Goal: Transaction & Acquisition: Purchase product/service

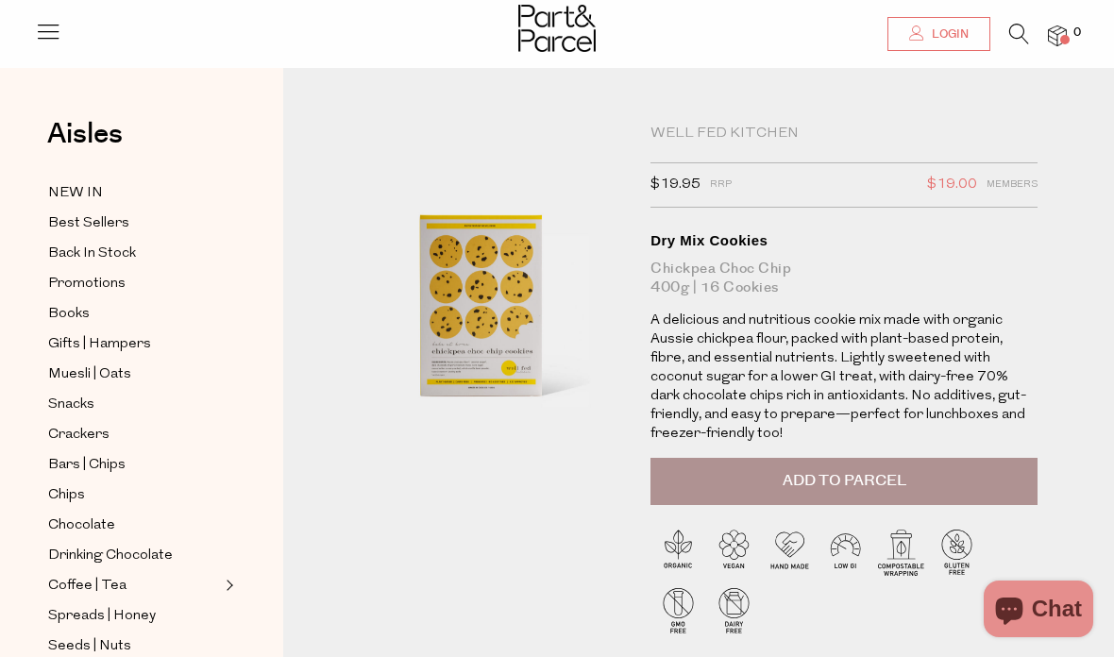
click at [943, 32] on span "Login" at bounding box center [948, 34] width 42 height 16
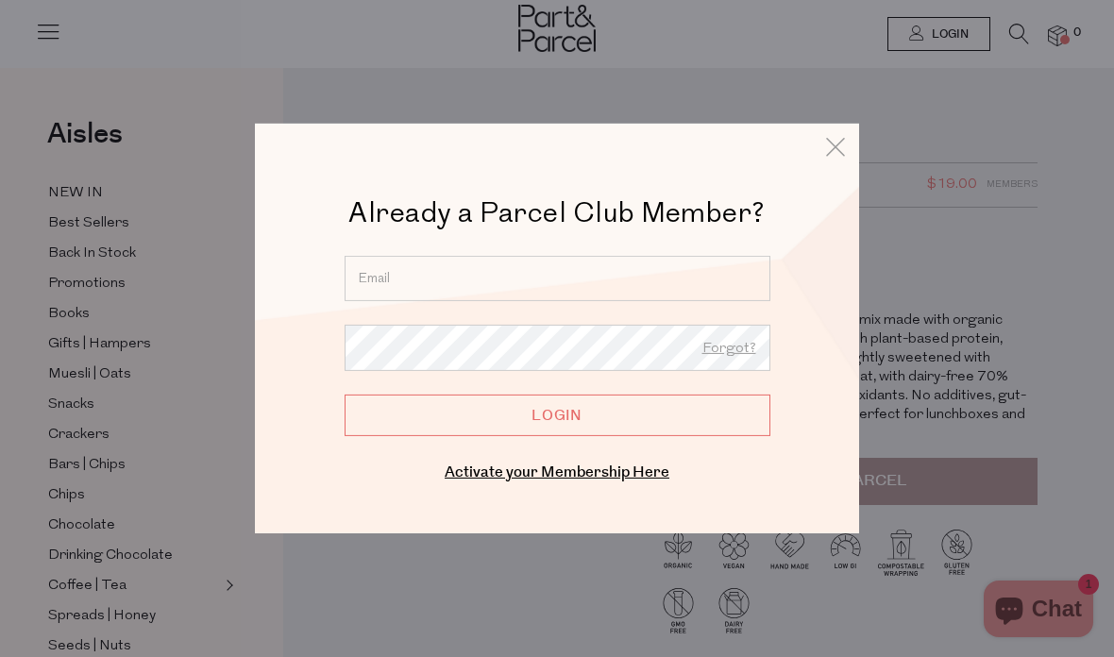
click at [604, 268] on input "email" at bounding box center [557, 278] width 426 height 45
type input "fiona.hegarty@outlook.com"
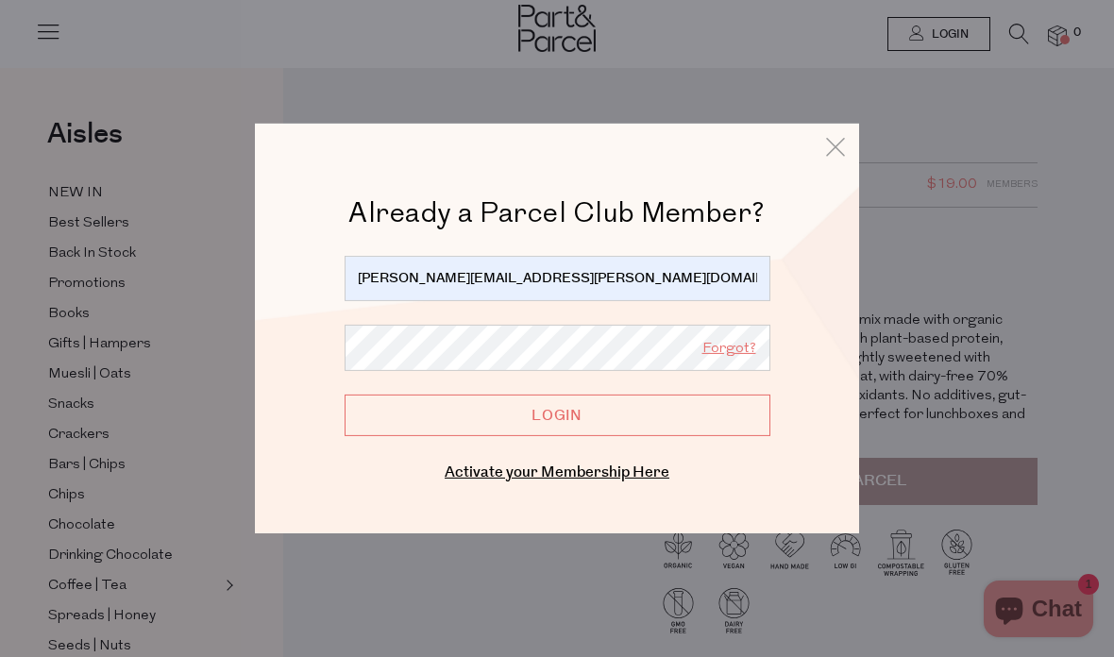
click at [737, 343] on link "Forgot?" at bounding box center [729, 349] width 54 height 25
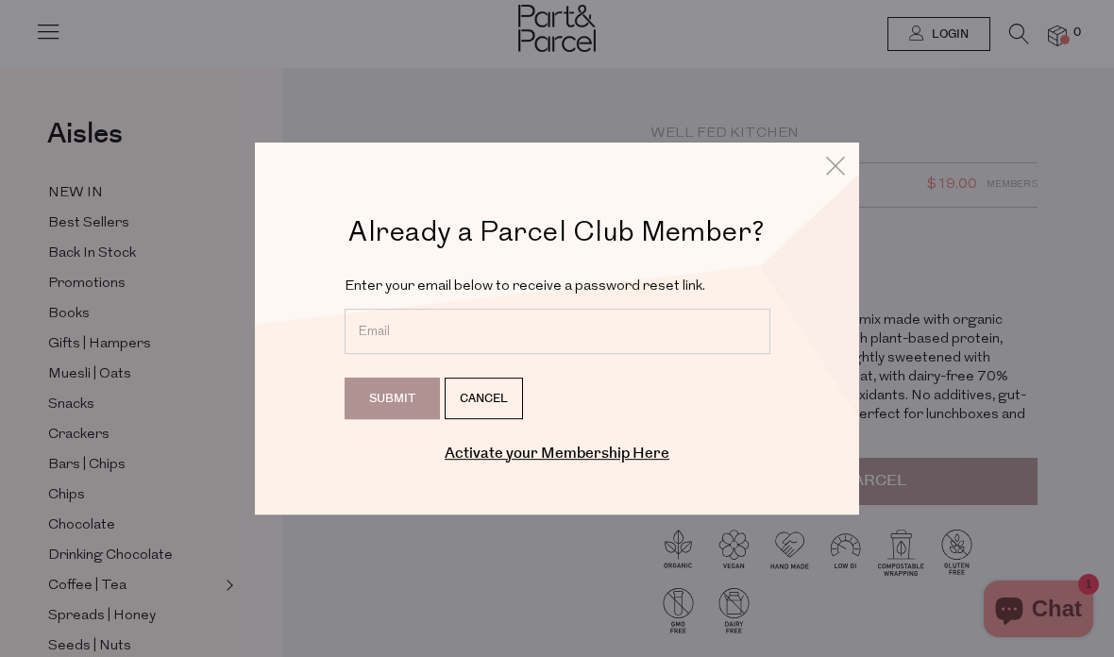
click at [479, 323] on input "email" at bounding box center [557, 331] width 426 height 45
click at [501, 394] on link "Cancel" at bounding box center [483, 398] width 78 height 42
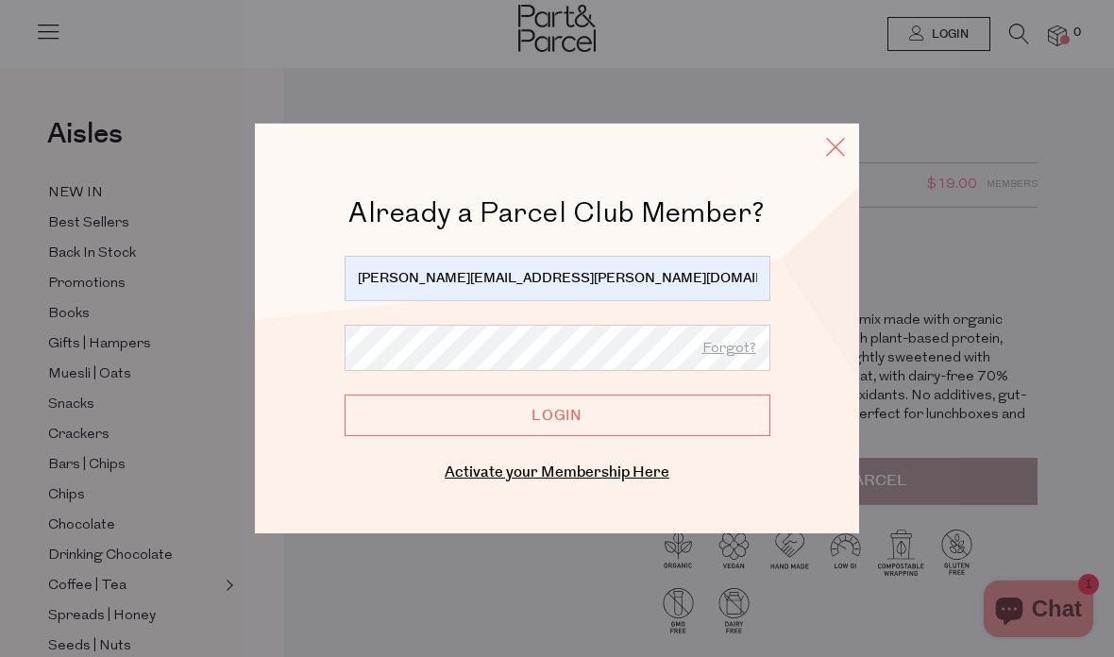
click at [843, 143] on icon at bounding box center [835, 146] width 28 height 27
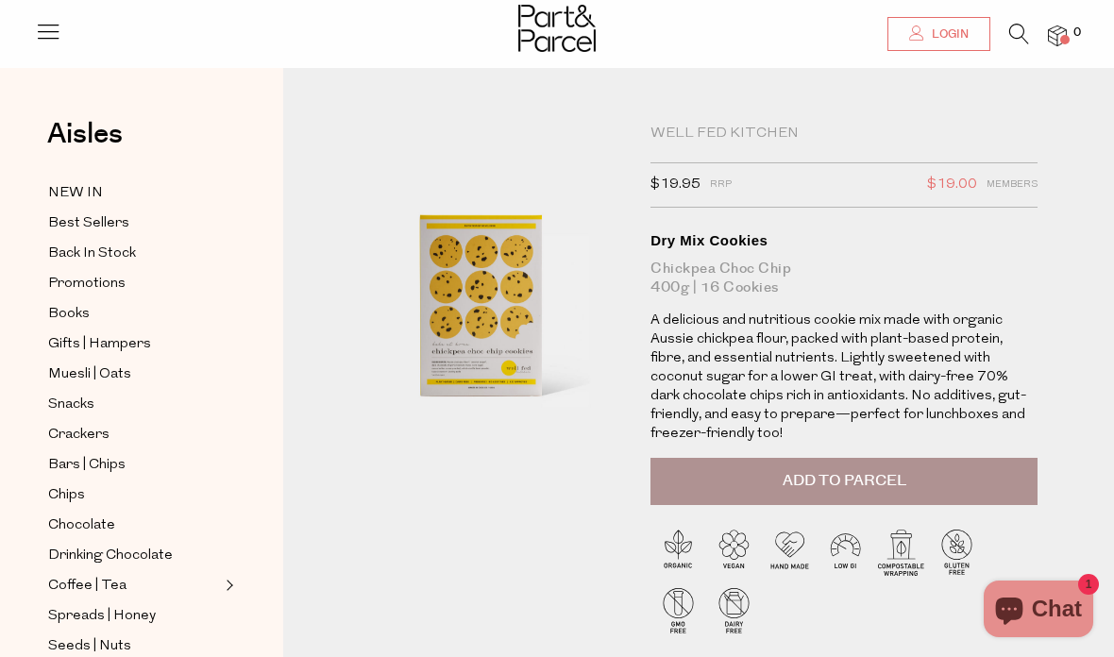
click at [946, 42] on span "Login" at bounding box center [948, 34] width 42 height 16
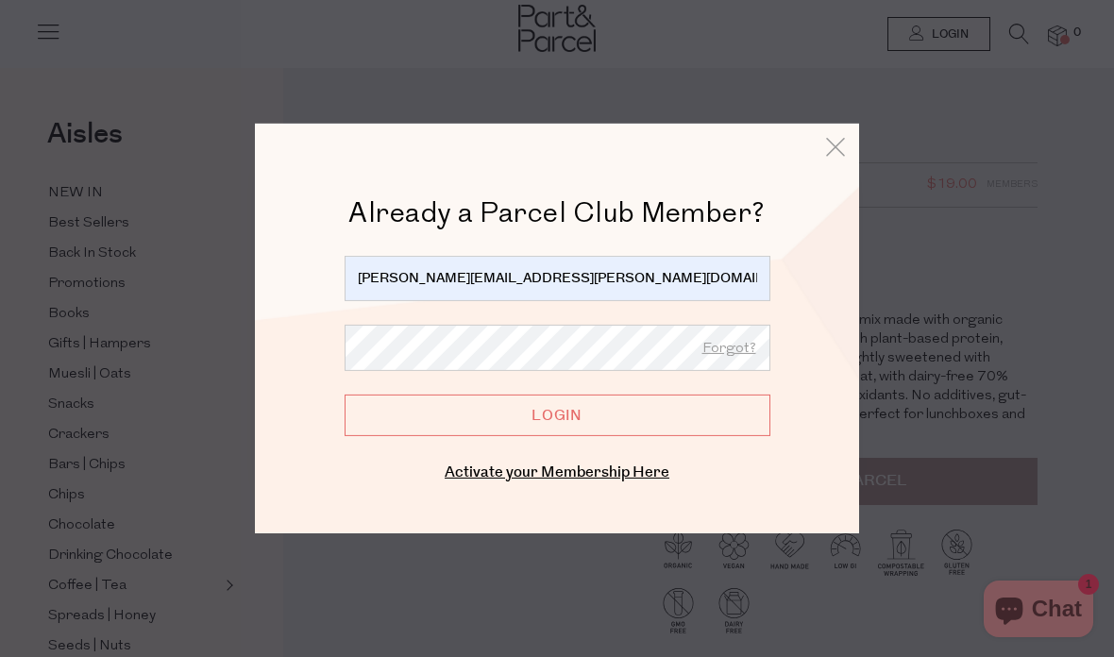
click at [600, 414] on input "Login" at bounding box center [557, 415] width 426 height 42
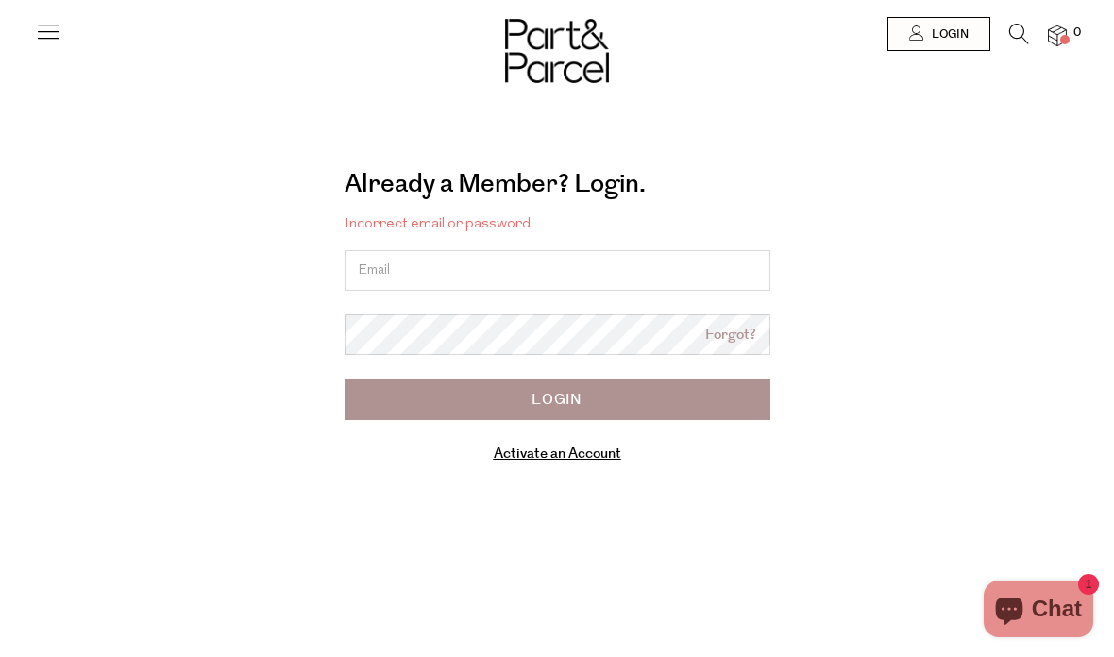
click at [732, 325] on link "Forgot?" at bounding box center [730, 336] width 51 height 22
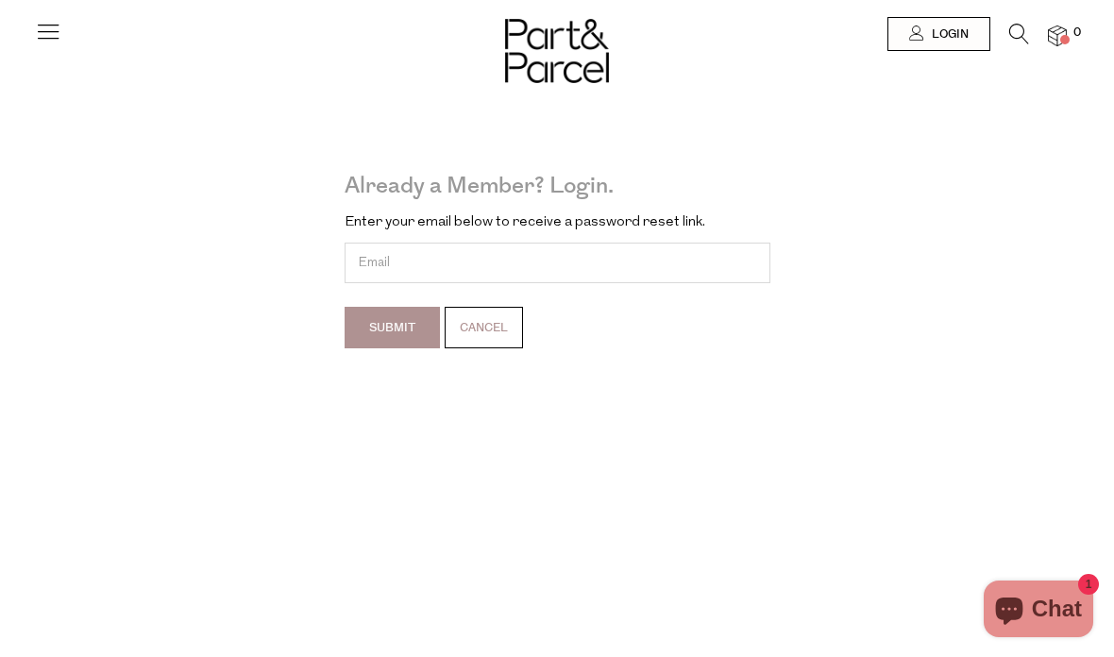
click at [589, 250] on input "email" at bounding box center [557, 263] width 426 height 41
type input "fiona.hegarty@outlook.com"
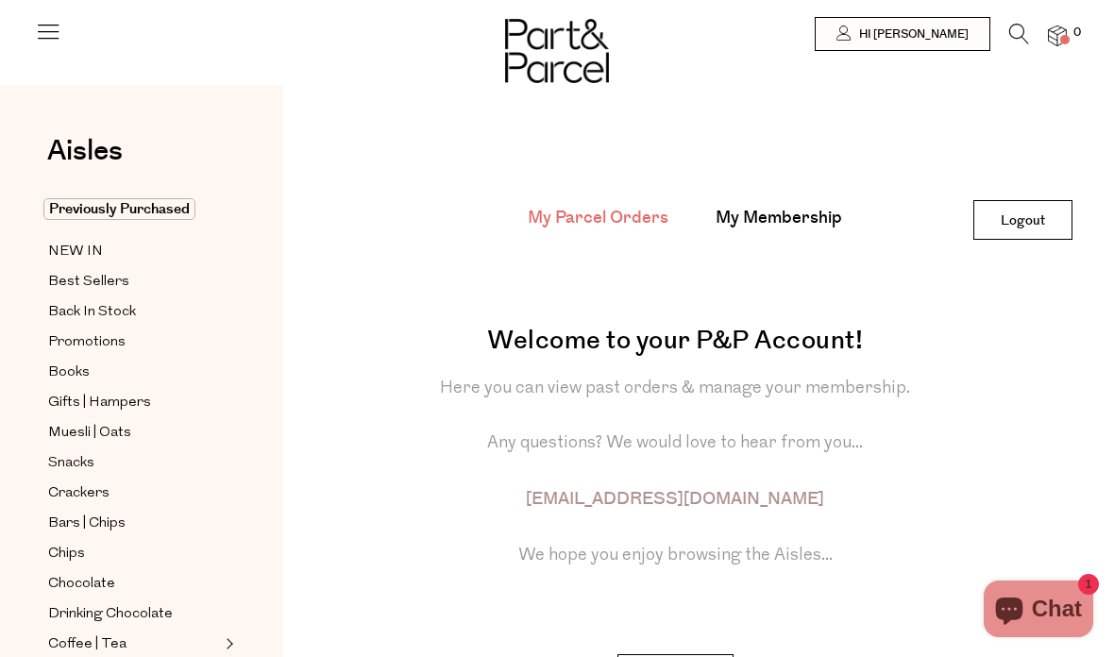
click at [1020, 25] on icon at bounding box center [1019, 34] width 20 height 21
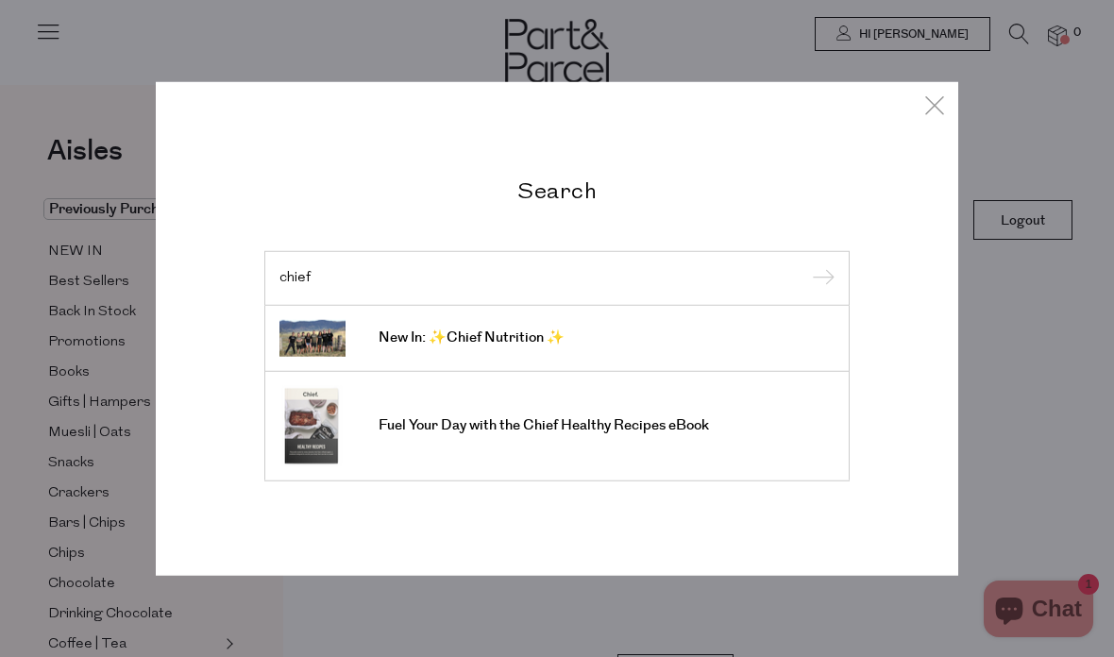
type input "chief"
click at [819, 293] on input "submit" at bounding box center [820, 279] width 28 height 28
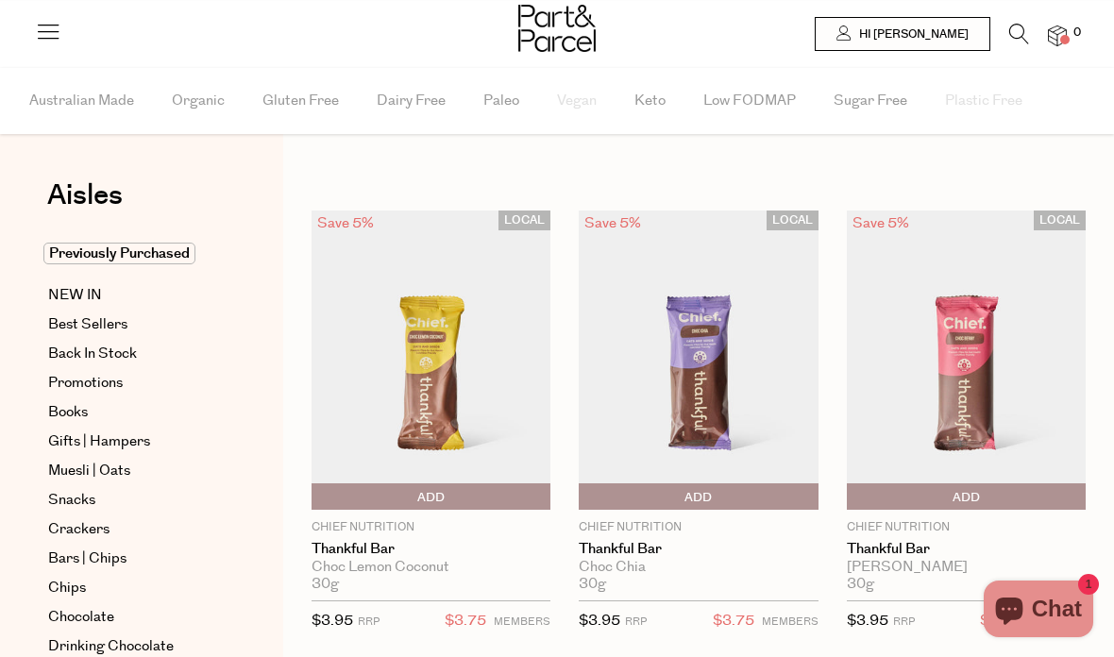
scroll to position [85, 0]
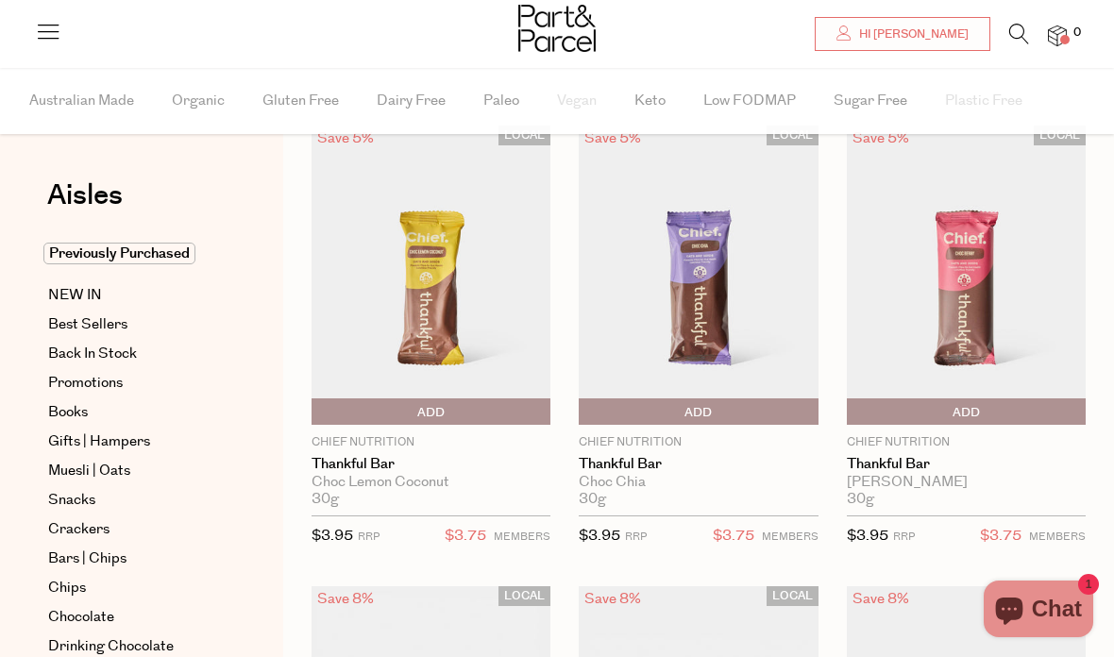
click at [494, 410] on span "Add To Parcel" at bounding box center [430, 412] width 229 height 28
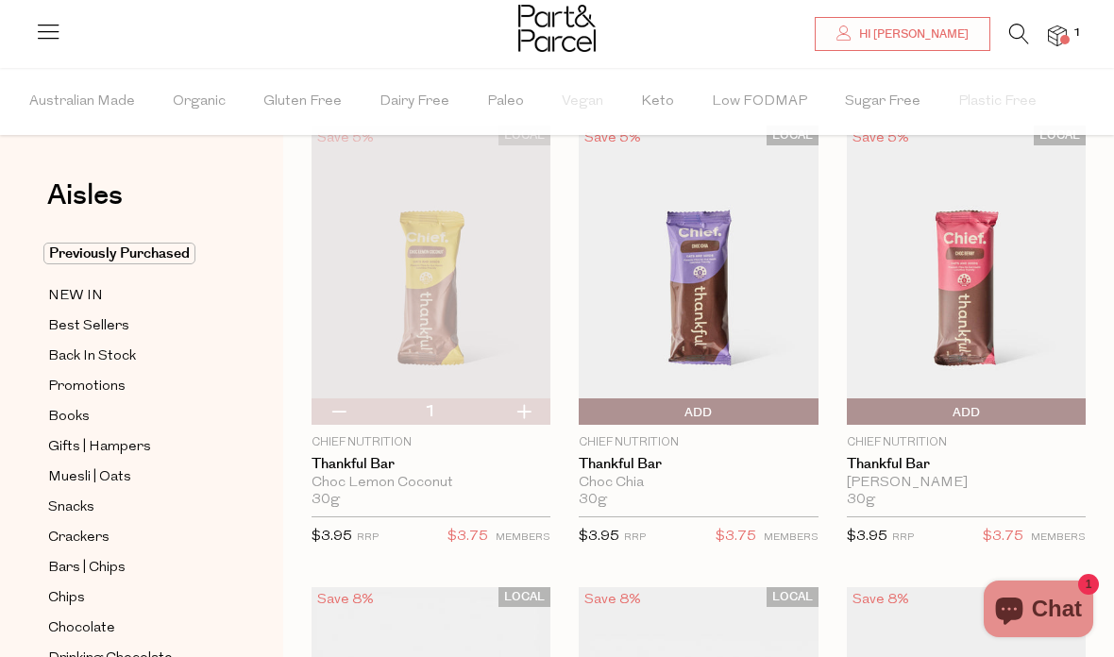
click at [712, 412] on span "Add To Parcel" at bounding box center [697, 412] width 229 height 28
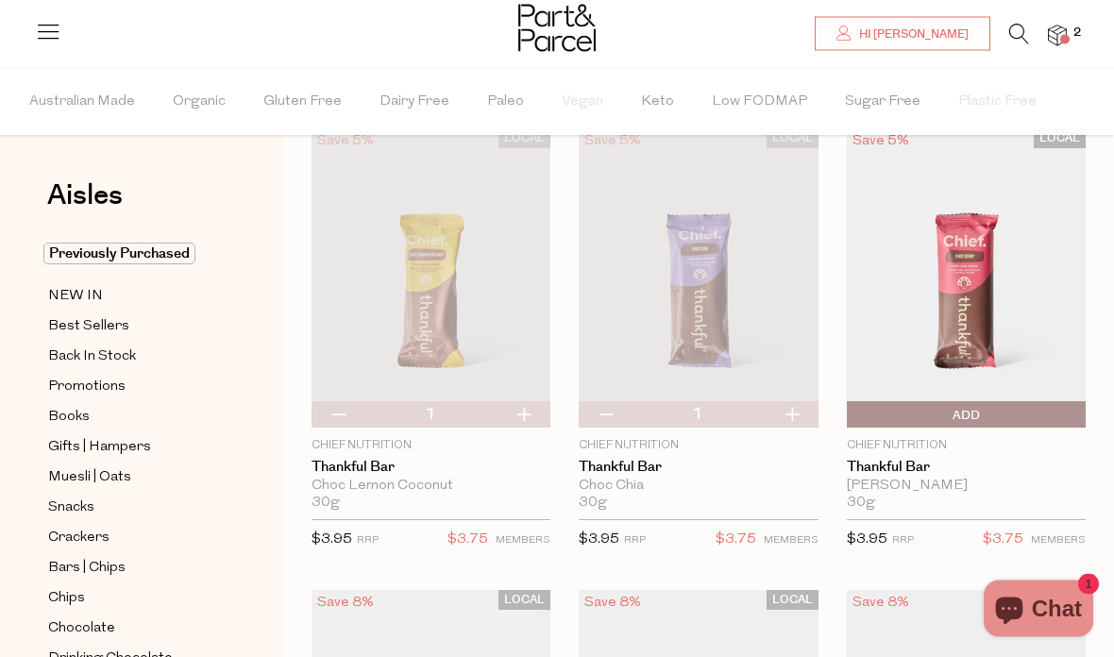
scroll to position [0, 0]
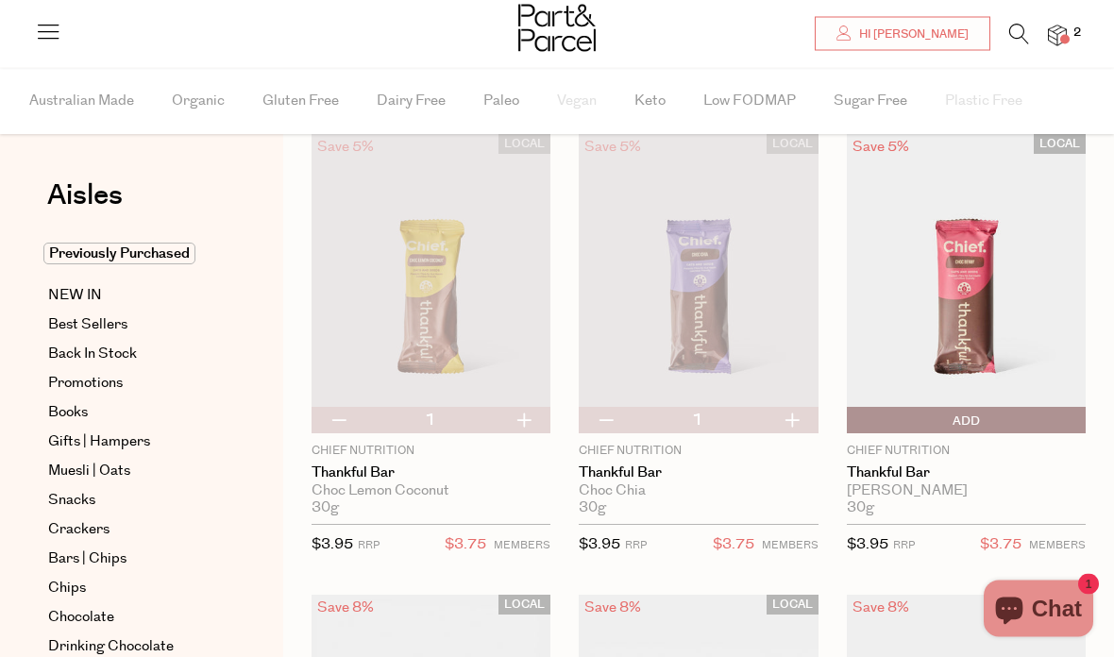
scroll to position [76, 0]
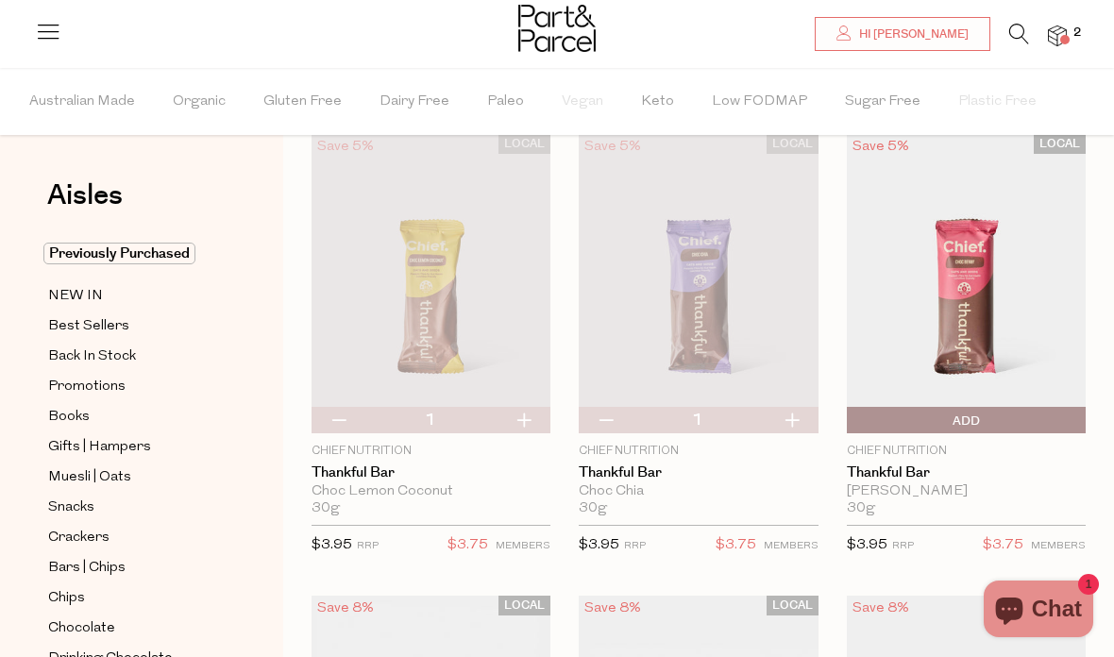
click at [922, 437] on div "LOCAL Save 5% 1 Sold Out Chief Nutrition Thankful Bar Choc Berry 30g {{max_qty_…" at bounding box center [965, 350] width 239 height 433
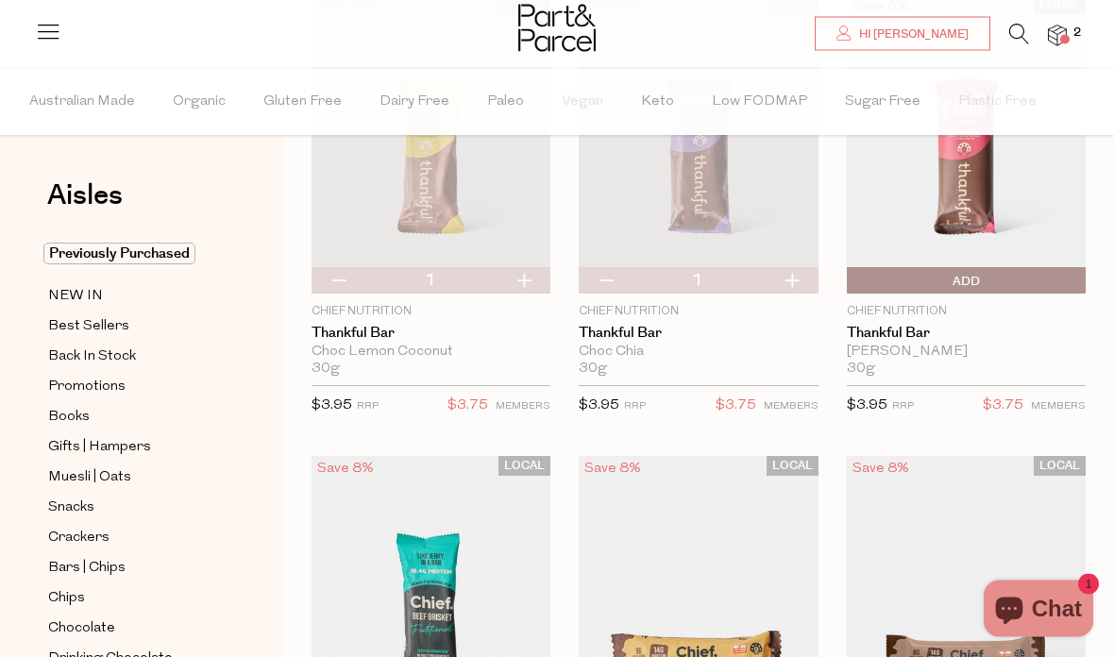
scroll to position [128, 0]
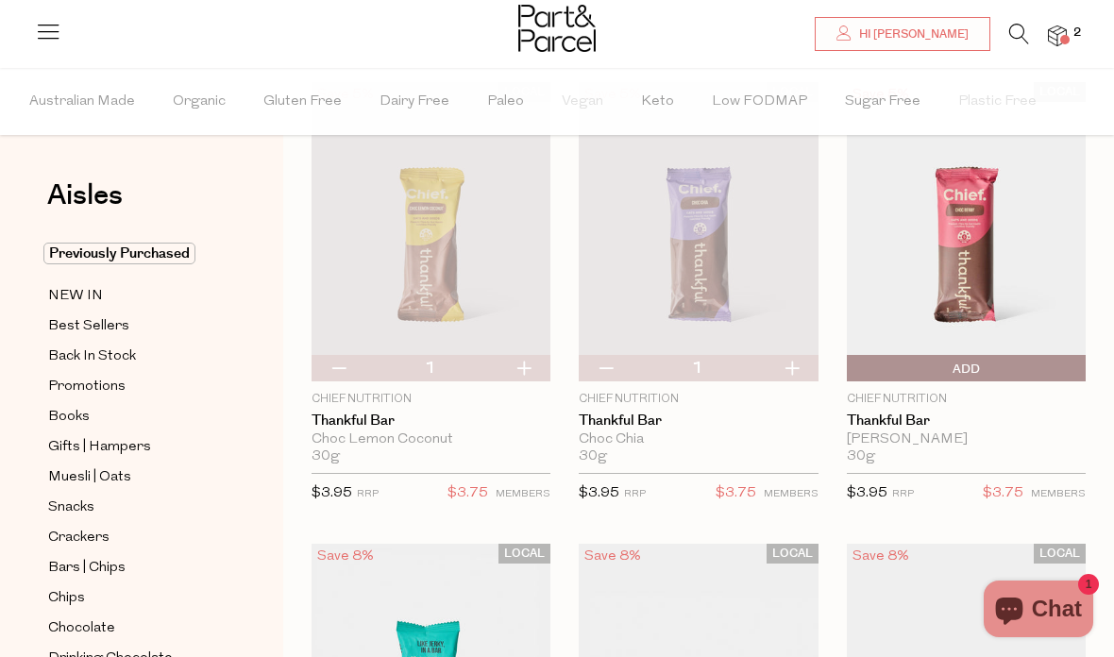
click at [1001, 257] on img at bounding box center [965, 231] width 239 height 299
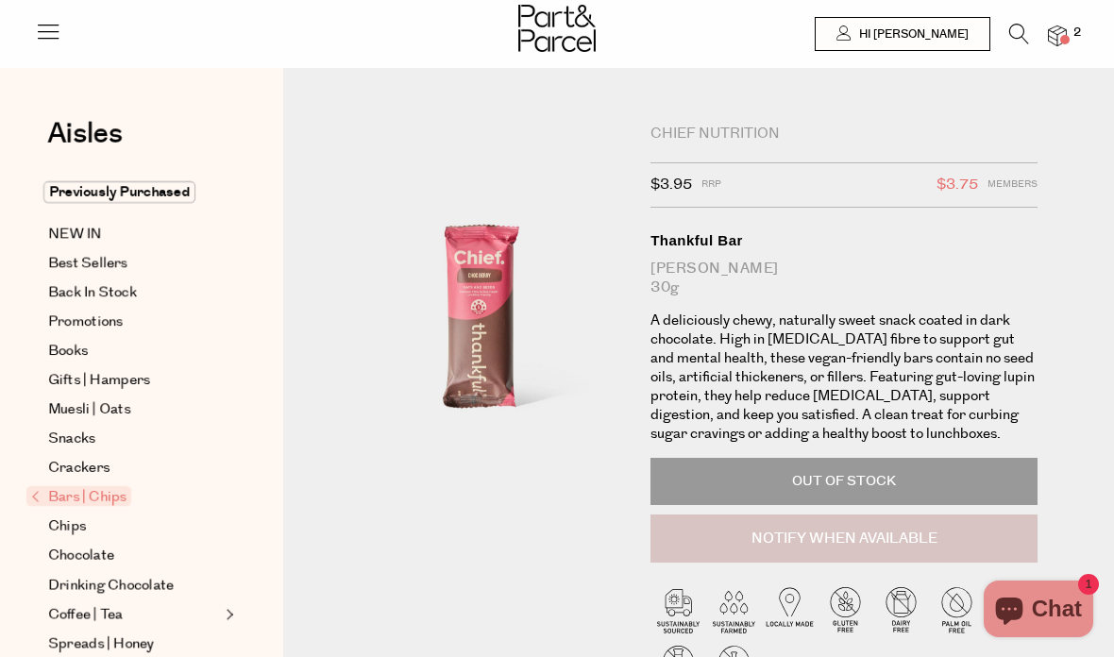
click at [841, 525] on button "Notify When Available" at bounding box center [843, 538] width 387 height 49
type input "Notify when available"
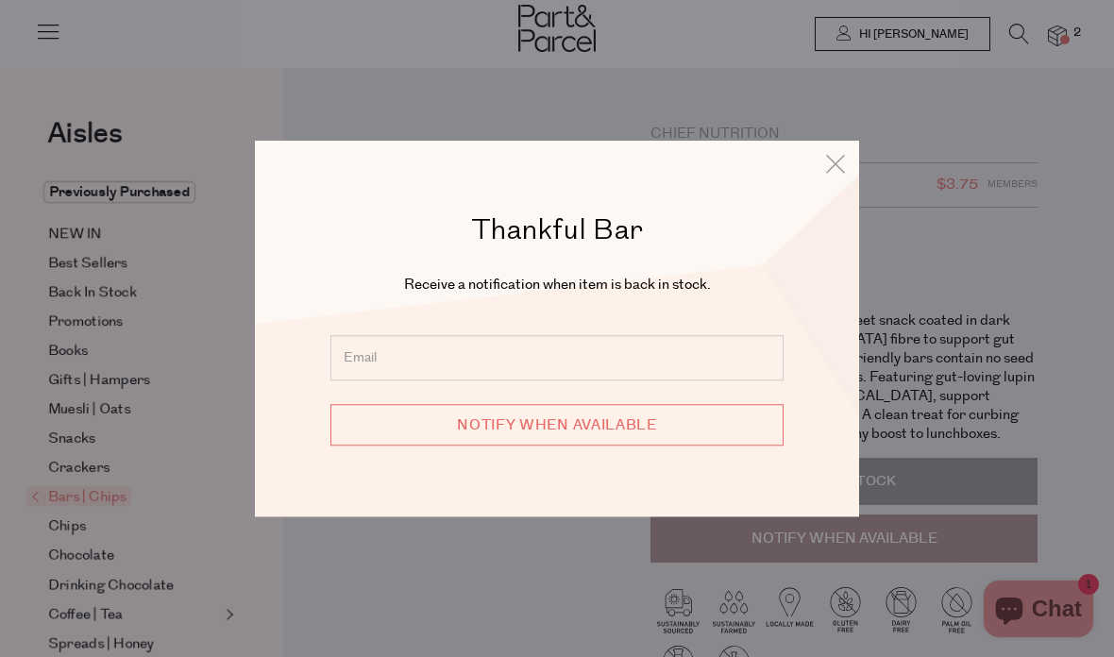
click at [610, 352] on input "email" at bounding box center [556, 357] width 453 height 45
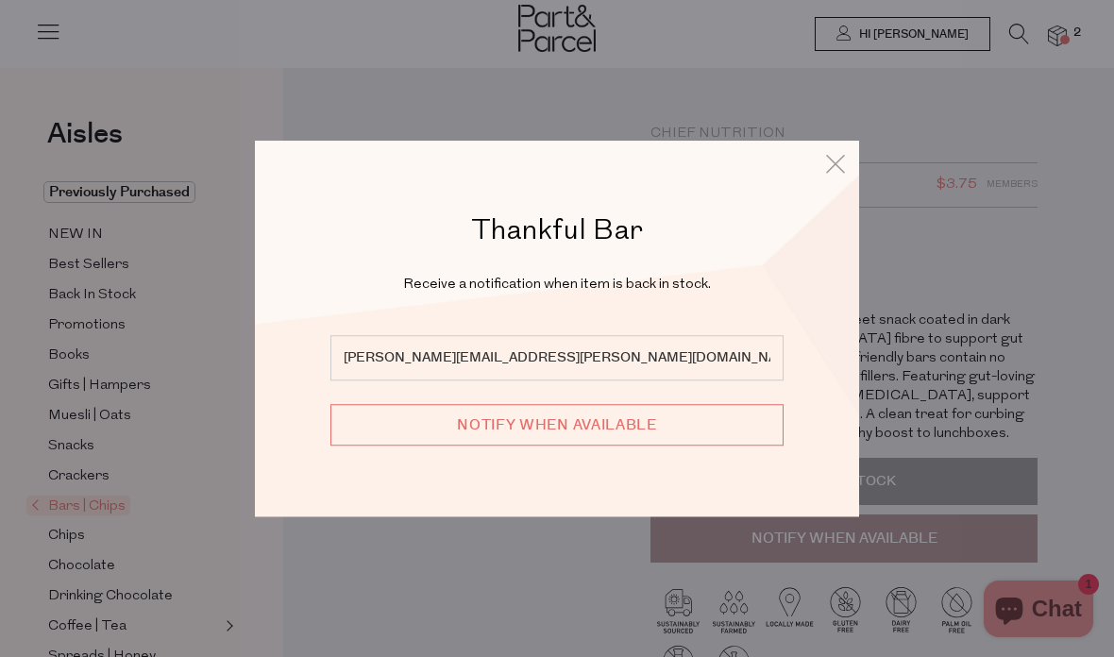
type input "[PERSON_NAME][EMAIL_ADDRESS][PERSON_NAME][DOMAIN_NAME]"
click at [649, 433] on input "Notify when available" at bounding box center [556, 425] width 453 height 42
type input "We will be in touch"
click at [846, 161] on icon at bounding box center [835, 163] width 28 height 27
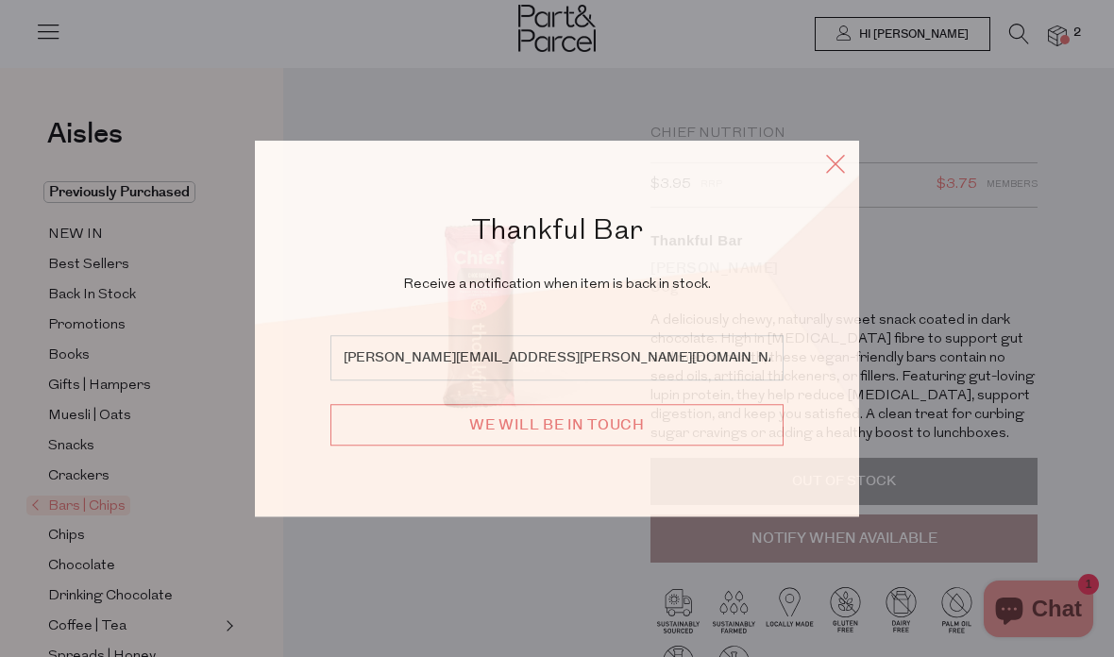
click at [837, 160] on icon at bounding box center [835, 163] width 28 height 27
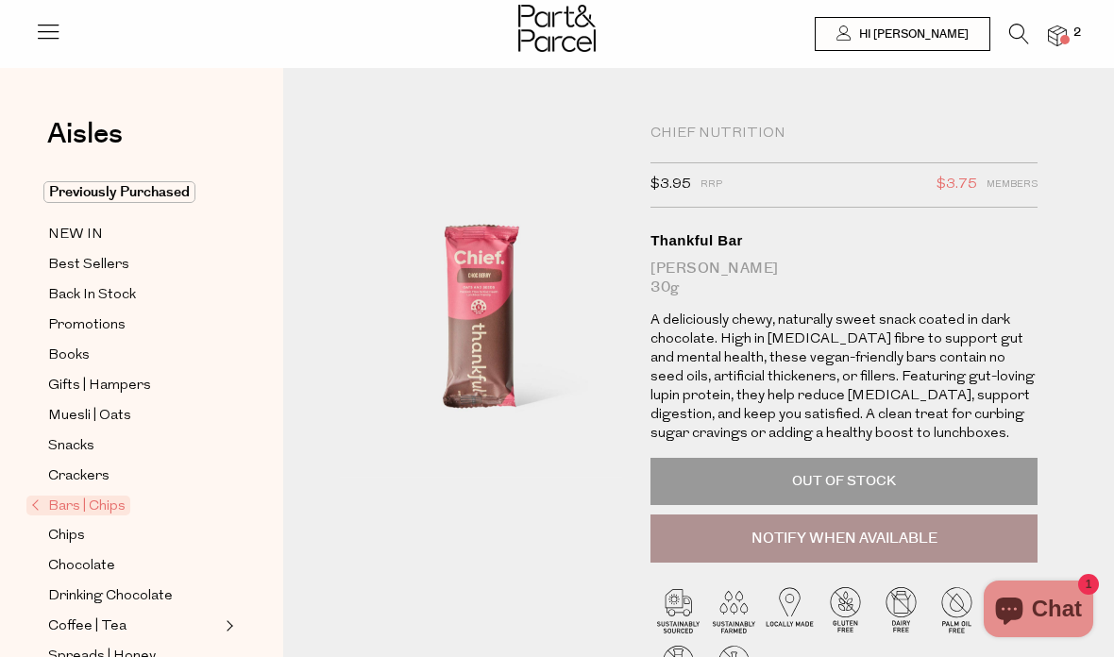
click at [1014, 34] on icon at bounding box center [1019, 34] width 20 height 21
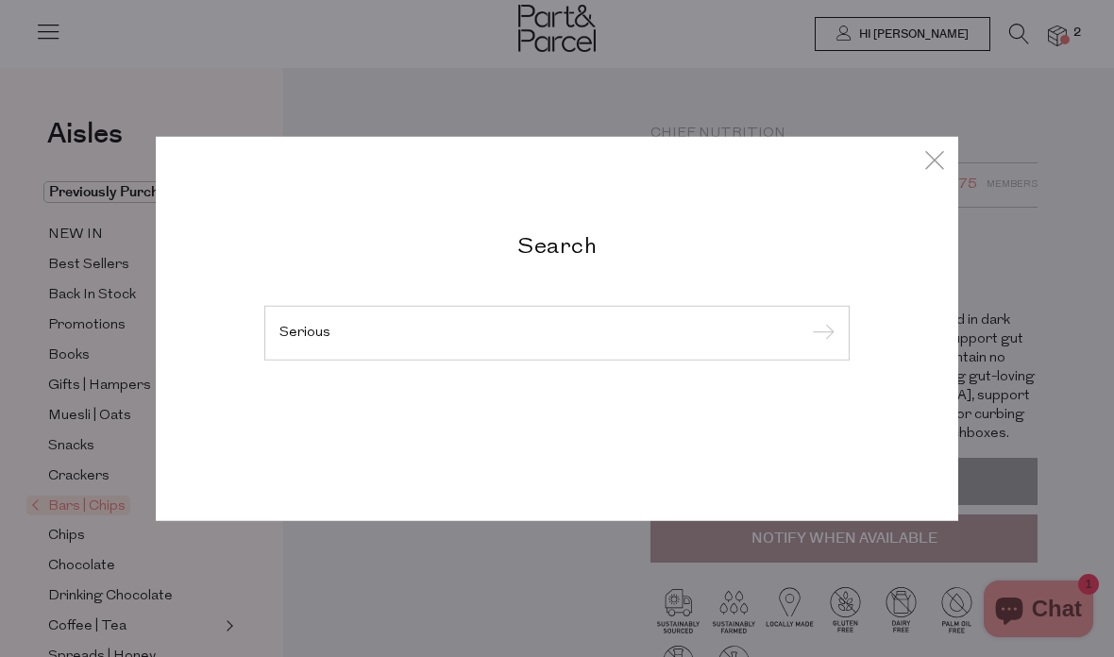
type input "Serious"
click at [819, 334] on input "submit" at bounding box center [820, 334] width 28 height 28
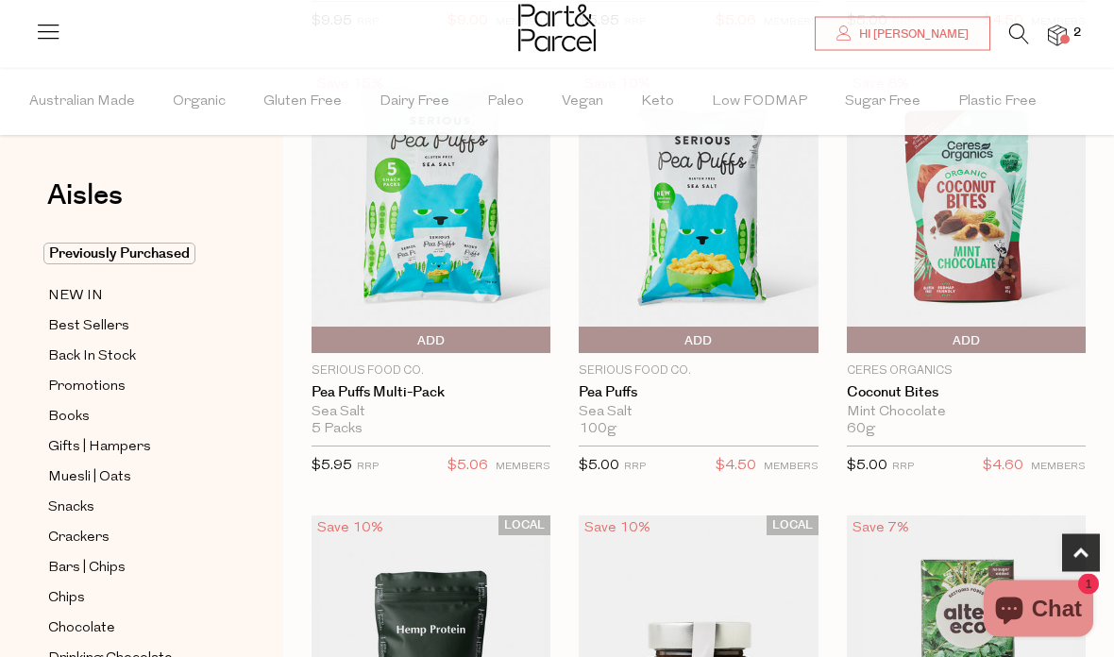
scroll to position [1045, 0]
click at [462, 334] on span "Add To Parcel" at bounding box center [430, 341] width 229 height 28
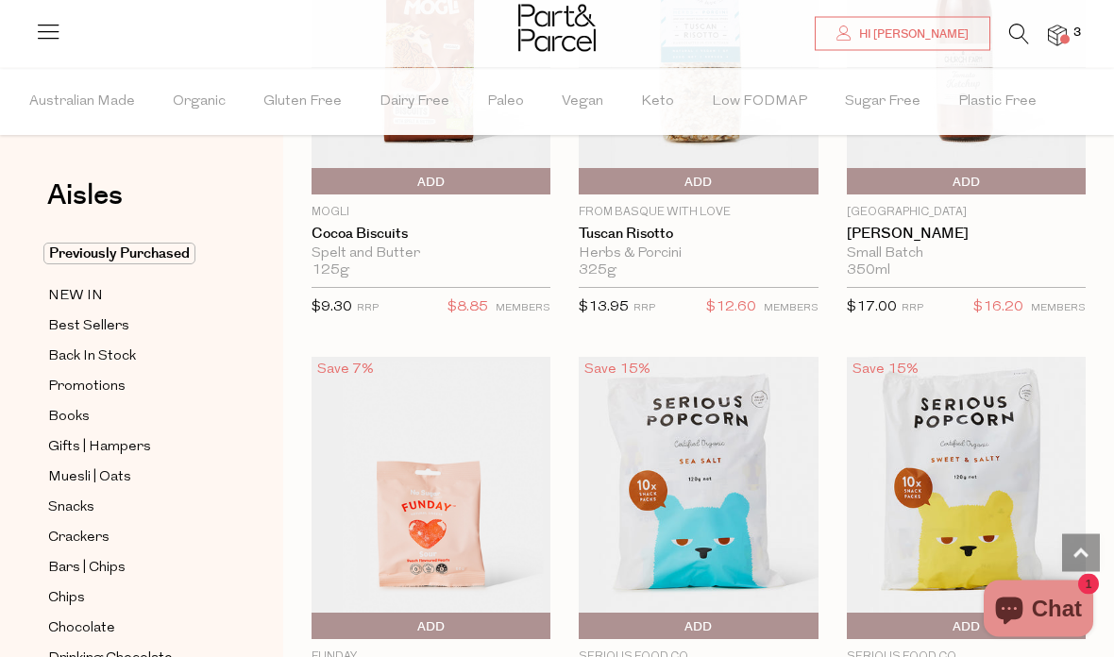
scroll to position [2103, 0]
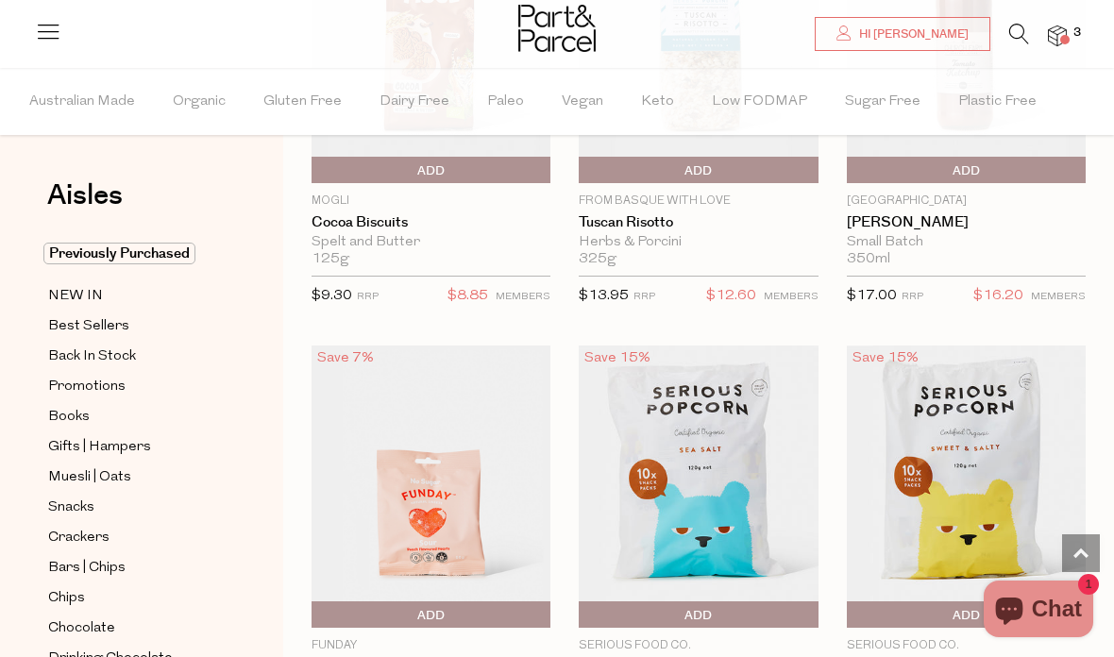
click at [764, 607] on span "Add To Parcel" at bounding box center [697, 615] width 229 height 28
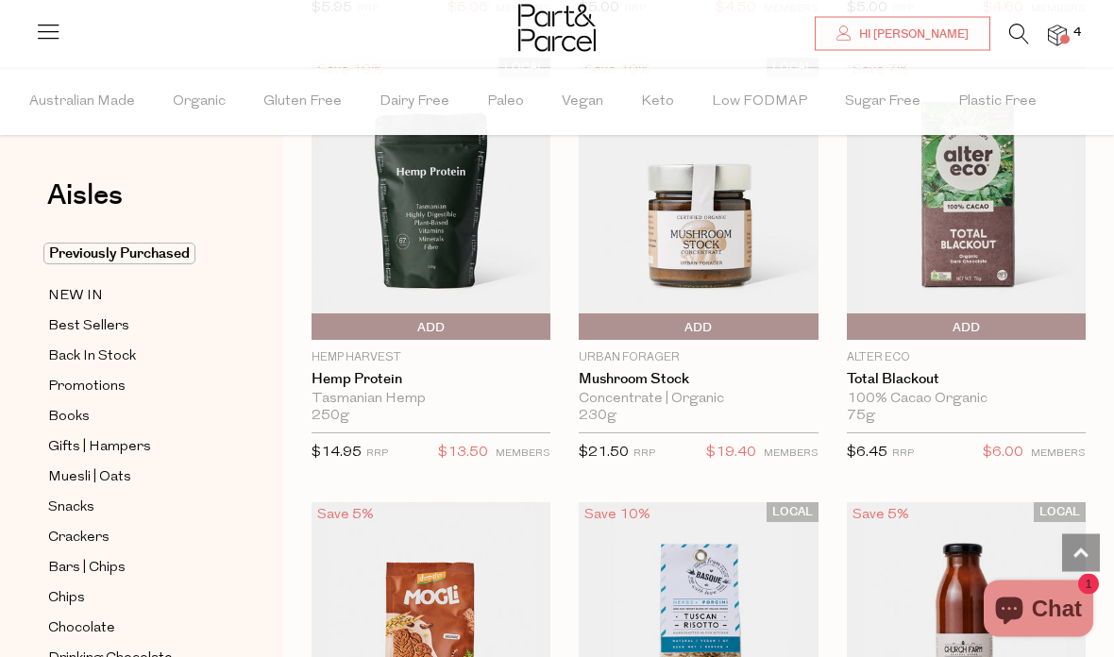
scroll to position [1502, 0]
click at [459, 620] on img at bounding box center [430, 643] width 239 height 282
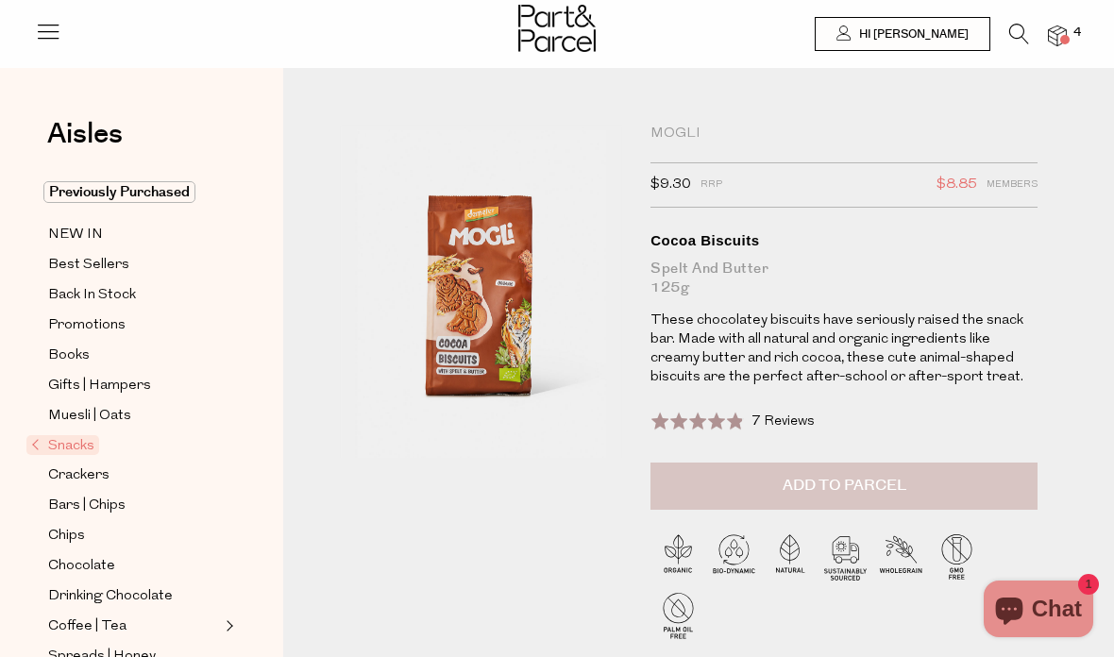
click at [840, 488] on span "Add to Parcel" at bounding box center [844, 486] width 124 height 22
click at [670, 133] on div "MOGLi" at bounding box center [843, 134] width 387 height 19
click at [1016, 32] on icon at bounding box center [1019, 34] width 20 height 21
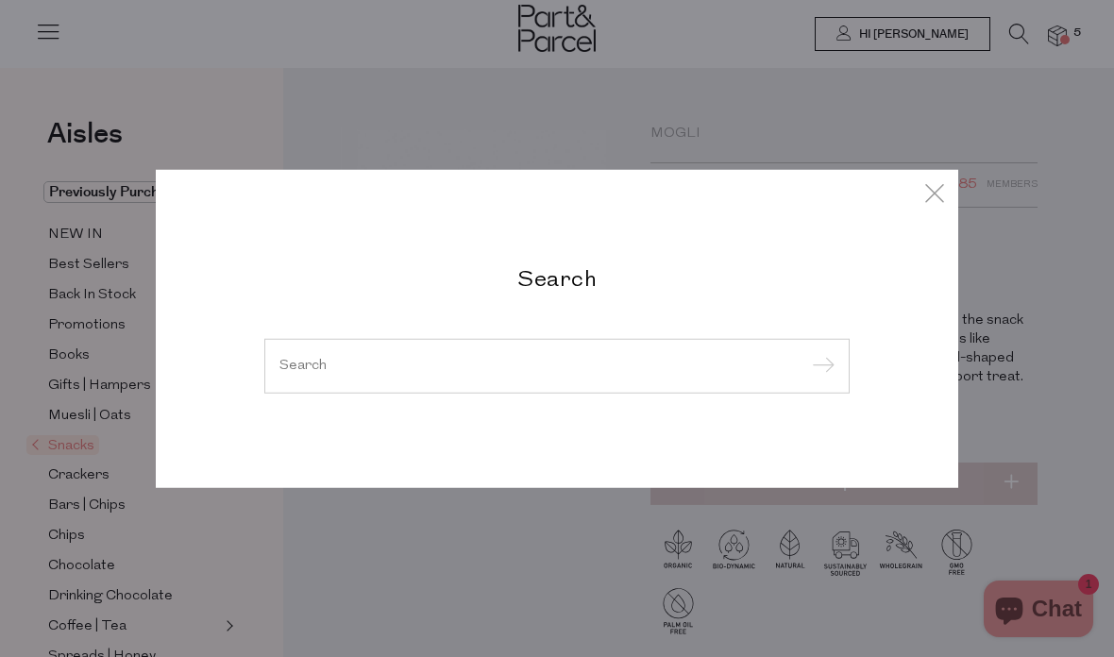
click at [495, 372] on input "search" at bounding box center [556, 366] width 555 height 14
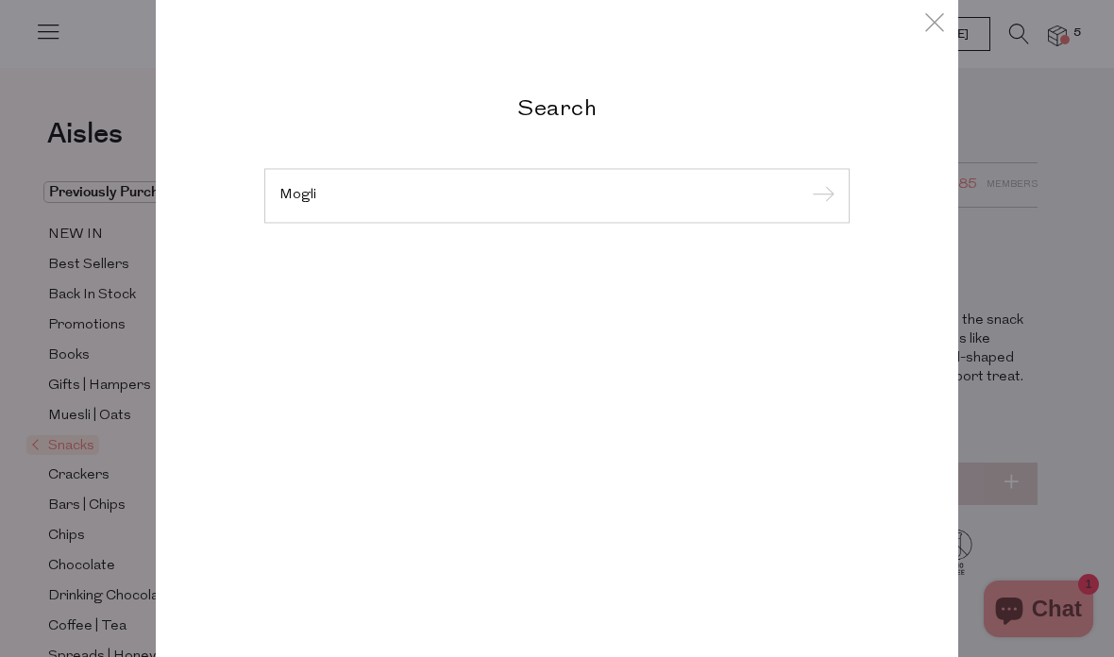
type input "Mogli"
click at [819, 182] on input "submit" at bounding box center [820, 196] width 28 height 28
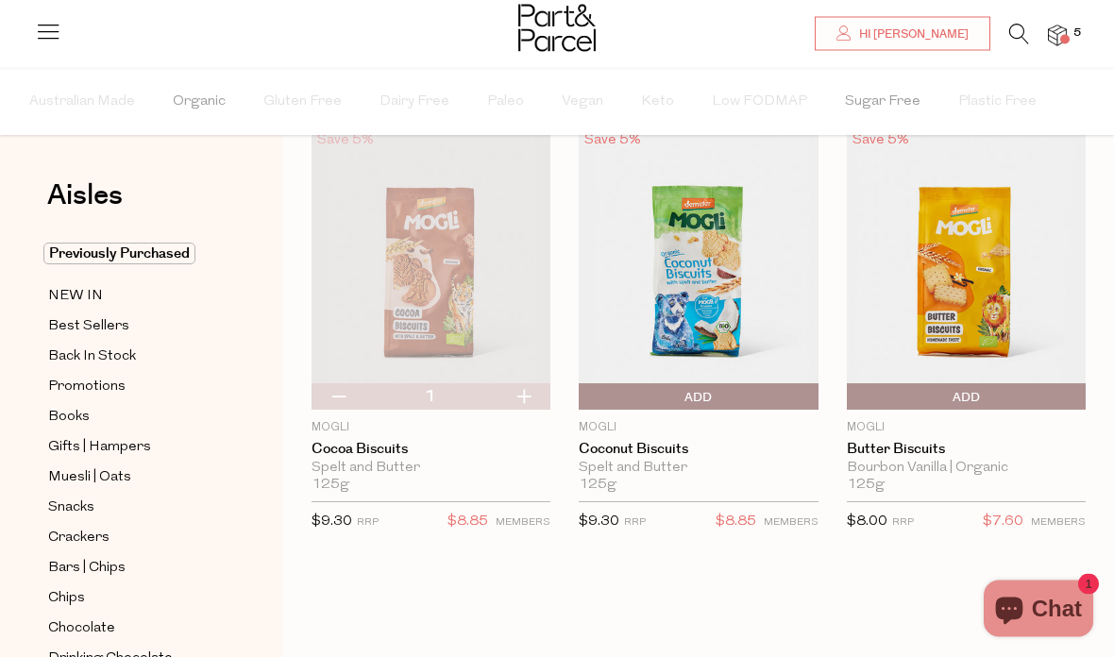
scroll to position [85, 0]
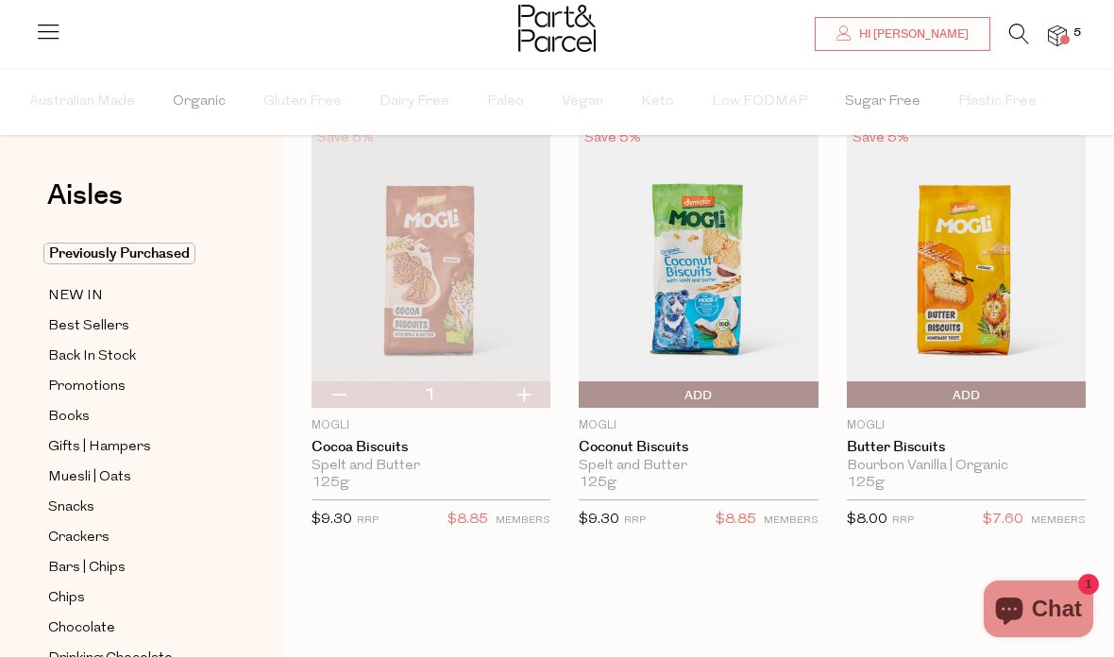
click at [698, 330] on img at bounding box center [697, 267] width 239 height 282
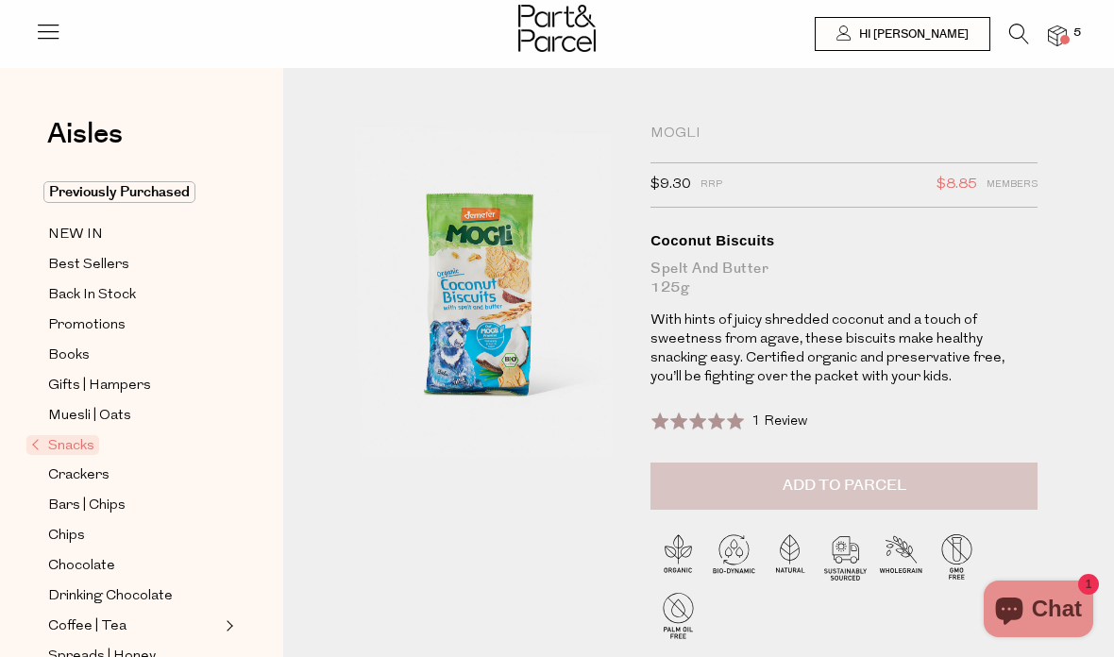
click at [827, 491] on span "Add to Parcel" at bounding box center [844, 486] width 124 height 22
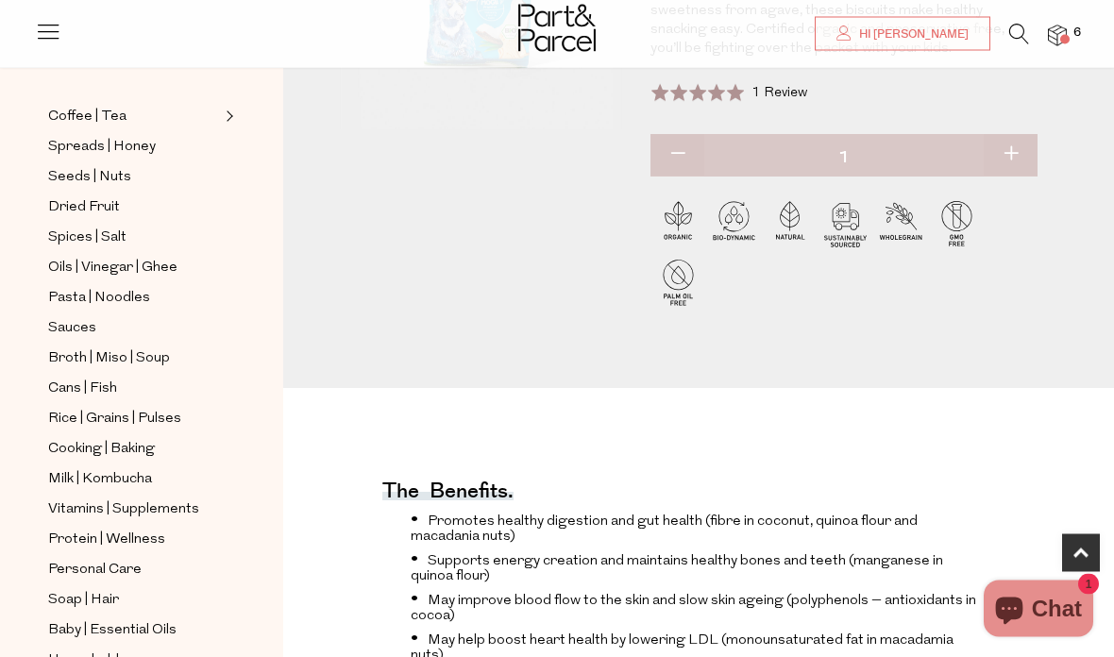
scroll to position [328, 0]
click at [122, 438] on span "Cooking | Baking" at bounding box center [101, 449] width 107 height 23
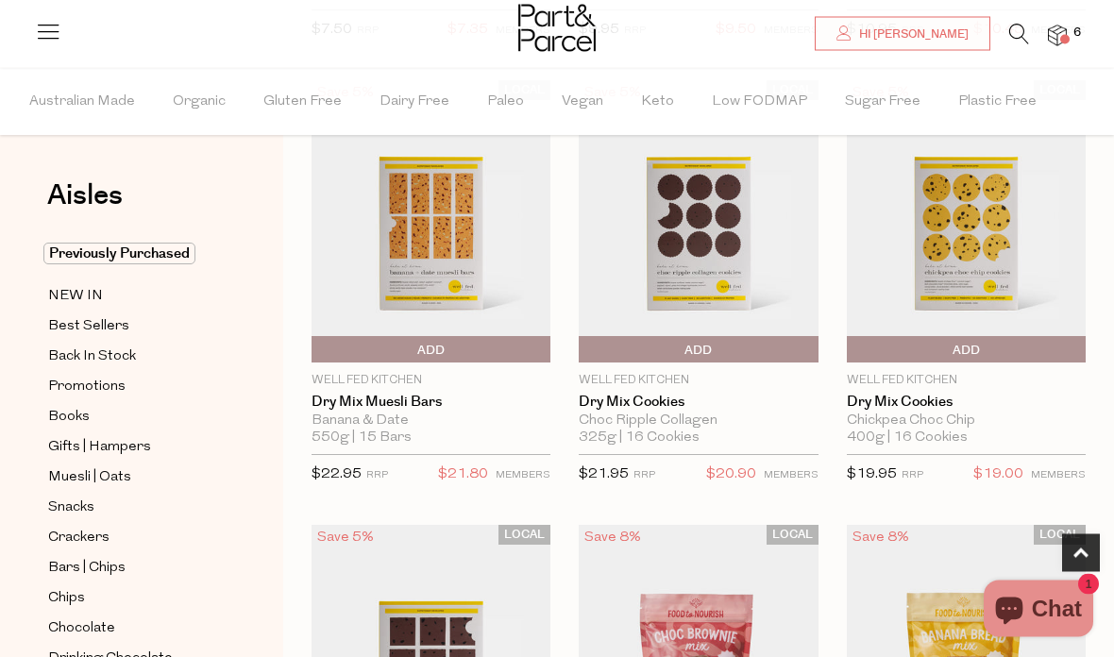
scroll to position [611, 0]
click at [505, 343] on span "Add To Parcel" at bounding box center [430, 349] width 229 height 28
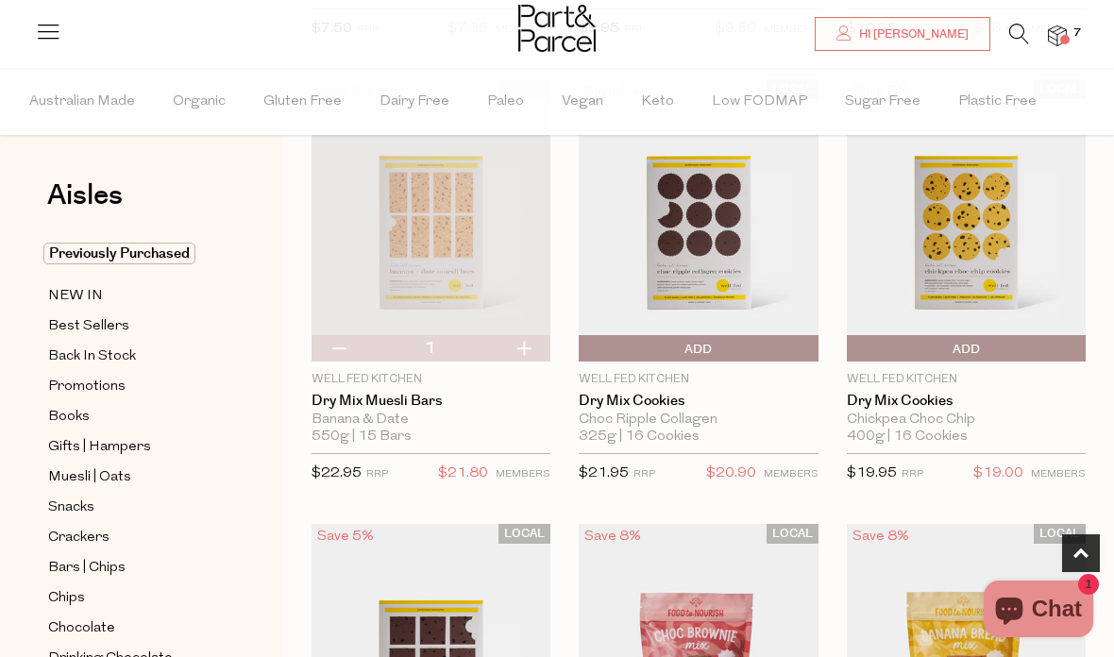
click at [739, 346] on span "Add To Parcel" at bounding box center [697, 349] width 229 height 28
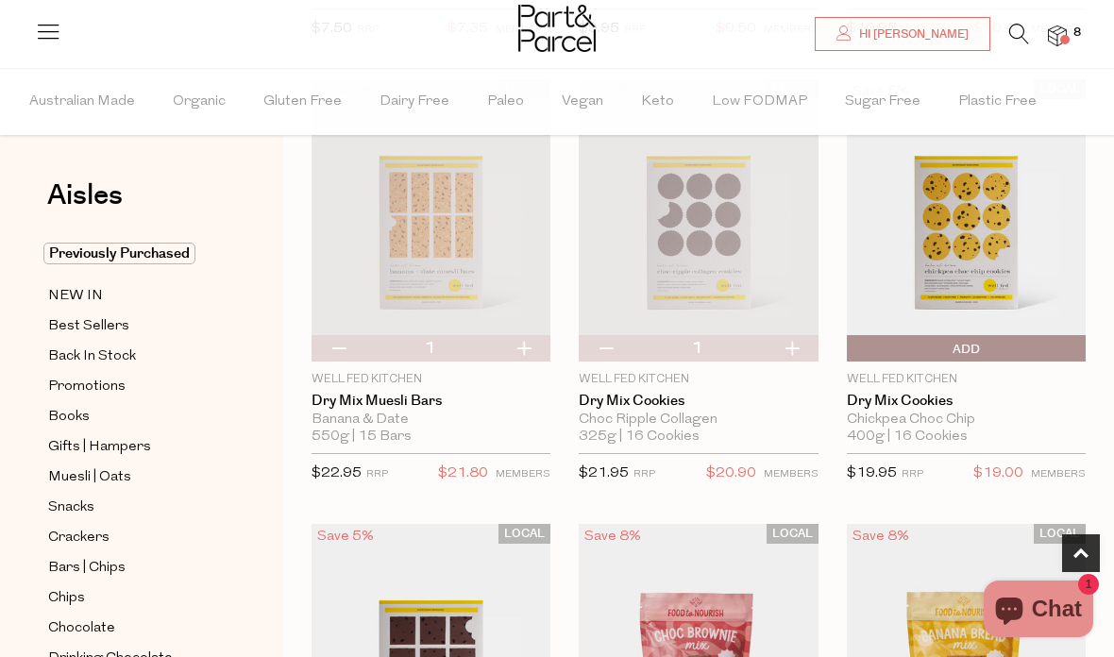
click at [1002, 345] on span "Add To Parcel" at bounding box center [965, 349] width 229 height 28
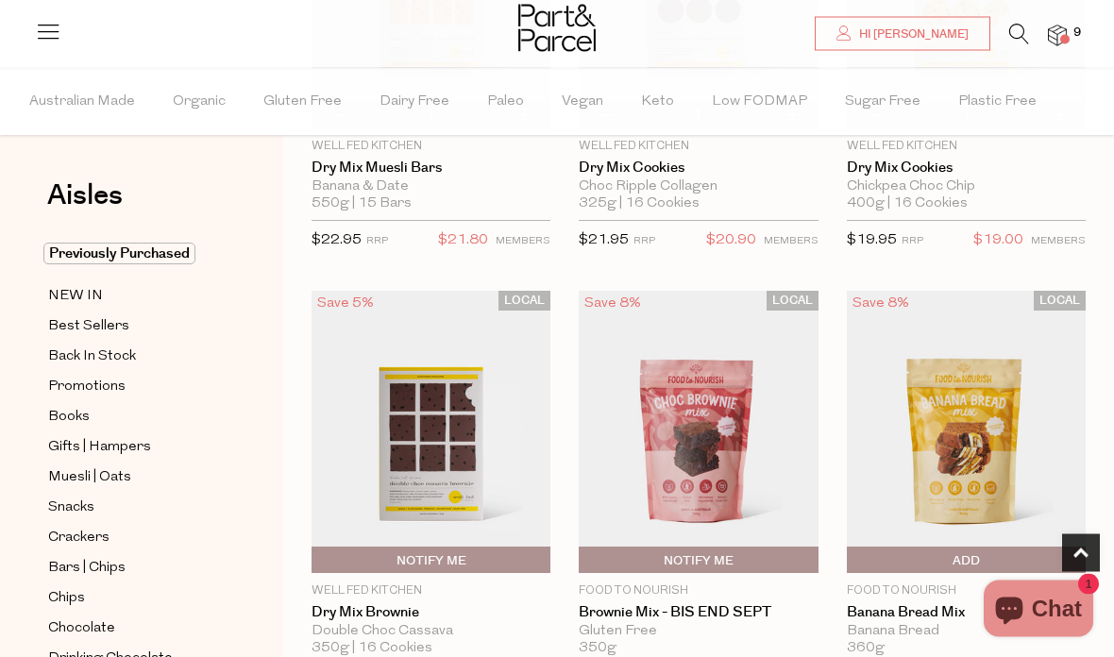
scroll to position [848, 0]
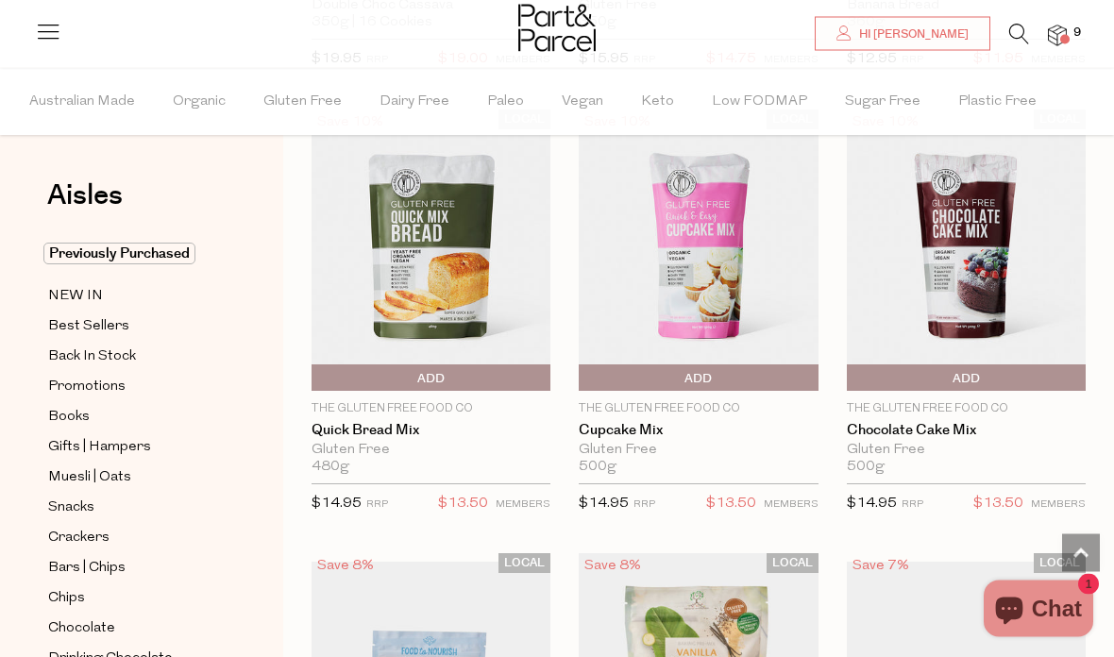
click at [487, 373] on span "Add To Parcel" at bounding box center [430, 379] width 229 height 28
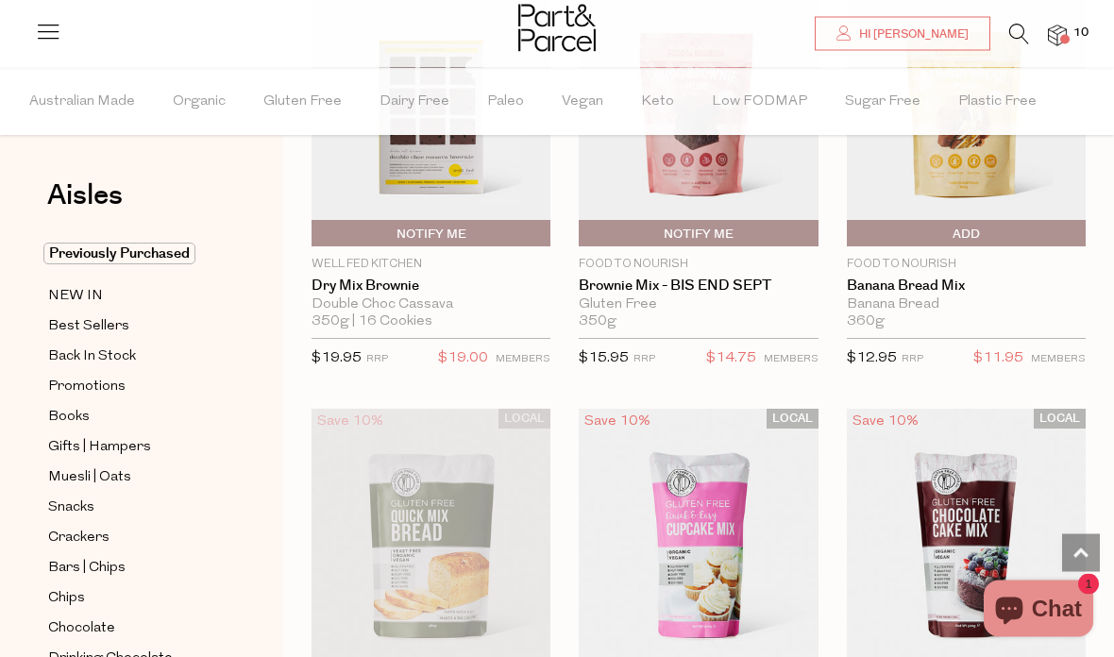
scroll to position [1168, 0]
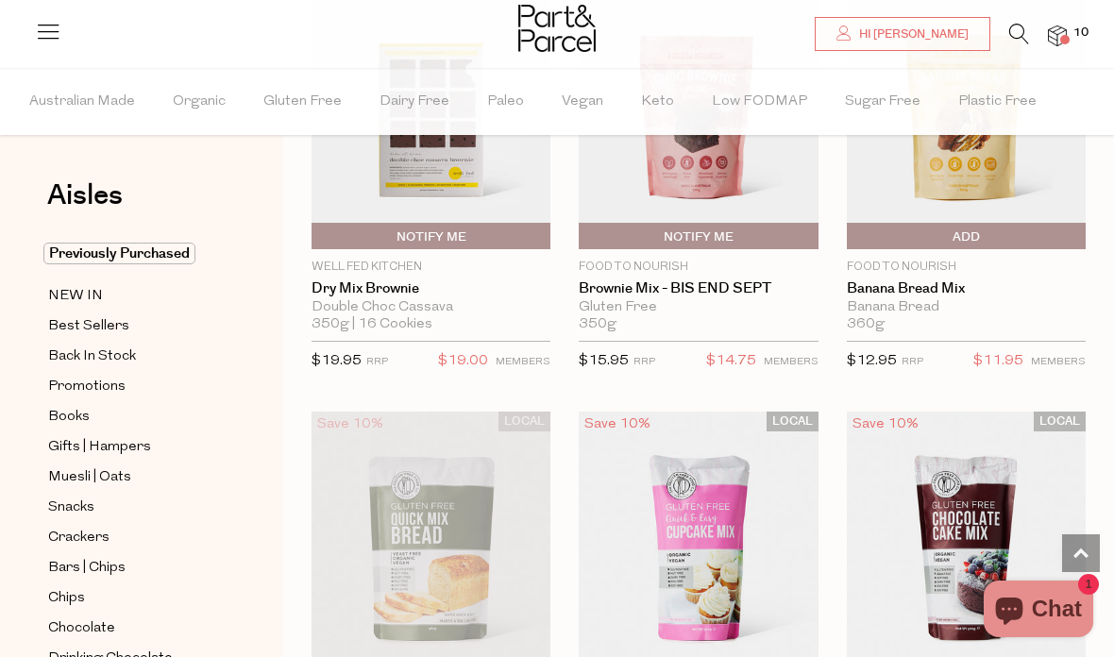
click at [994, 188] on img at bounding box center [965, 108] width 239 height 282
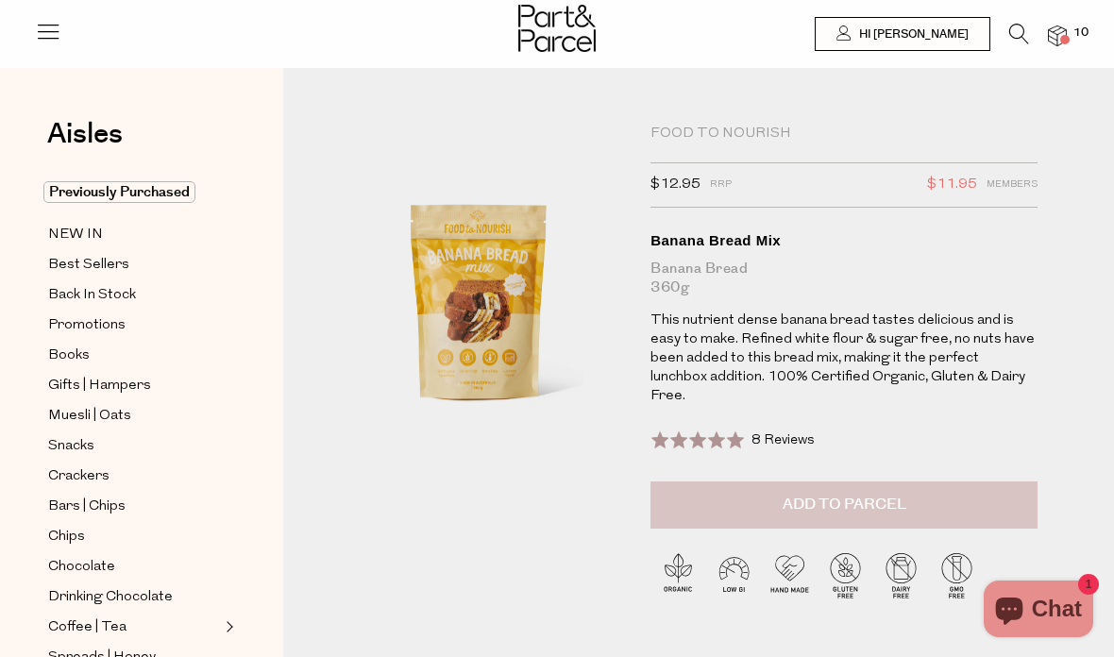
click at [821, 494] on span "Add to Parcel" at bounding box center [844, 505] width 124 height 22
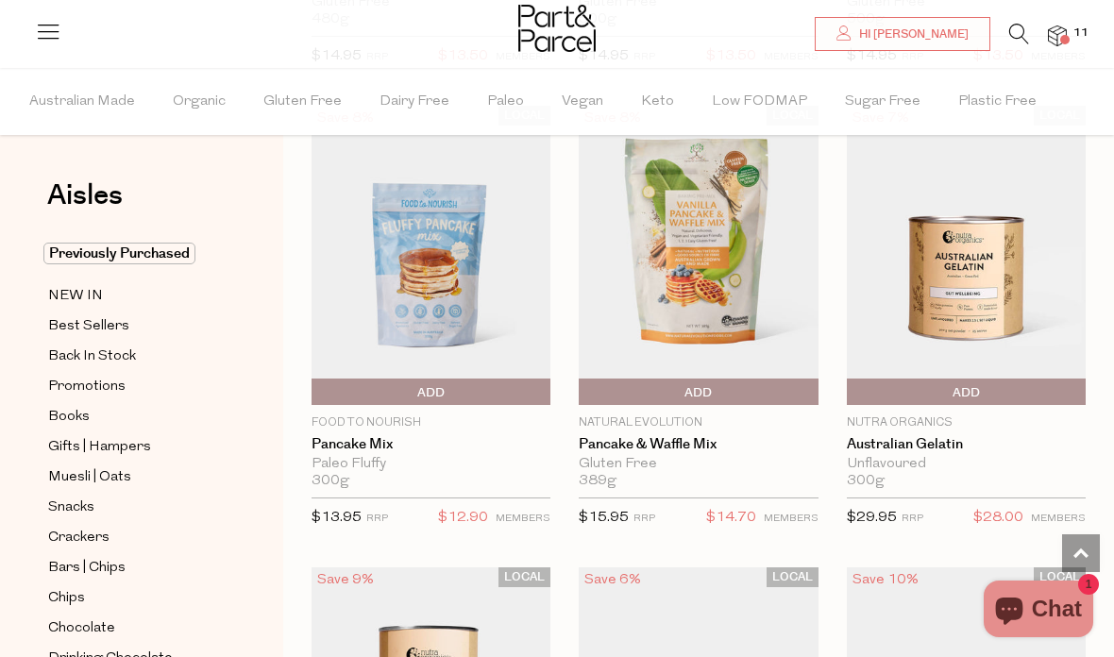
scroll to position [1917, 0]
click at [722, 265] on img at bounding box center [697, 256] width 239 height 299
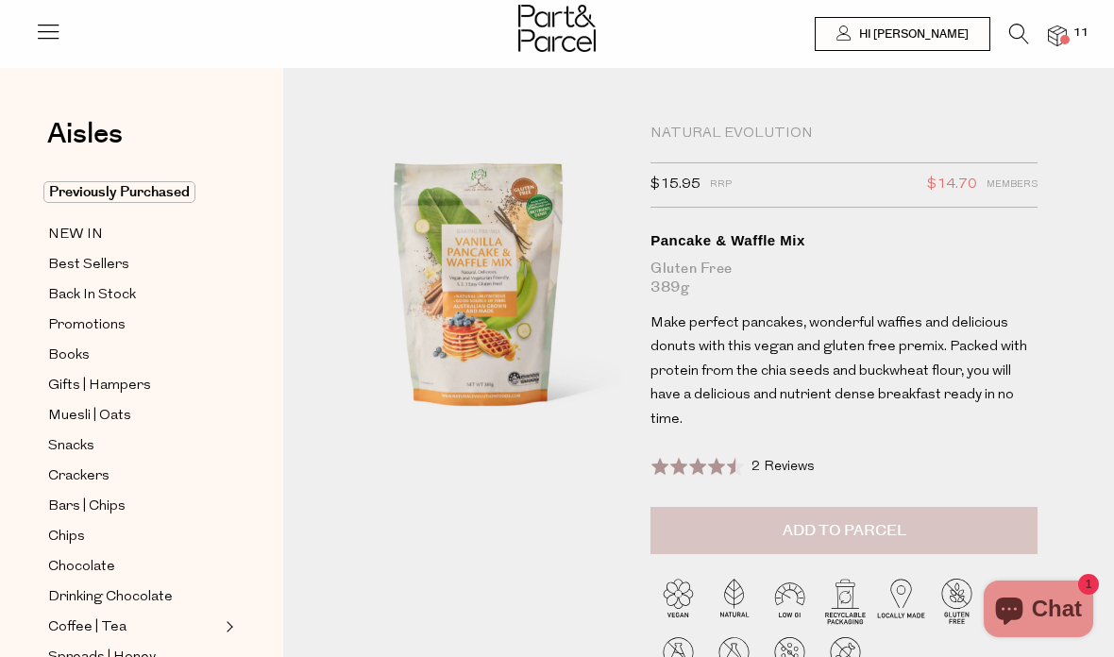
click at [898, 520] on span "Add to Parcel" at bounding box center [844, 531] width 124 height 22
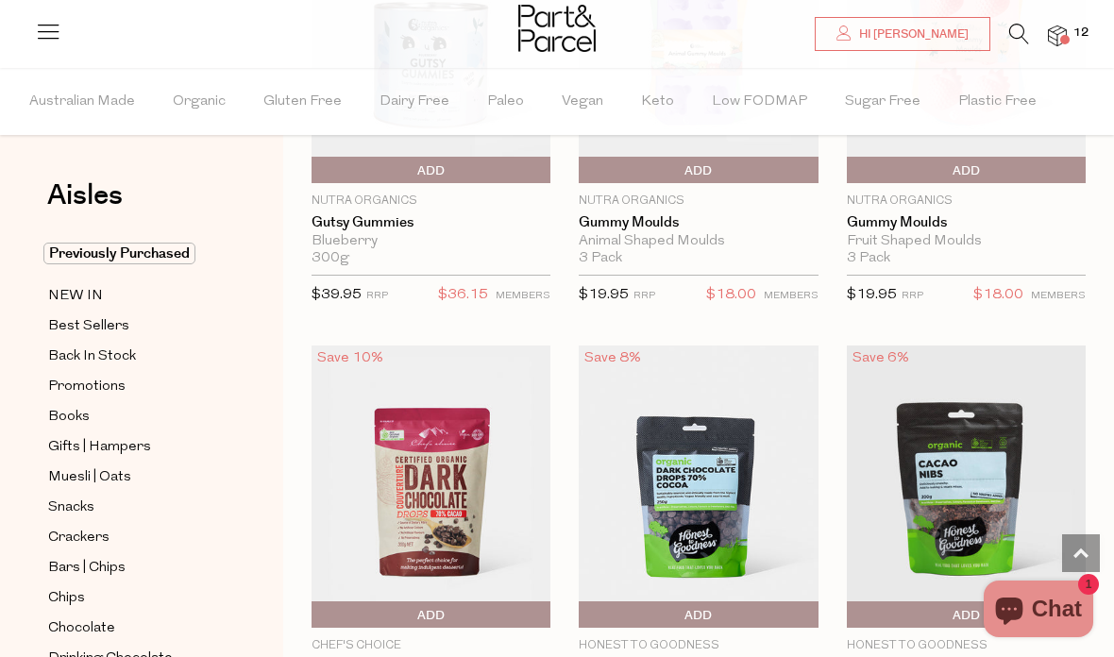
scroll to position [3622, 0]
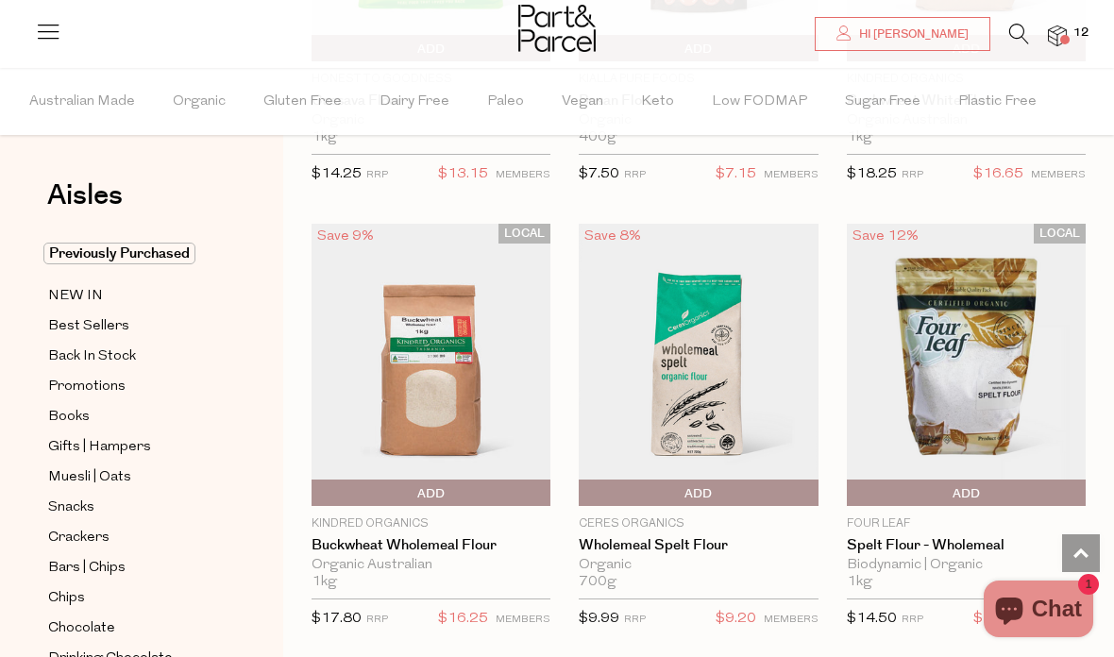
scroll to position [8904, 0]
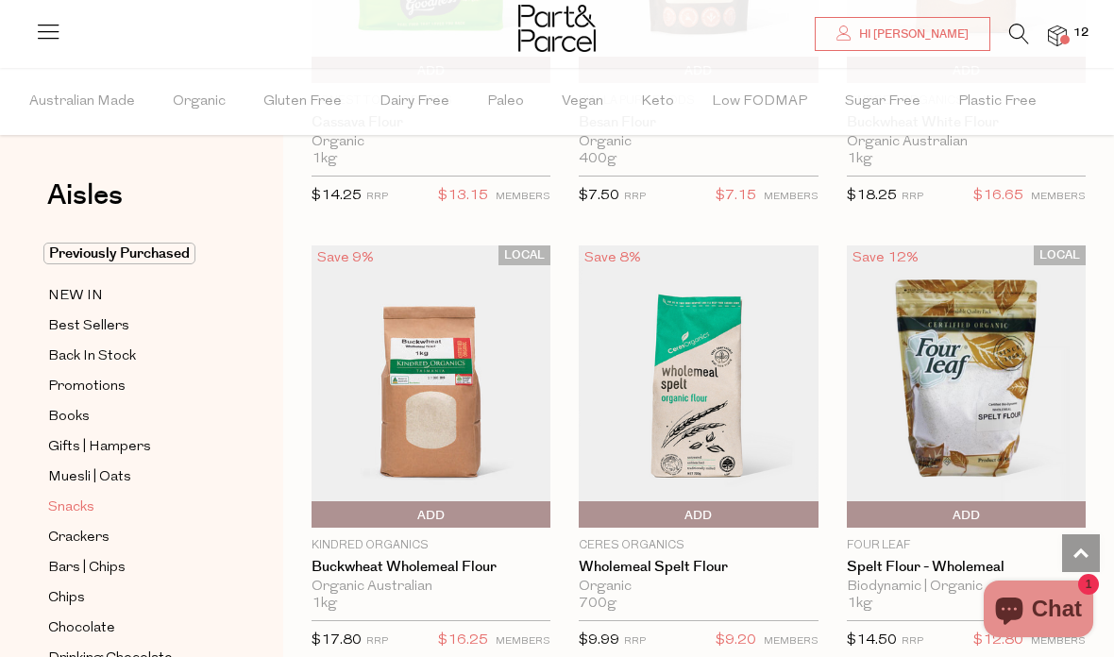
click at [88, 504] on span "Snacks" at bounding box center [71, 507] width 46 height 23
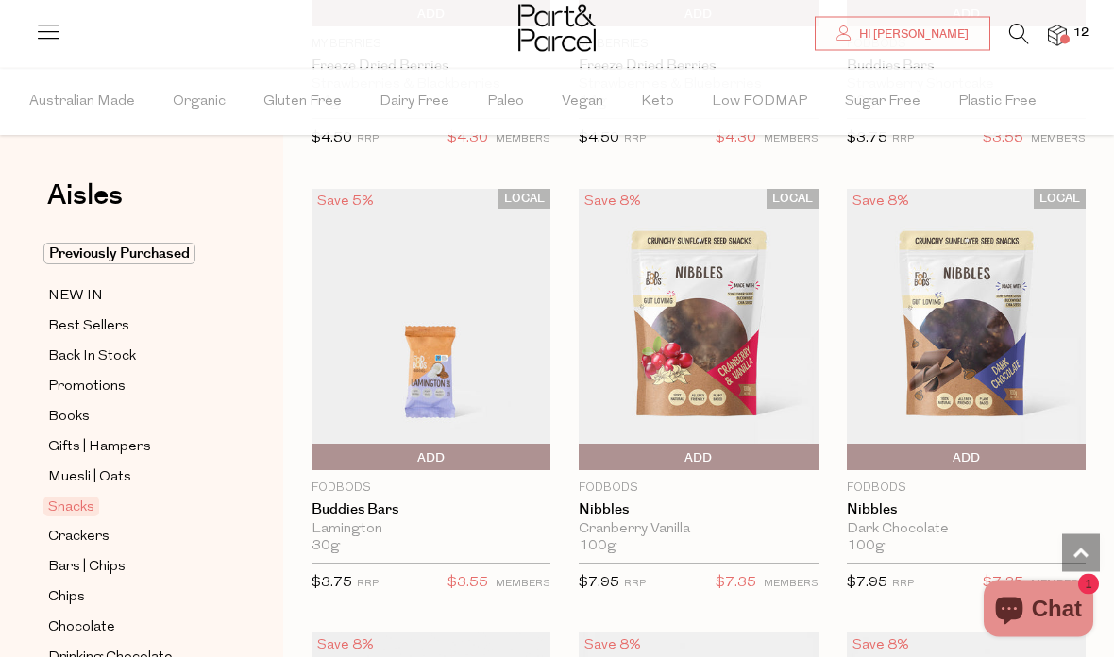
scroll to position [3646, 0]
click at [350, 444] on span "Add To Parcel" at bounding box center [430, 458] width 229 height 28
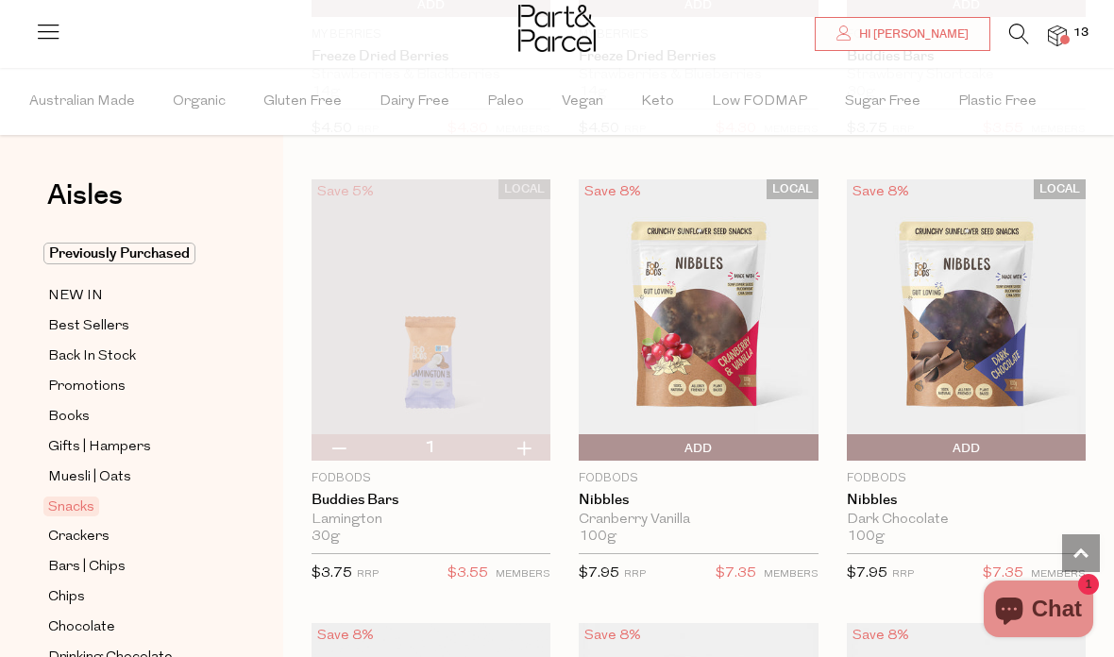
scroll to position [3661, 0]
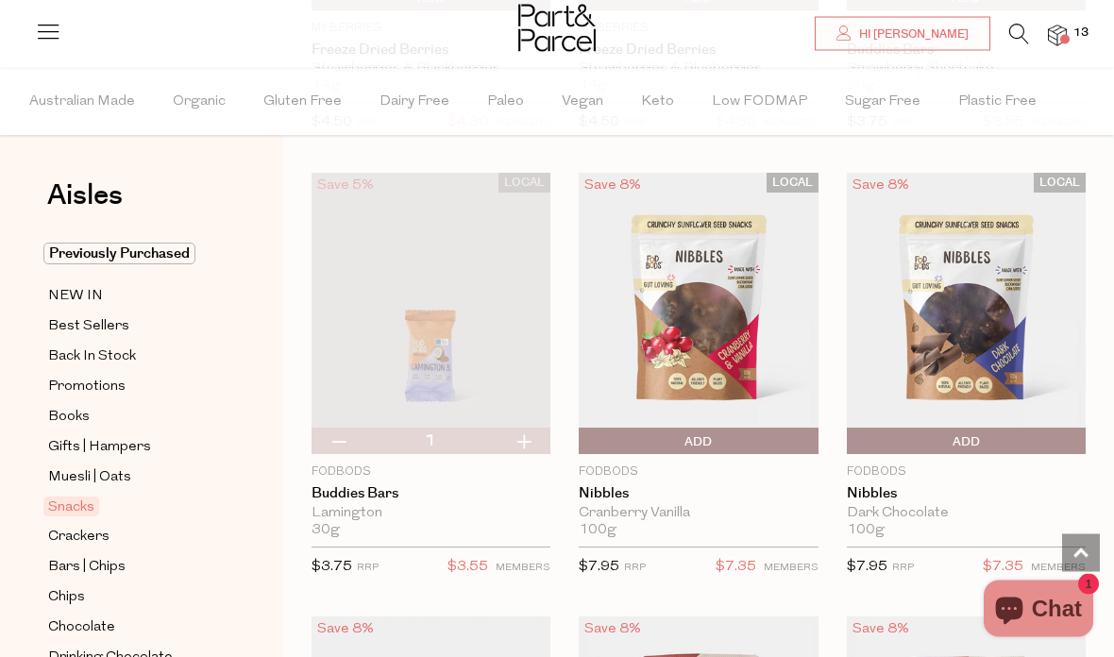
click at [770, 428] on span "Add To Parcel" at bounding box center [697, 442] width 229 height 28
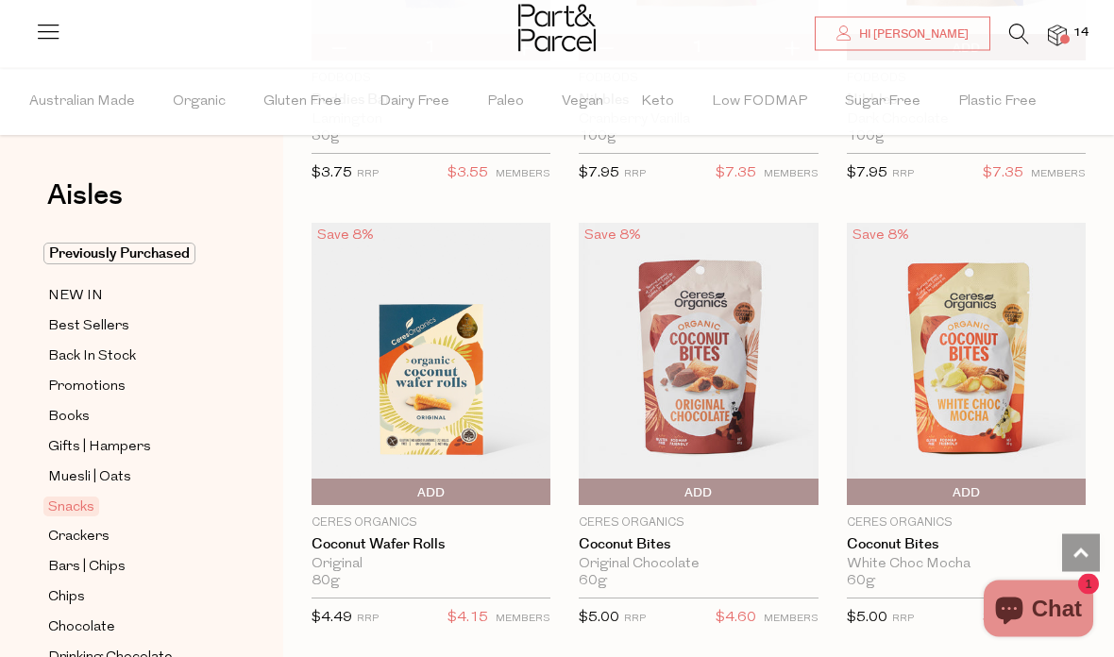
scroll to position [4056, 0]
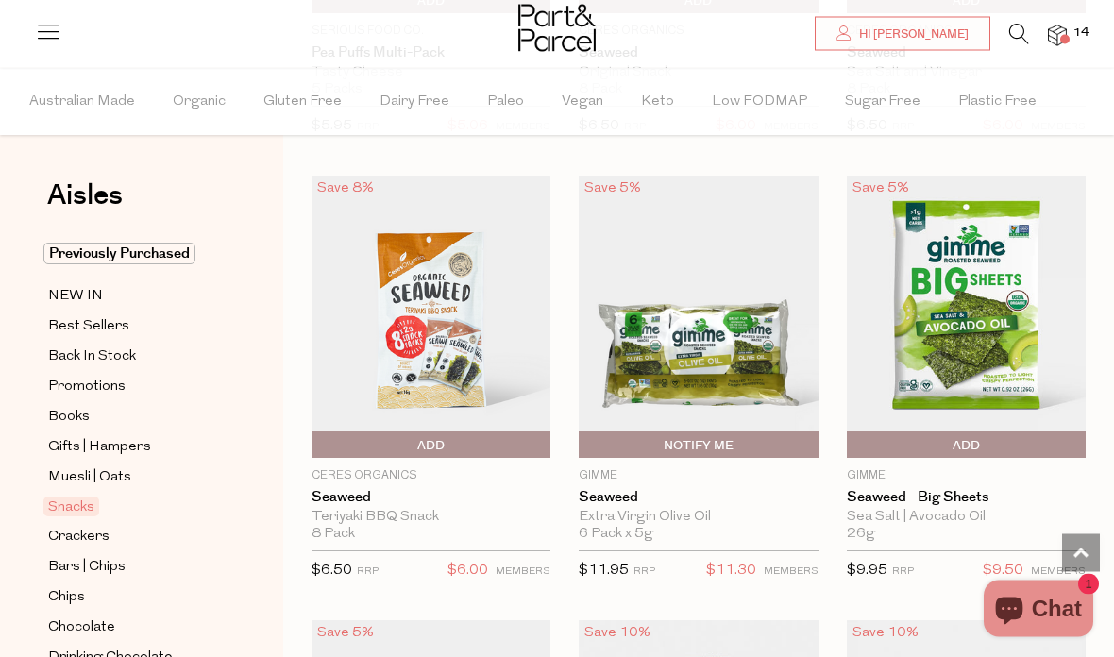
scroll to position [7658, 0]
click at [771, 431] on span "Notify Me" at bounding box center [697, 445] width 229 height 28
type input "Notify when available"
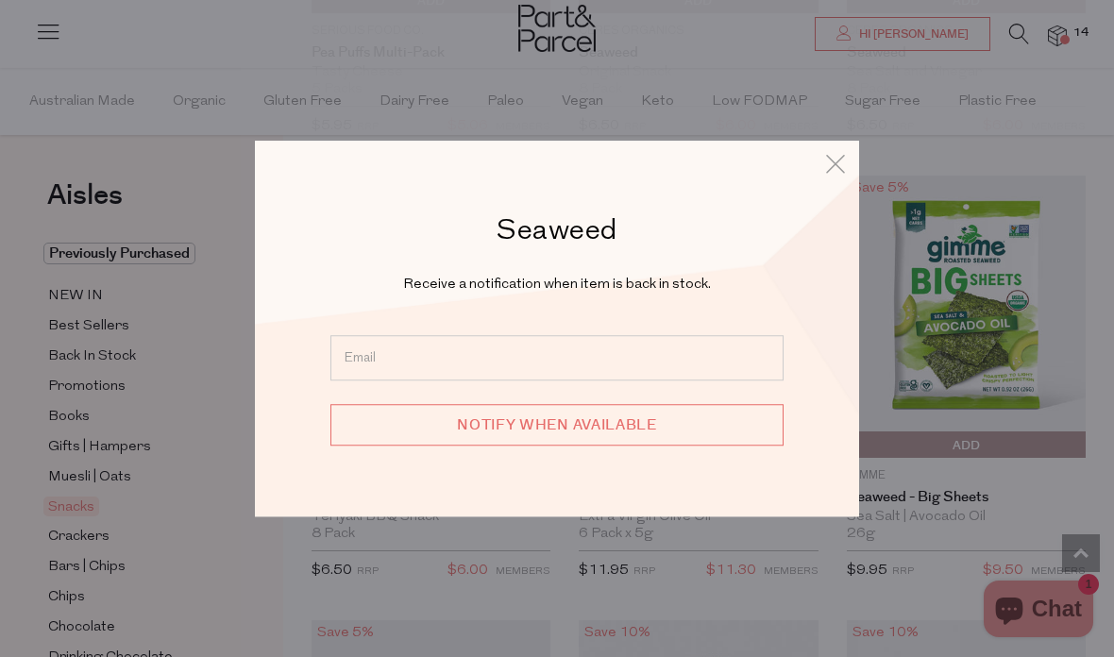
click at [736, 380] on input "email" at bounding box center [556, 357] width 453 height 45
type input "fiona.hegarty@outlook.com"
click at [645, 445] on input "Notify when available" at bounding box center [556, 425] width 453 height 42
type input "We will be in touch"
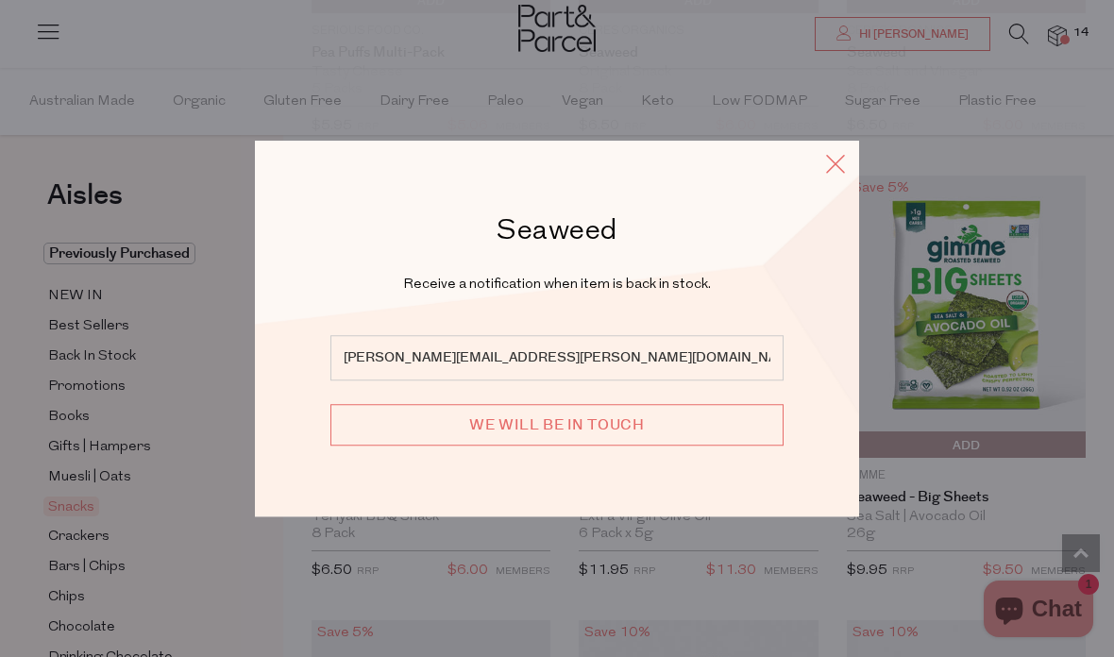
click at [832, 177] on icon at bounding box center [835, 163] width 28 height 27
click at [830, 177] on icon at bounding box center [835, 163] width 28 height 27
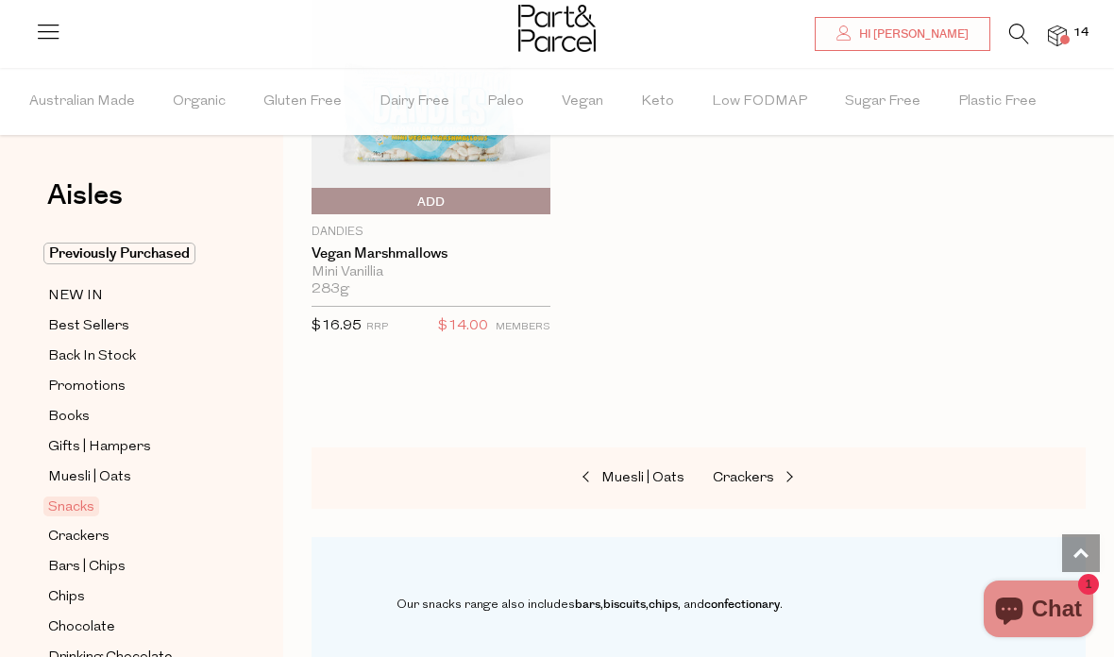
scroll to position [10140, 0]
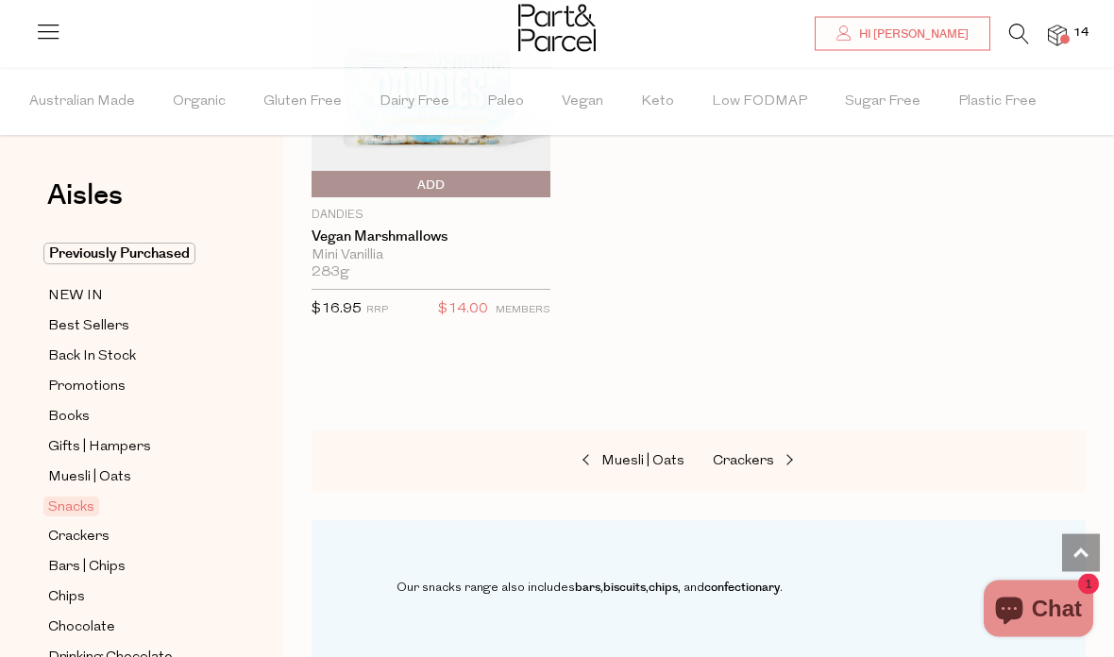
click at [72, 511] on link "Snacks" at bounding box center [134, 506] width 172 height 23
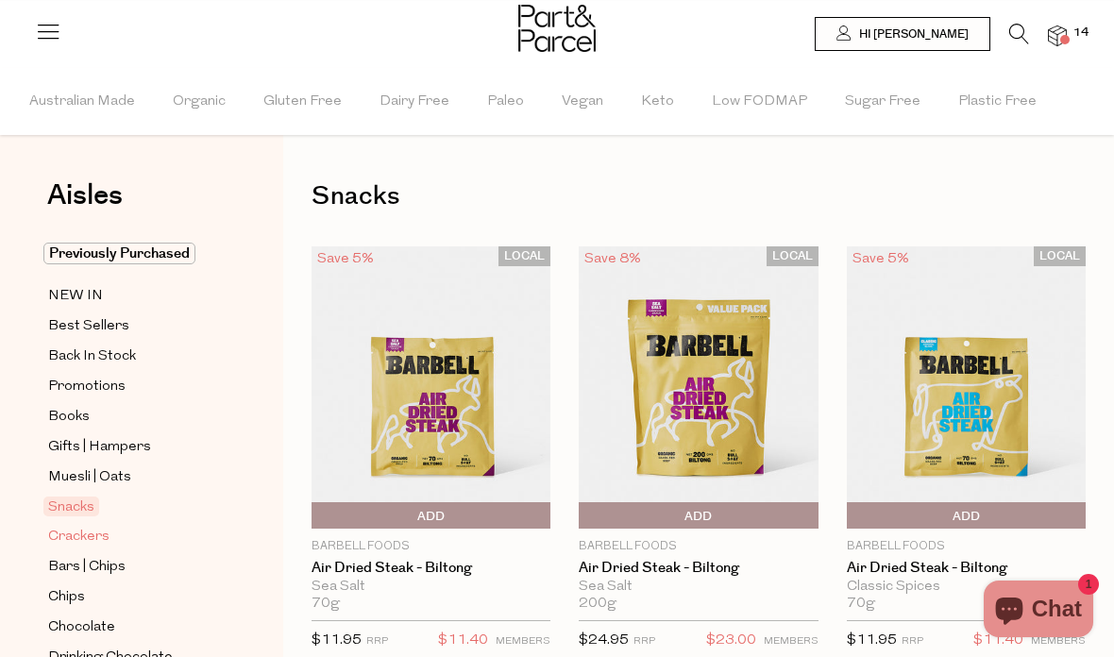
click at [88, 535] on span "Crackers" at bounding box center [78, 537] width 61 height 23
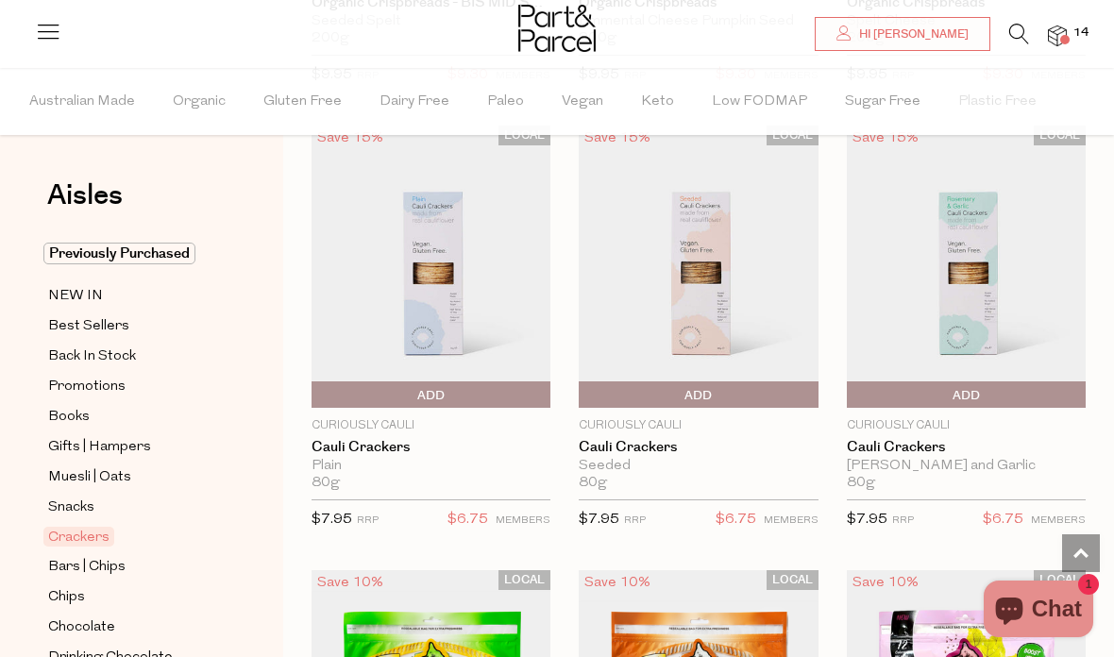
scroll to position [4564, 0]
click at [427, 310] on img at bounding box center [430, 267] width 239 height 282
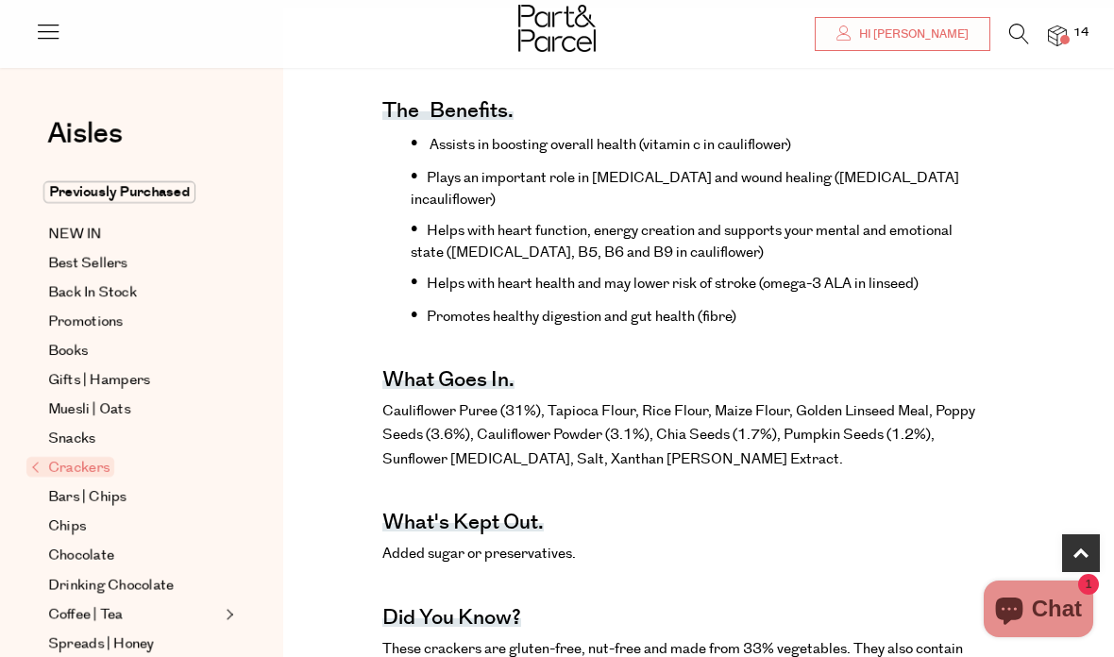
scroll to position [737, 0]
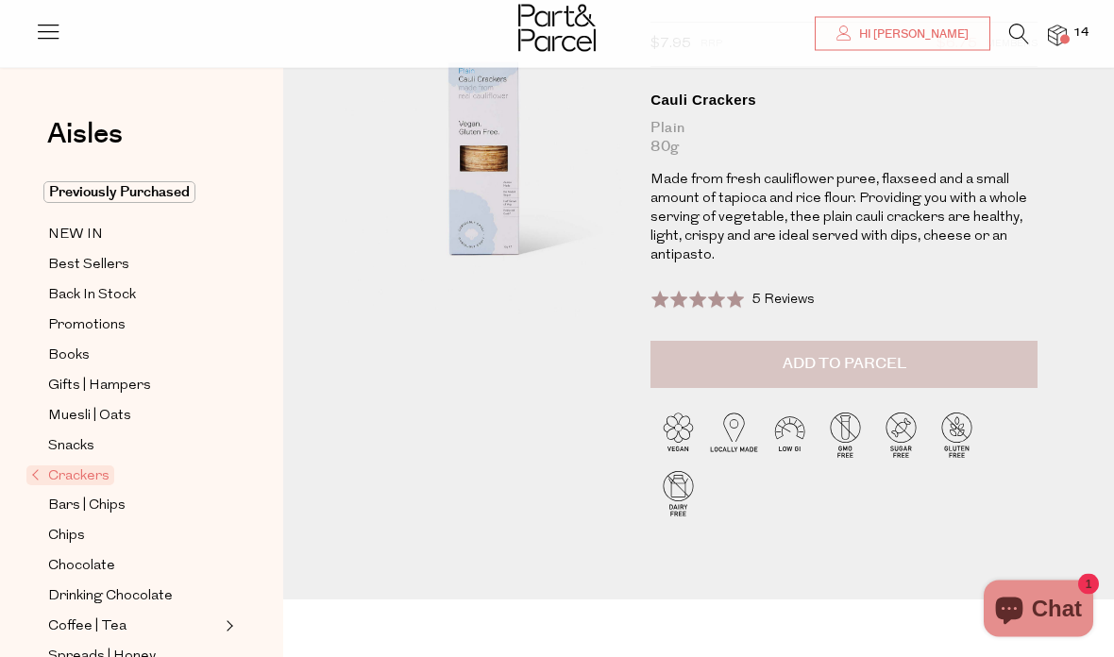
click at [915, 357] on button "Add to Parcel" at bounding box center [843, 365] width 387 height 47
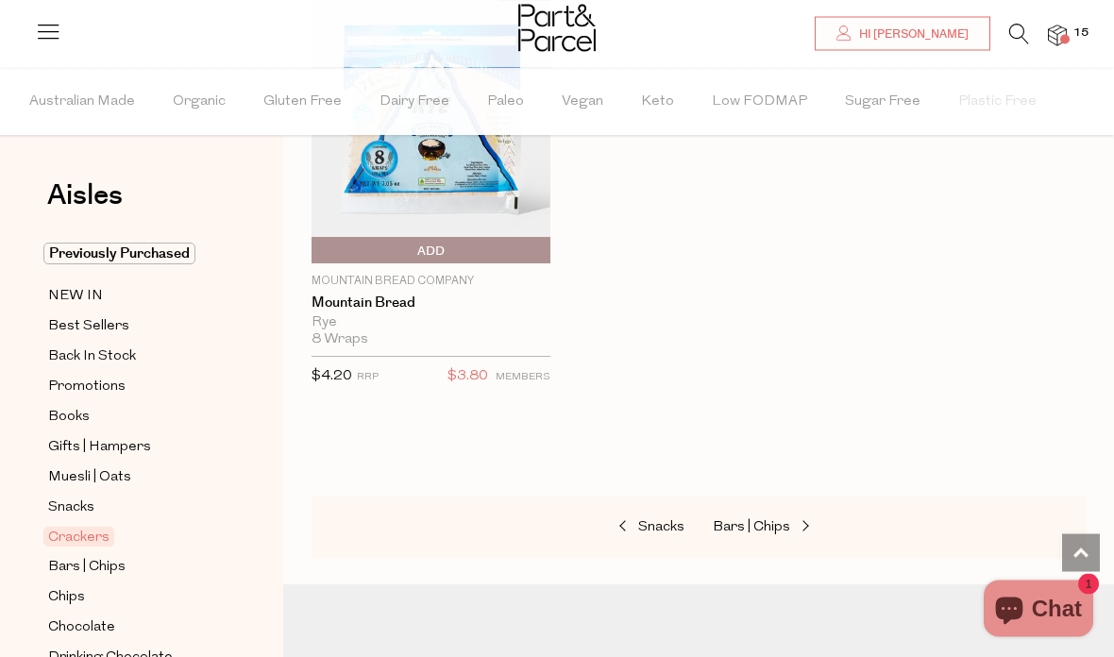
scroll to position [5597, 0]
click at [781, 520] on span "Bars | Chips" at bounding box center [750, 527] width 77 height 14
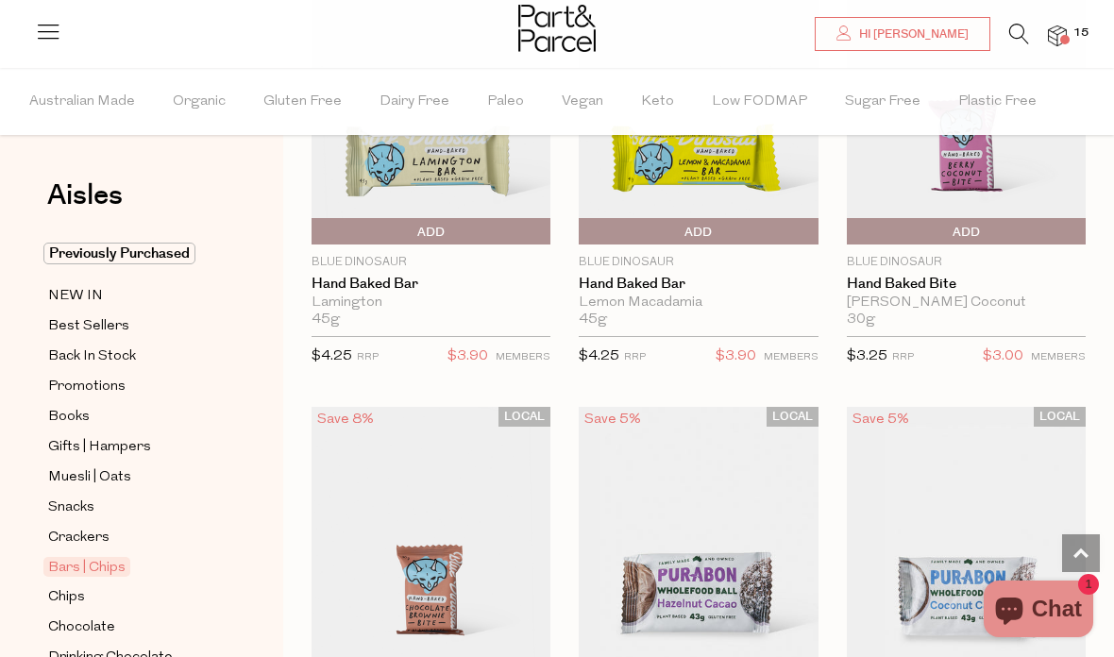
scroll to position [5238, 0]
click at [1009, 221] on span "Add To Parcel" at bounding box center [965, 233] width 229 height 28
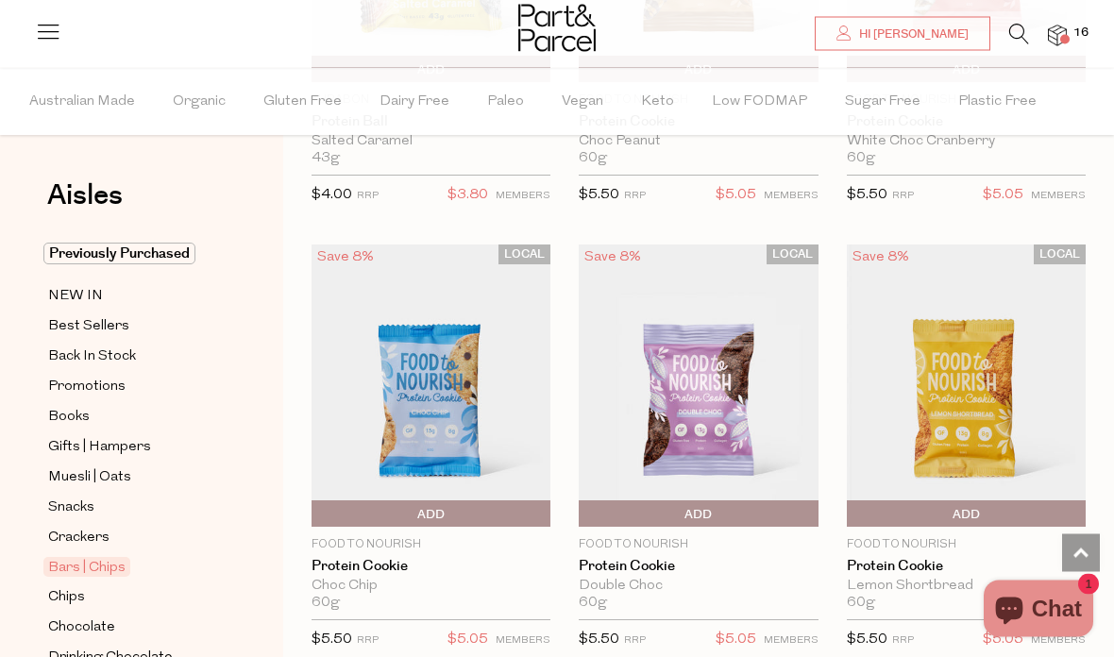
scroll to position [6734, 0]
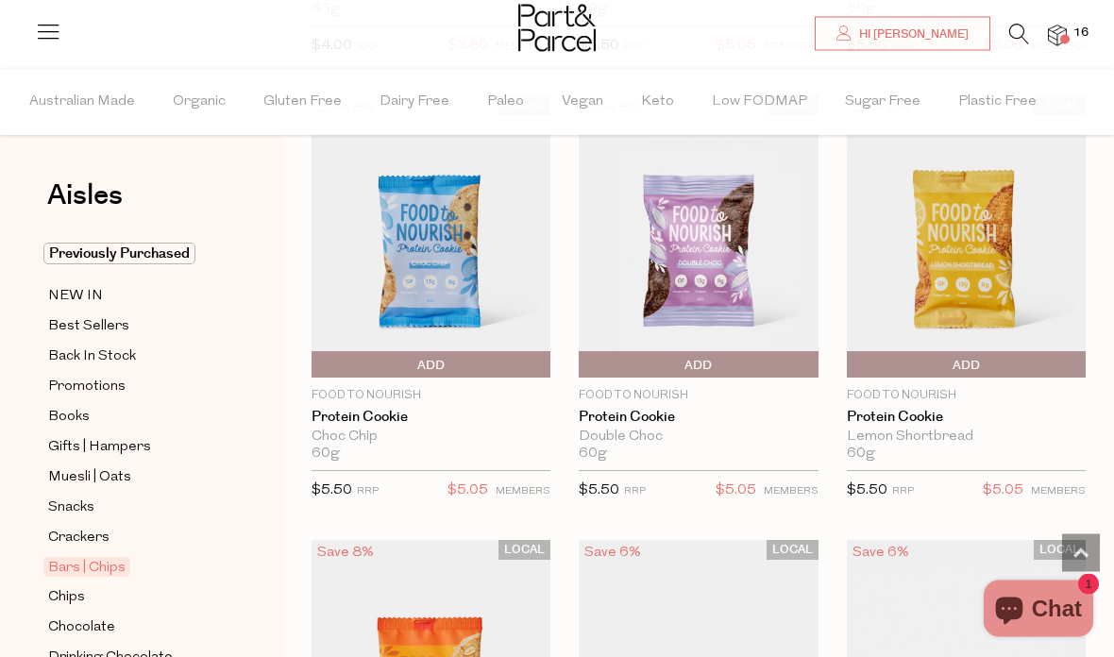
click at [382, 352] on span "Add To Parcel" at bounding box center [430, 366] width 229 height 28
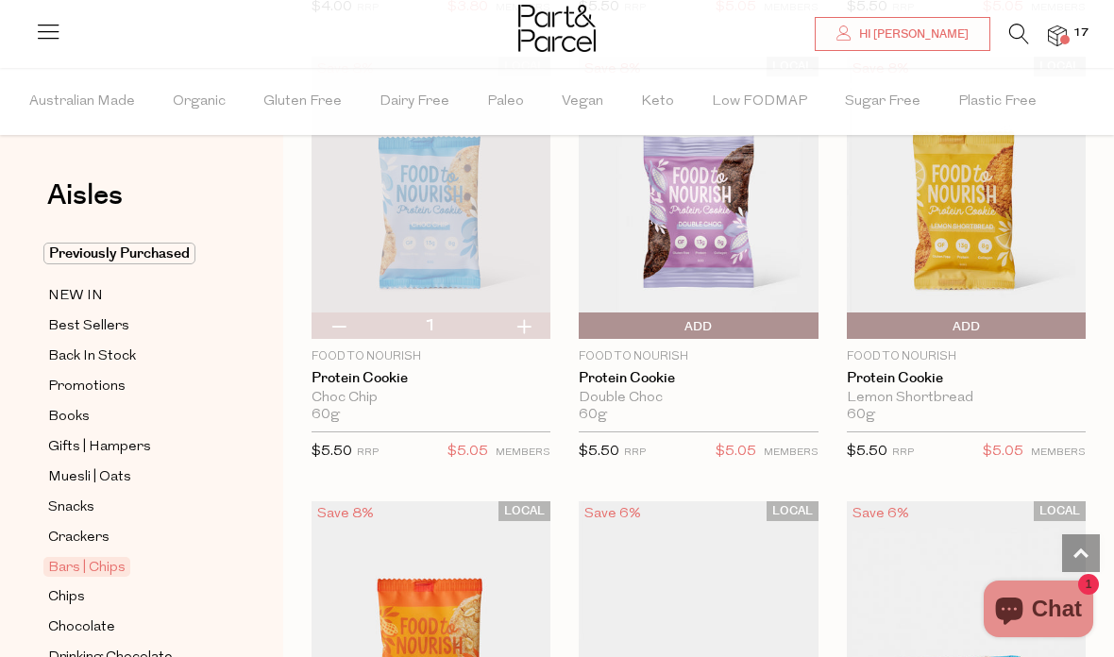
scroll to position [6923, 0]
click at [991, 311] on span "Add To Parcel" at bounding box center [965, 325] width 229 height 28
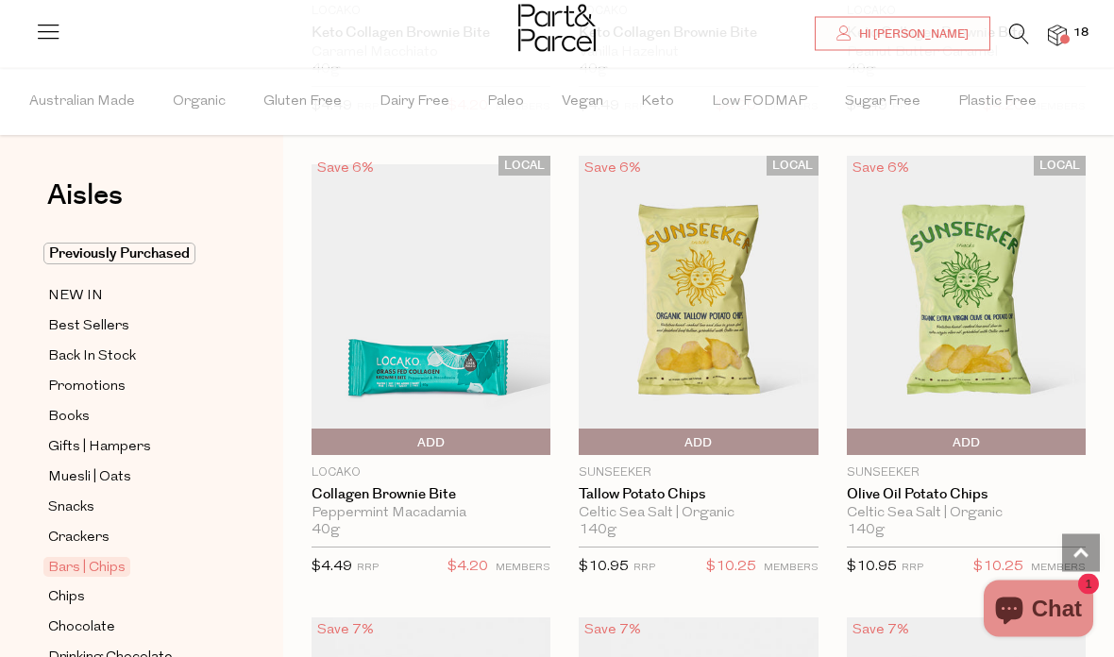
scroll to position [8156, 0]
click at [779, 428] on span "Add To Parcel" at bounding box center [697, 442] width 229 height 28
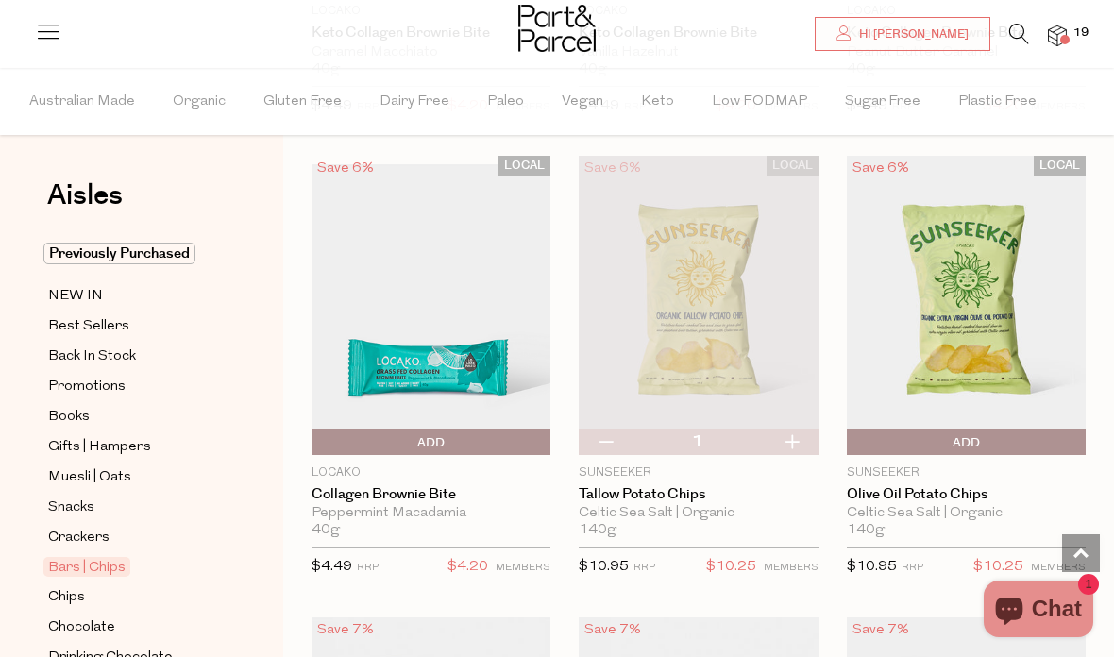
click at [945, 428] on span "Add To Parcel" at bounding box center [965, 442] width 229 height 28
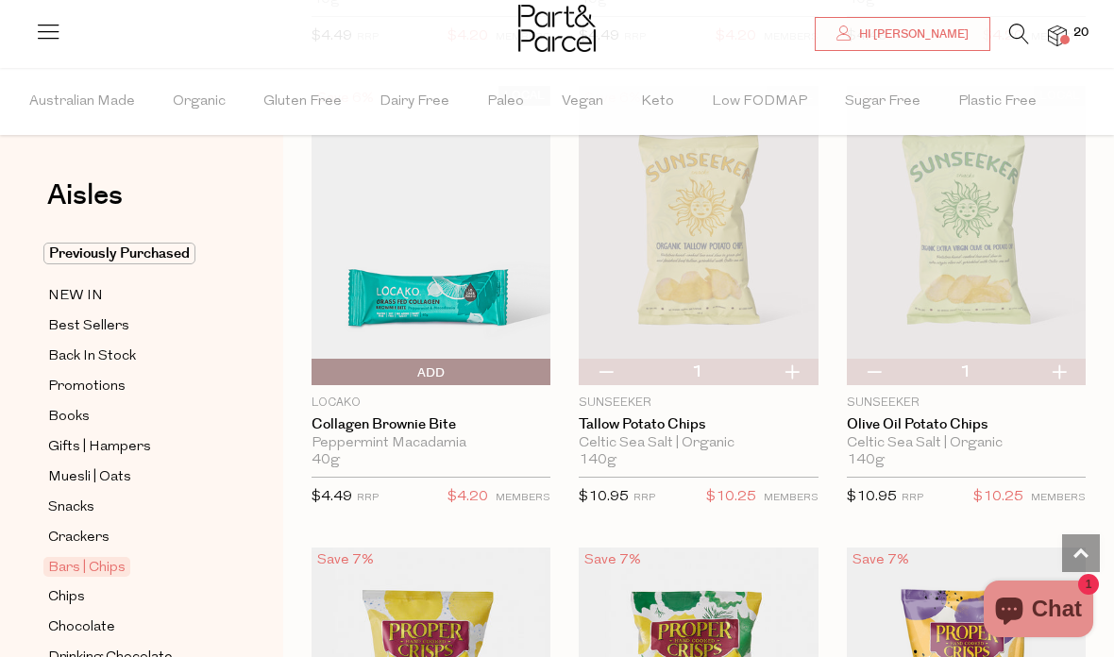
scroll to position [8149, 0]
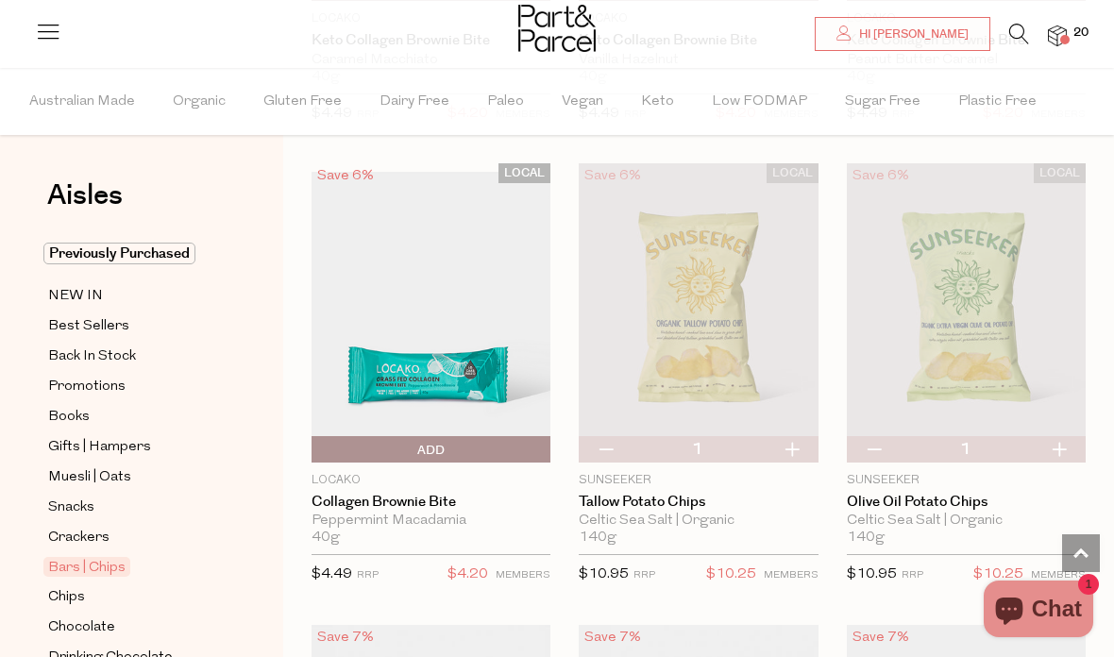
click at [874, 436] on button "button" at bounding box center [873, 449] width 54 height 26
type input "0"
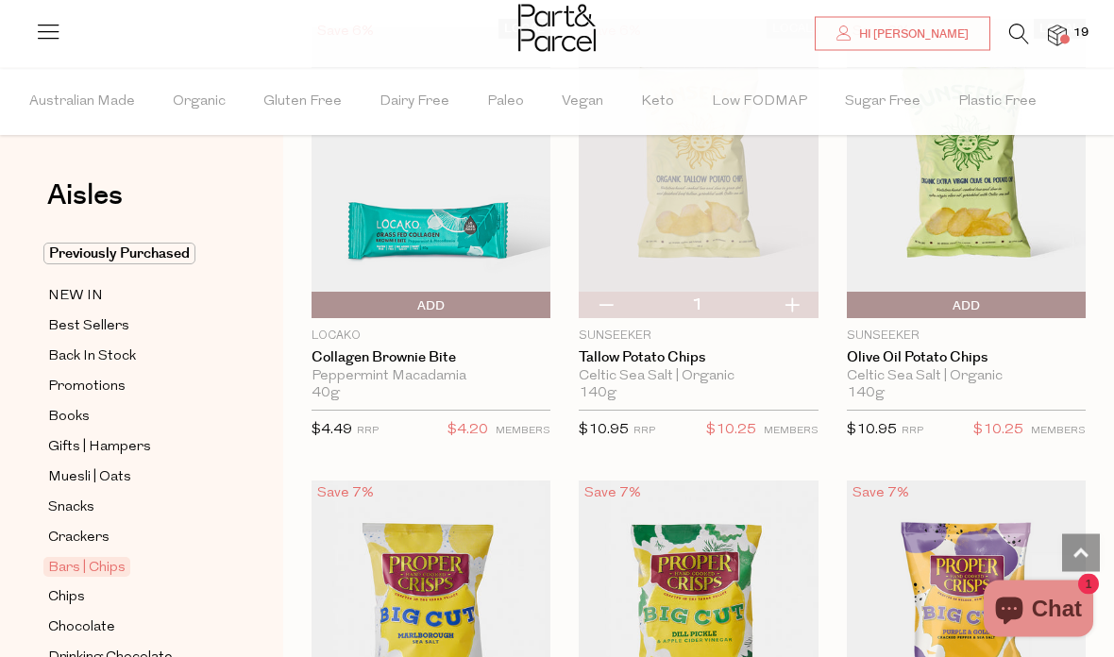
scroll to position [8333, 0]
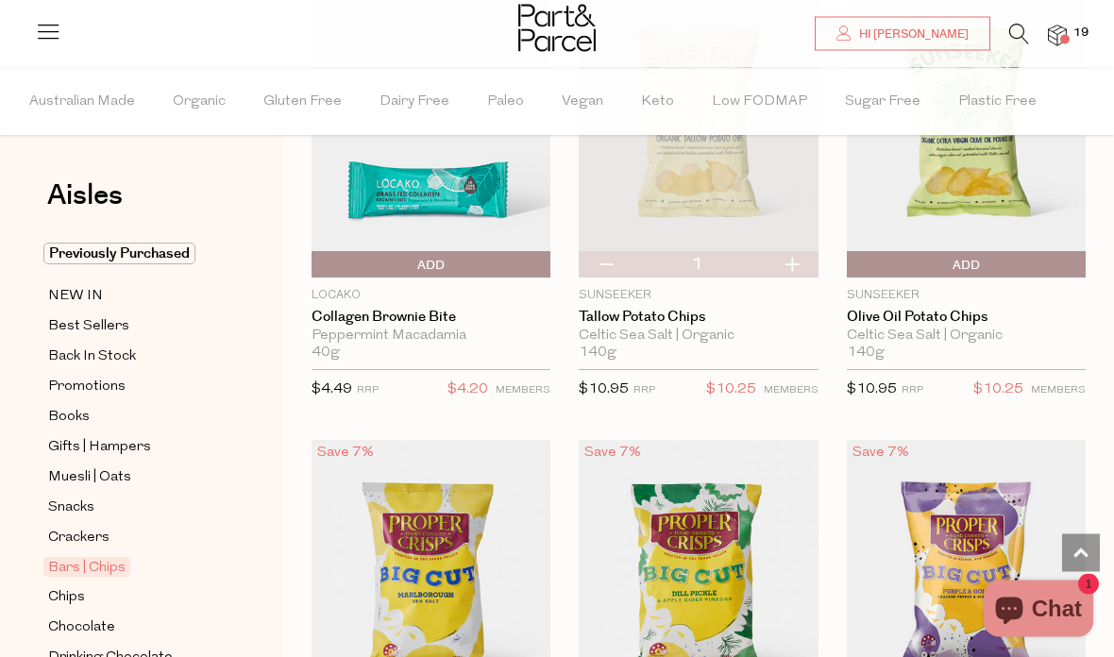
click at [610, 252] on button "button" at bounding box center [605, 265] width 54 height 26
type input "0"
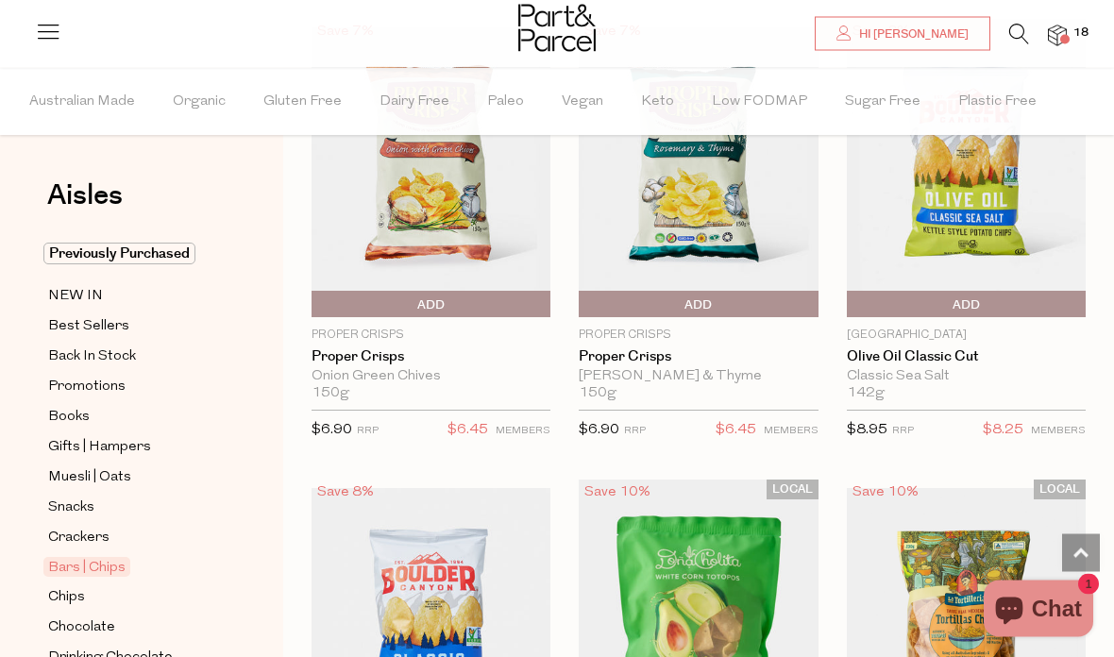
scroll to position [9643, 0]
click at [1021, 291] on span "Add To Parcel" at bounding box center [965, 305] width 229 height 28
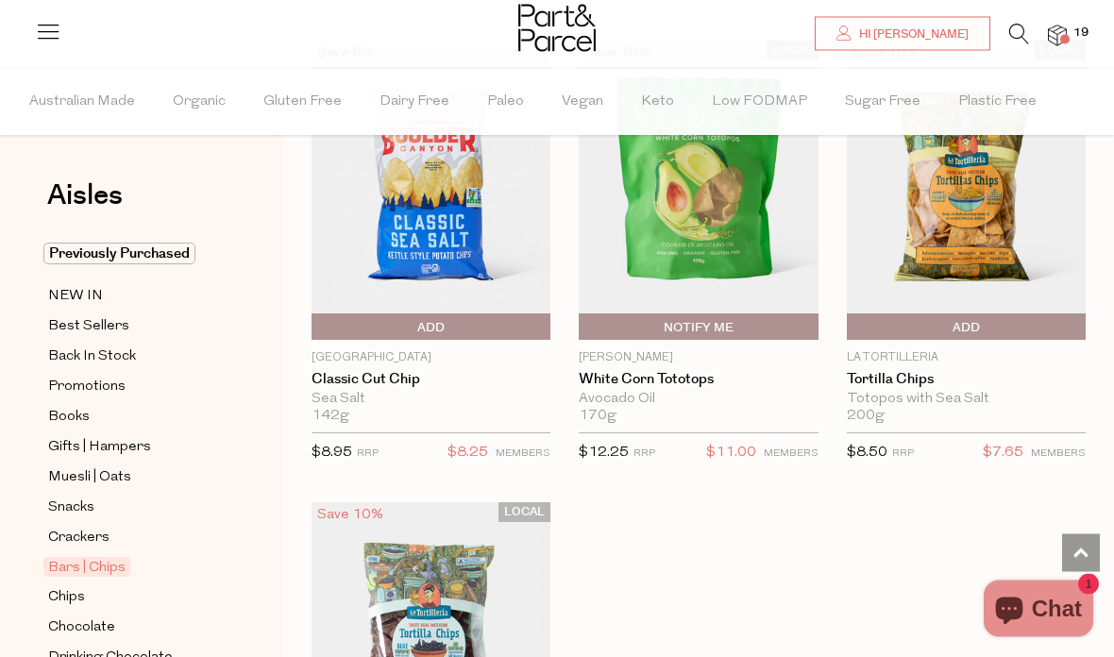
scroll to position [10081, 0]
click at [1036, 314] on span "Add To Parcel" at bounding box center [965, 328] width 229 height 28
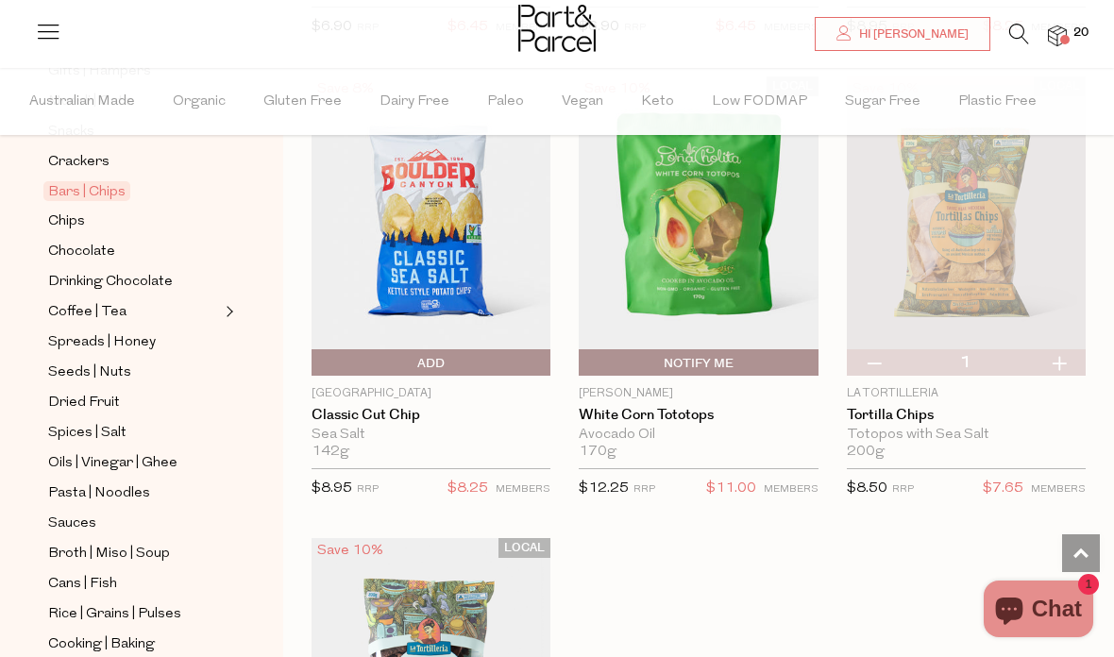
scroll to position [377, 0]
click at [100, 571] on span "Cans | Fish" at bounding box center [82, 582] width 69 height 23
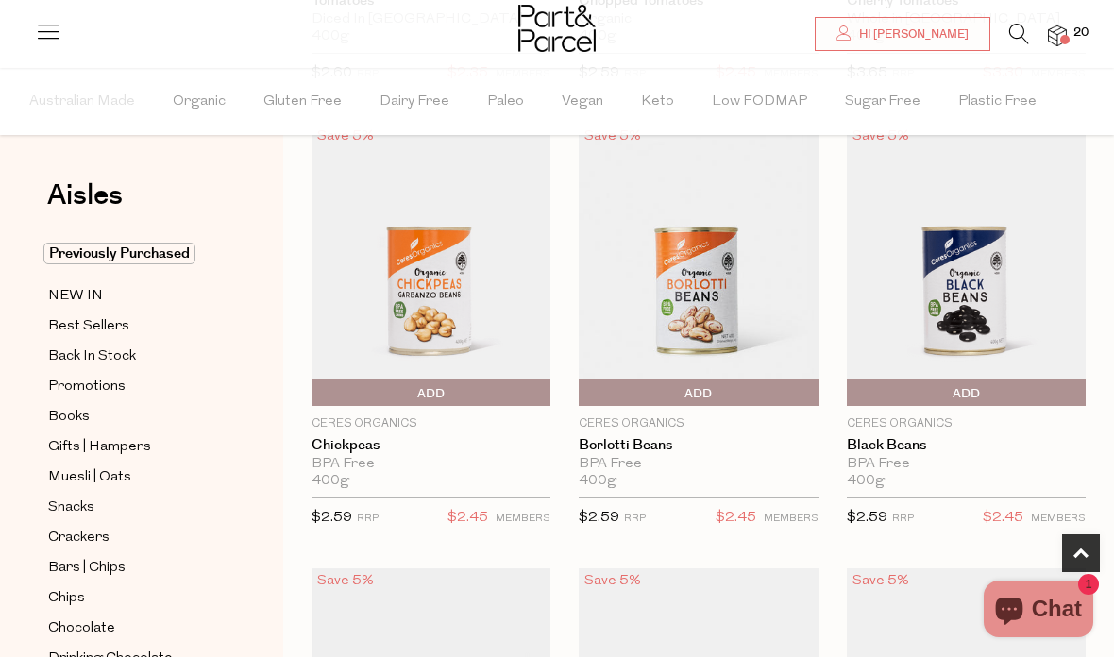
scroll to position [604, 0]
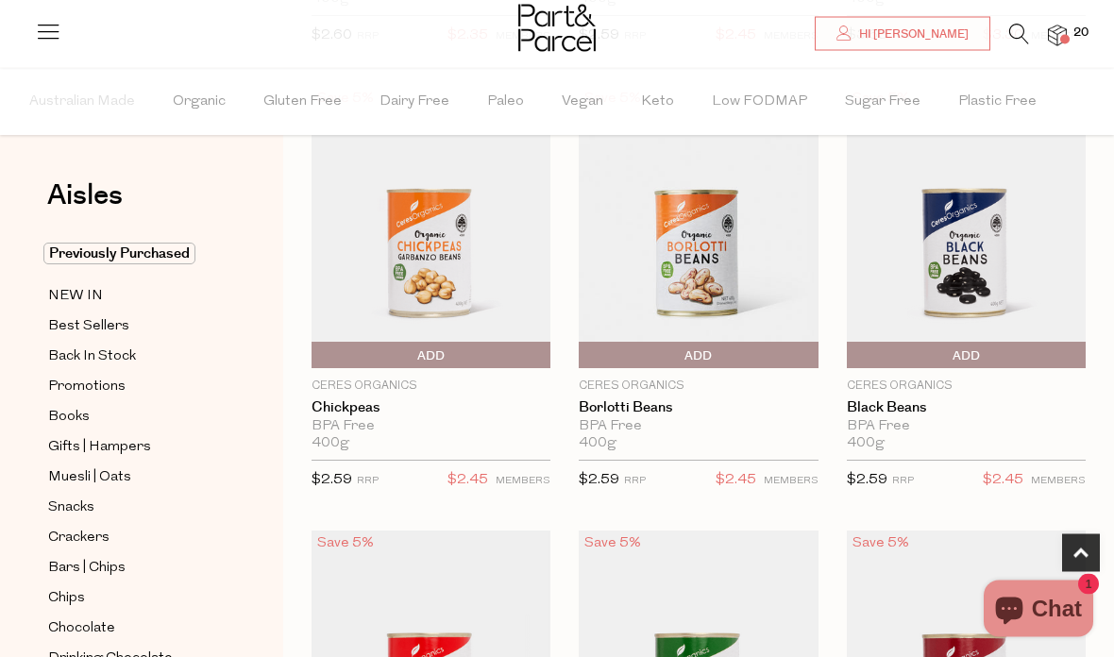
click at [488, 343] on span "Add To Parcel" at bounding box center [430, 357] width 229 height 28
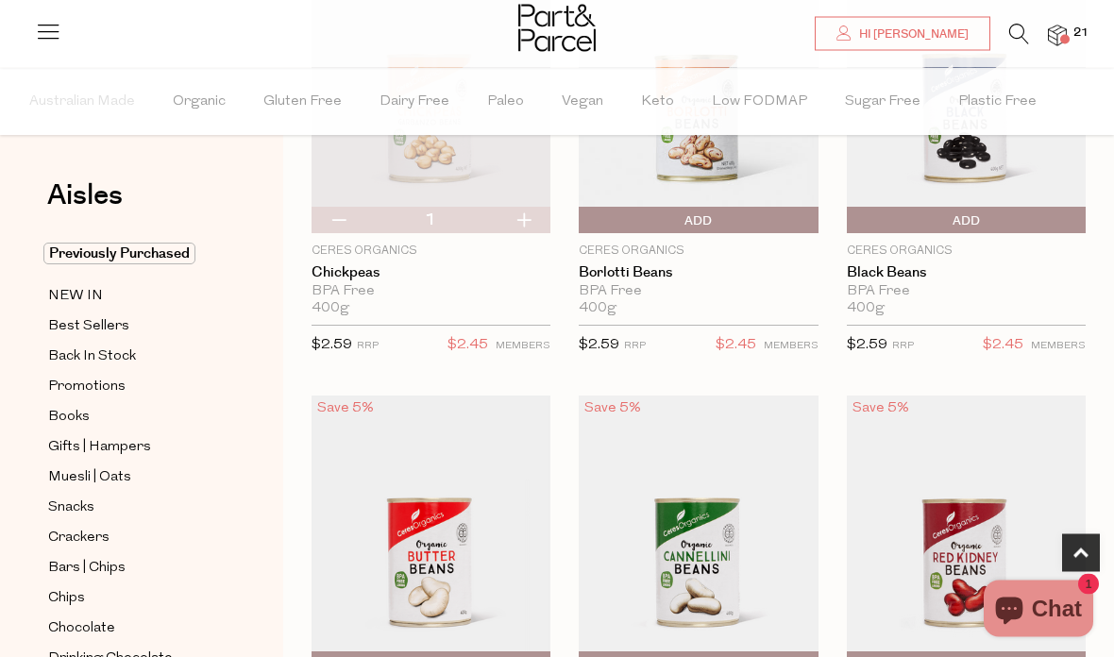
scroll to position [837, 0]
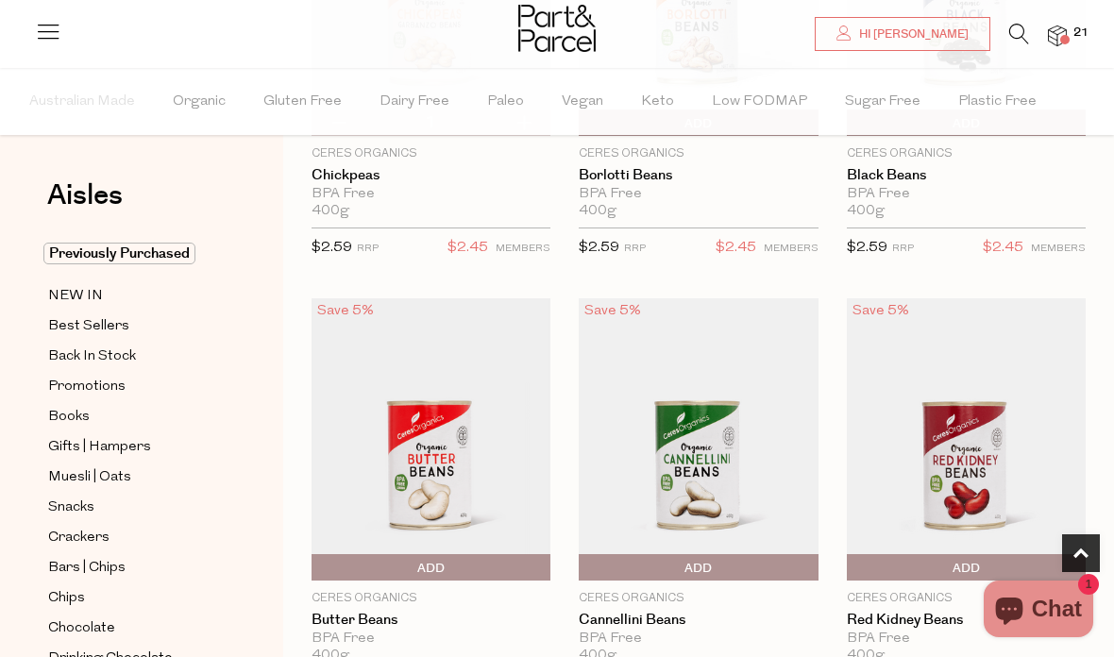
click at [743, 570] on span "Add To Parcel" at bounding box center [697, 568] width 229 height 28
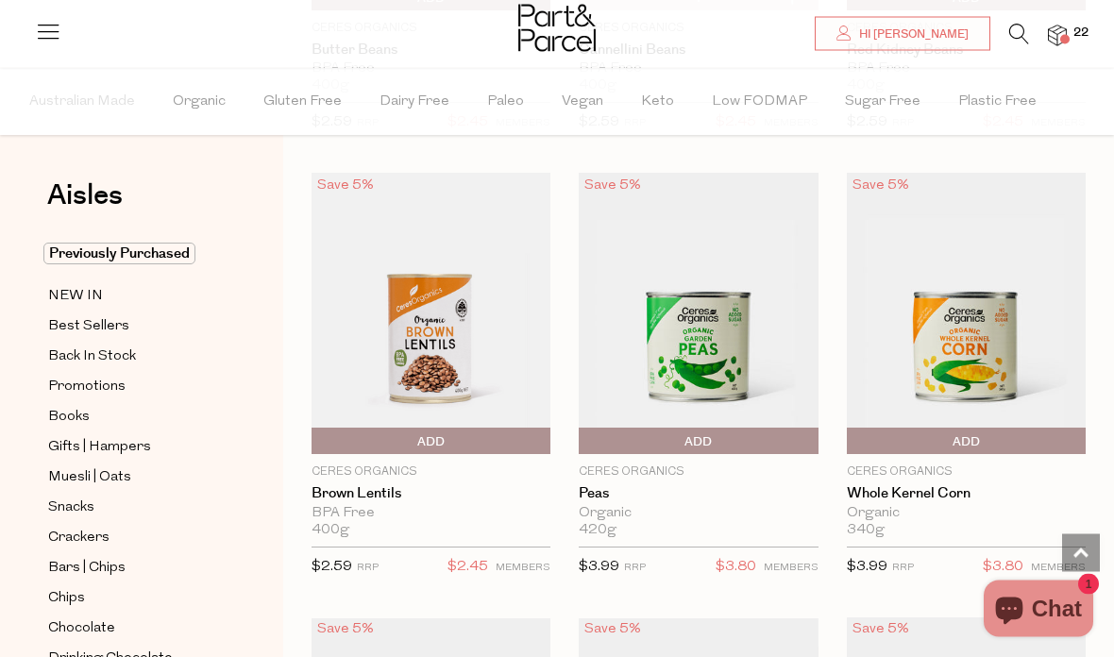
scroll to position [1407, 0]
click at [762, 431] on span "Add To Parcel" at bounding box center [697, 441] width 229 height 28
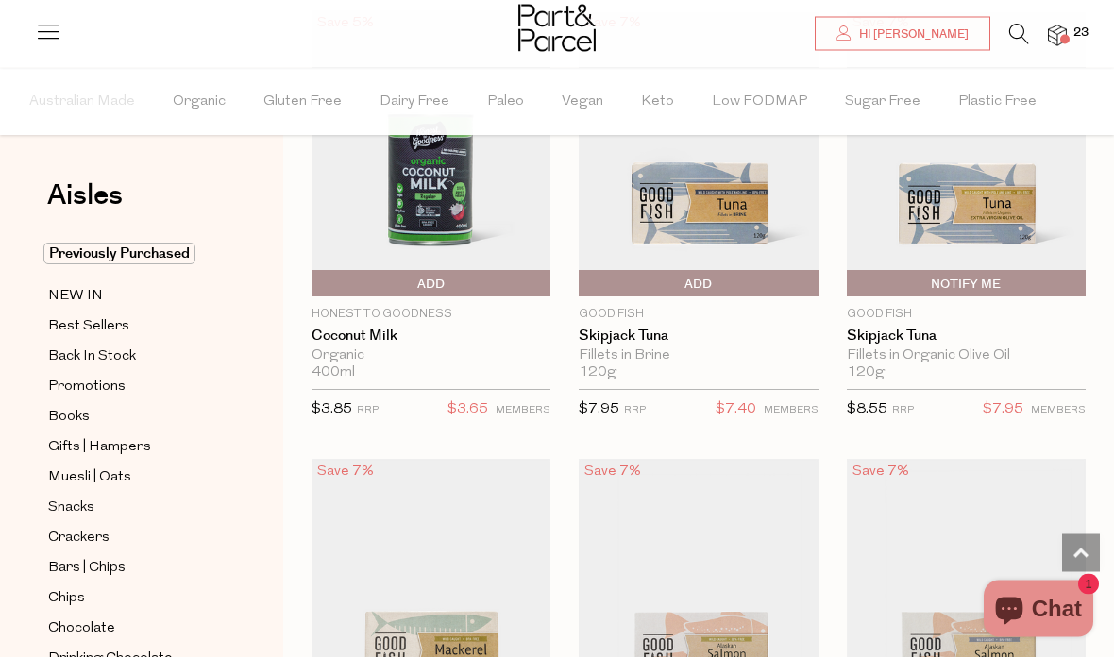
scroll to position [2462, 0]
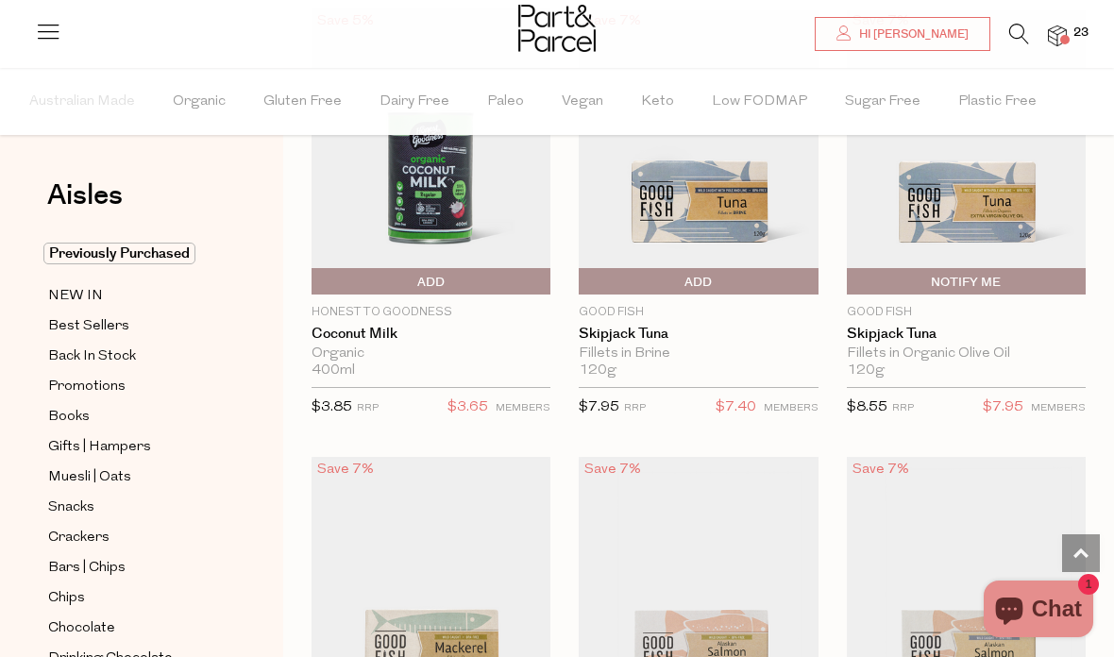
click at [765, 273] on span "Add To Parcel" at bounding box center [697, 282] width 229 height 28
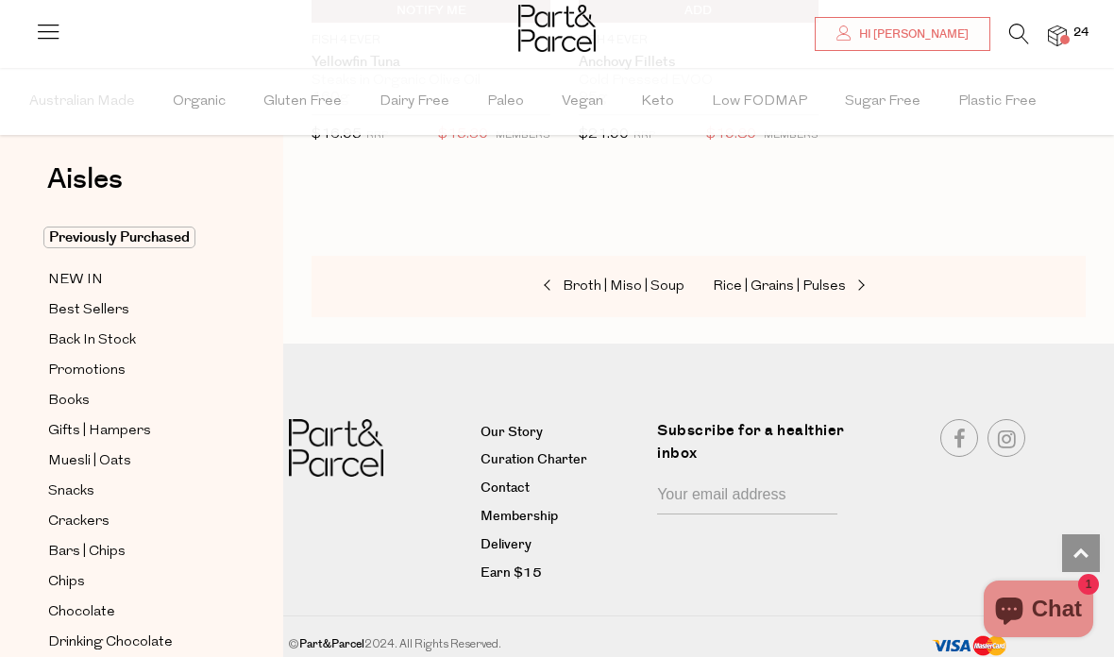
scroll to position [17, 0]
click at [119, 449] on span "Muesli | Oats" at bounding box center [89, 460] width 83 height 23
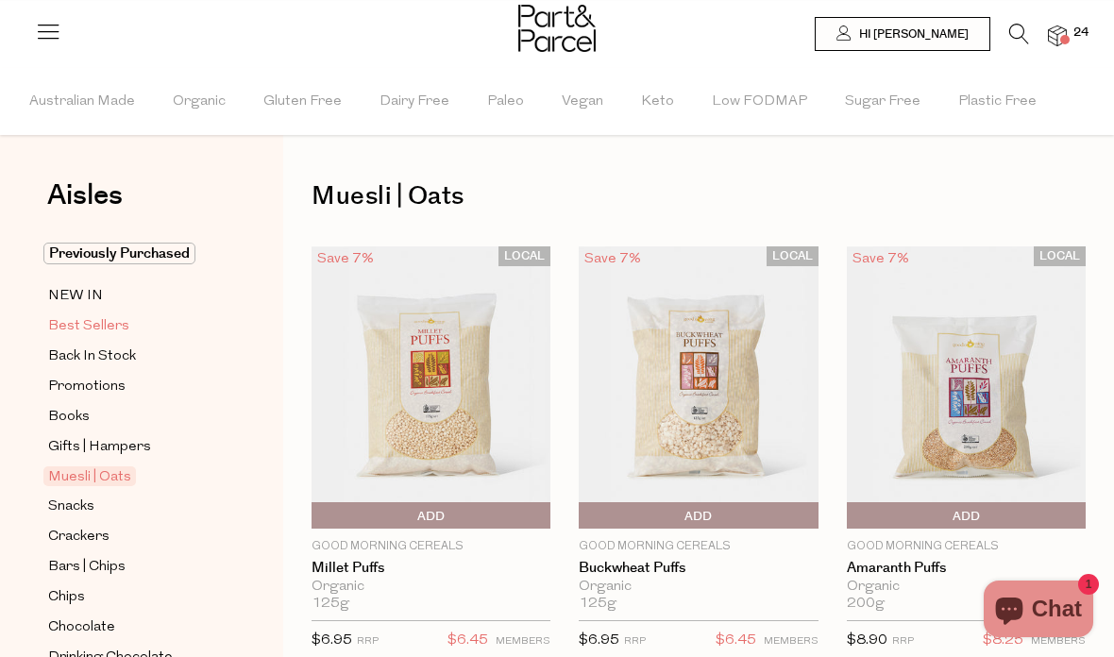
click at [106, 321] on span "Best Sellers" at bounding box center [88, 326] width 81 height 23
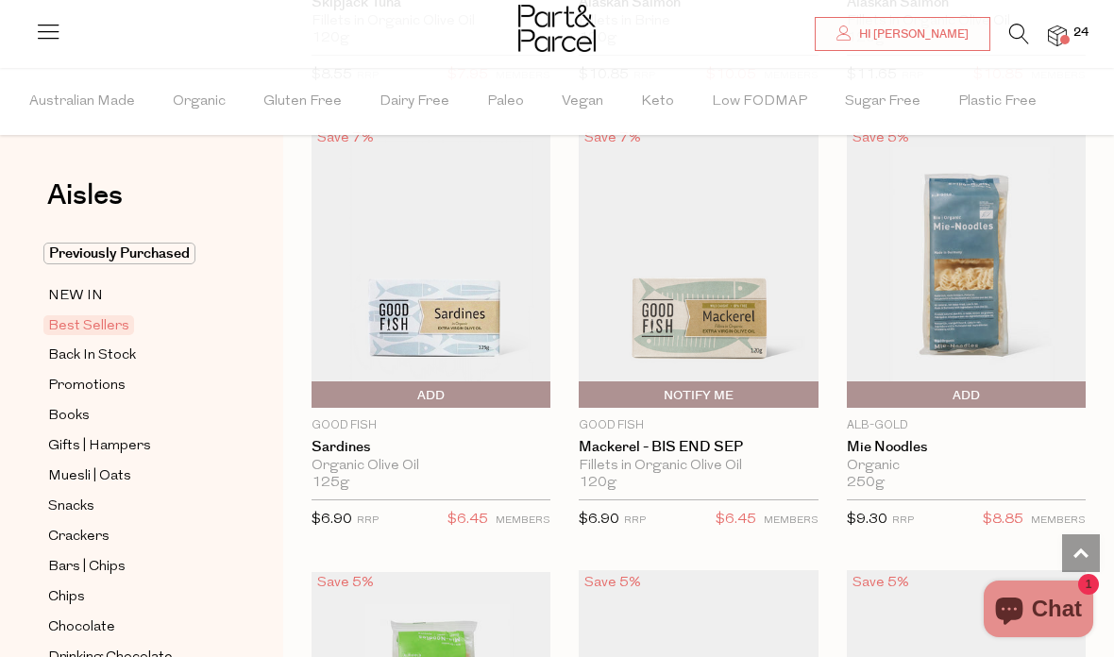
scroll to position [2375, 0]
click at [947, 394] on span "Add To Parcel" at bounding box center [965, 396] width 229 height 28
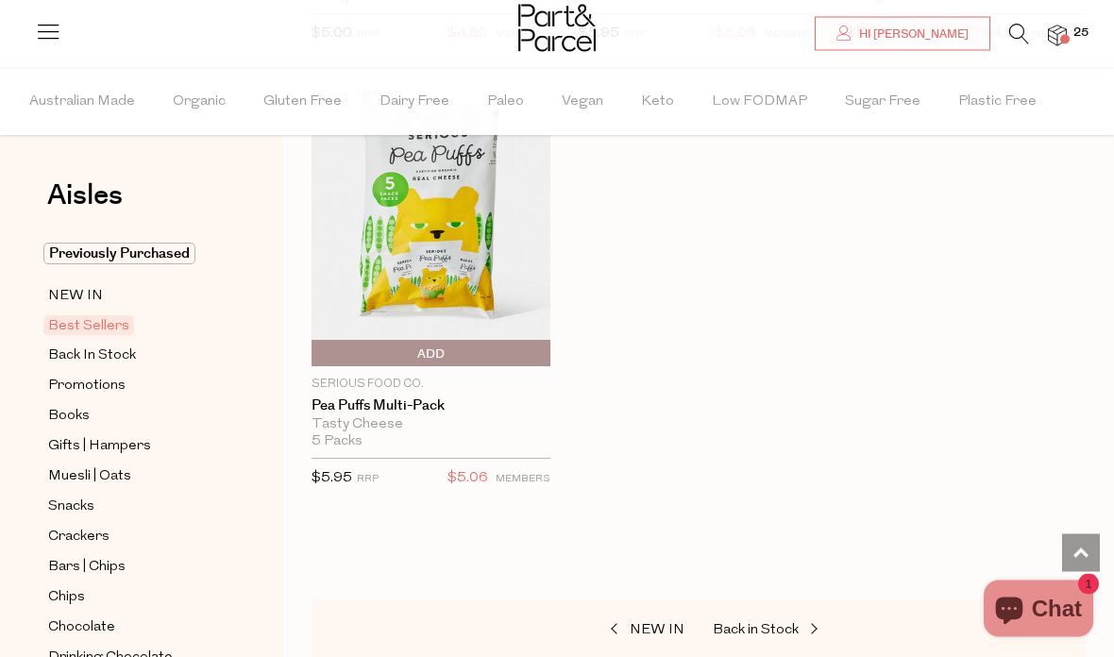
scroll to position [5976, 0]
click at [456, 262] on img at bounding box center [430, 225] width 239 height 282
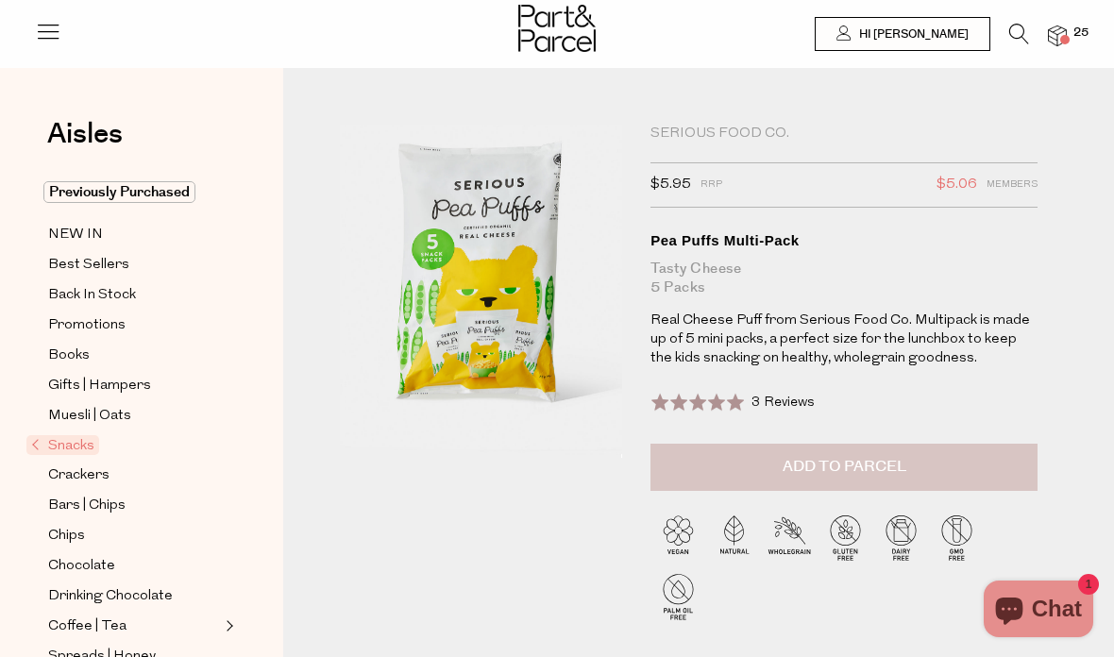
click at [877, 463] on span "Add to Parcel" at bounding box center [844, 467] width 124 height 22
click at [1070, 28] on span "25" at bounding box center [1080, 33] width 25 height 17
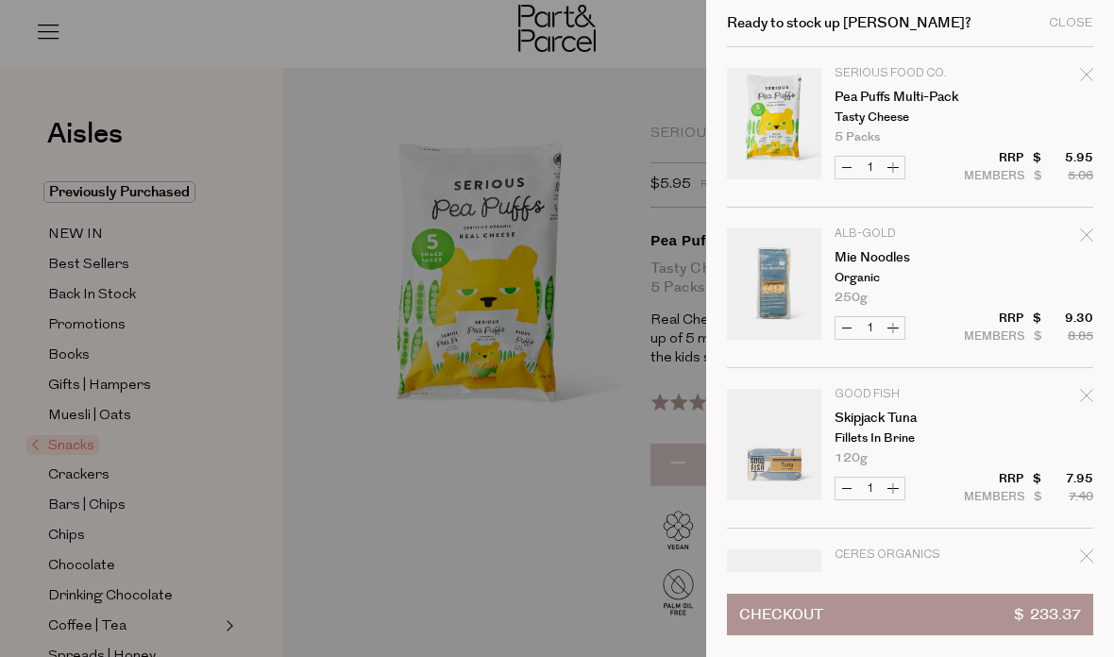
click at [893, 163] on button "Increase Pea Puffs Multi-Pack" at bounding box center [892, 168] width 23 height 22
type input "2"
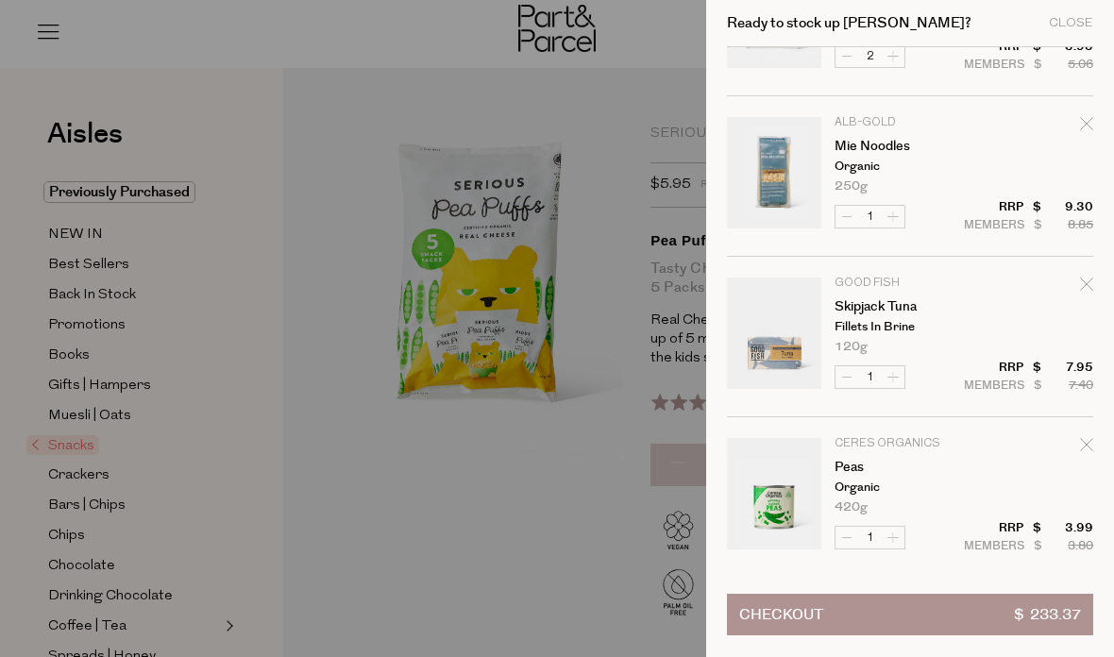
scroll to position [117, 0]
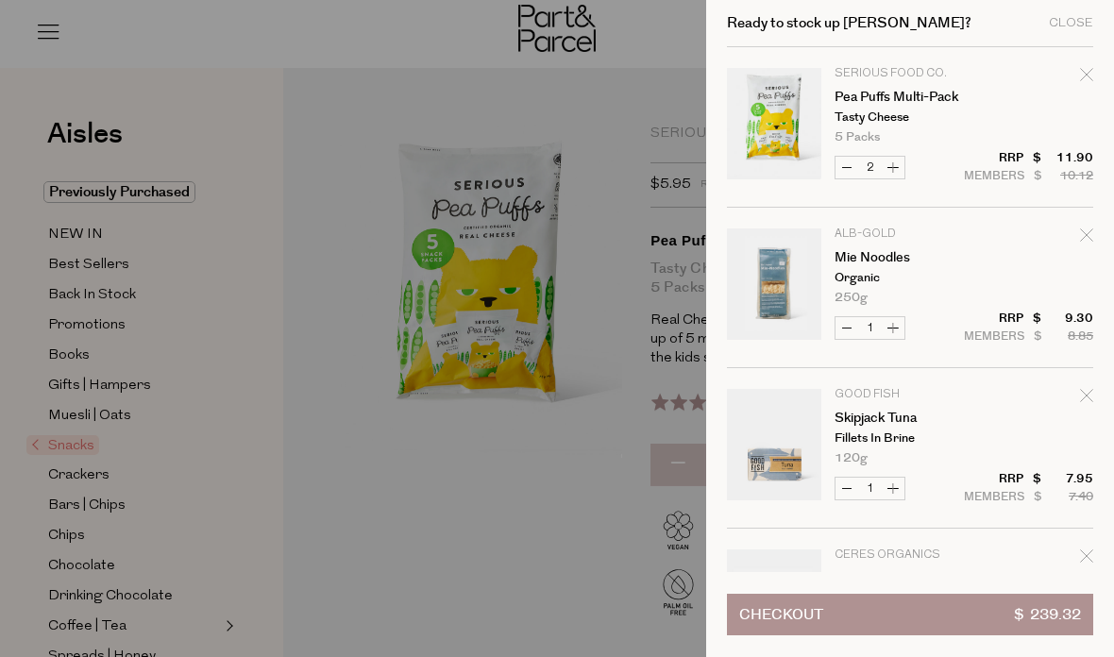
click at [898, 327] on button "Increase Mie Noodles" at bounding box center [892, 328] width 23 height 22
type input "2"
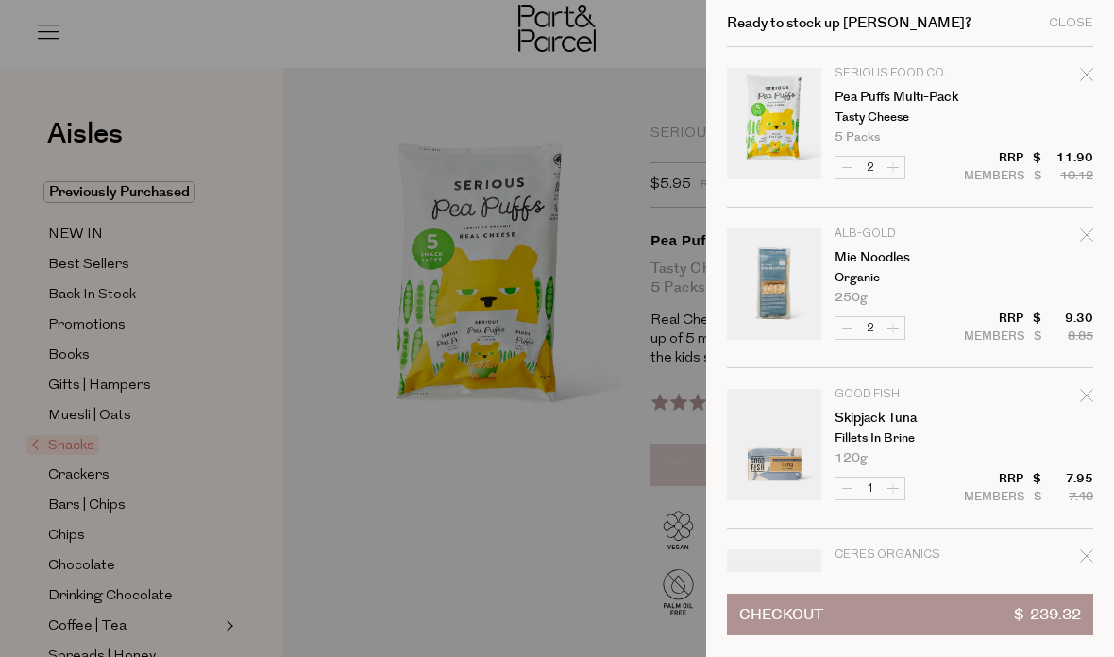
click at [888, 328] on button "Increase Mie Noodles" at bounding box center [892, 328] width 23 height 22
type input "3"
click at [895, 325] on button "Increase Mie Noodles" at bounding box center [892, 328] width 23 height 22
type input "4"
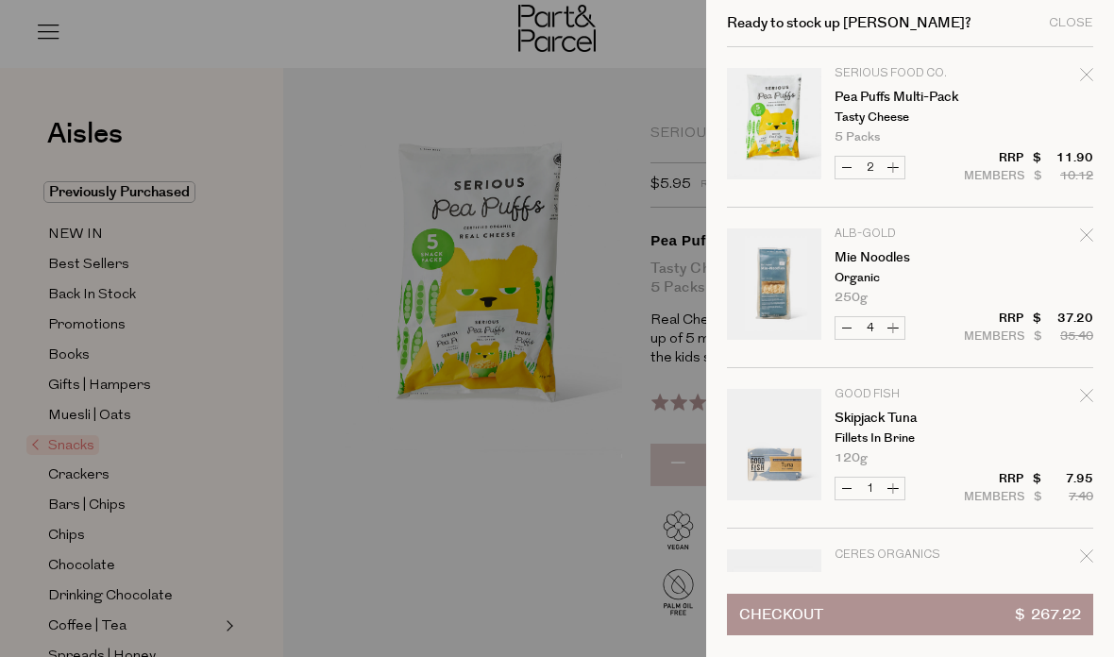
click at [895, 329] on button "Increase Mie Noodles" at bounding box center [892, 328] width 23 height 22
type input "5"
click at [897, 326] on button "Increase Mie Noodles" at bounding box center [892, 328] width 23 height 22
type input "6"
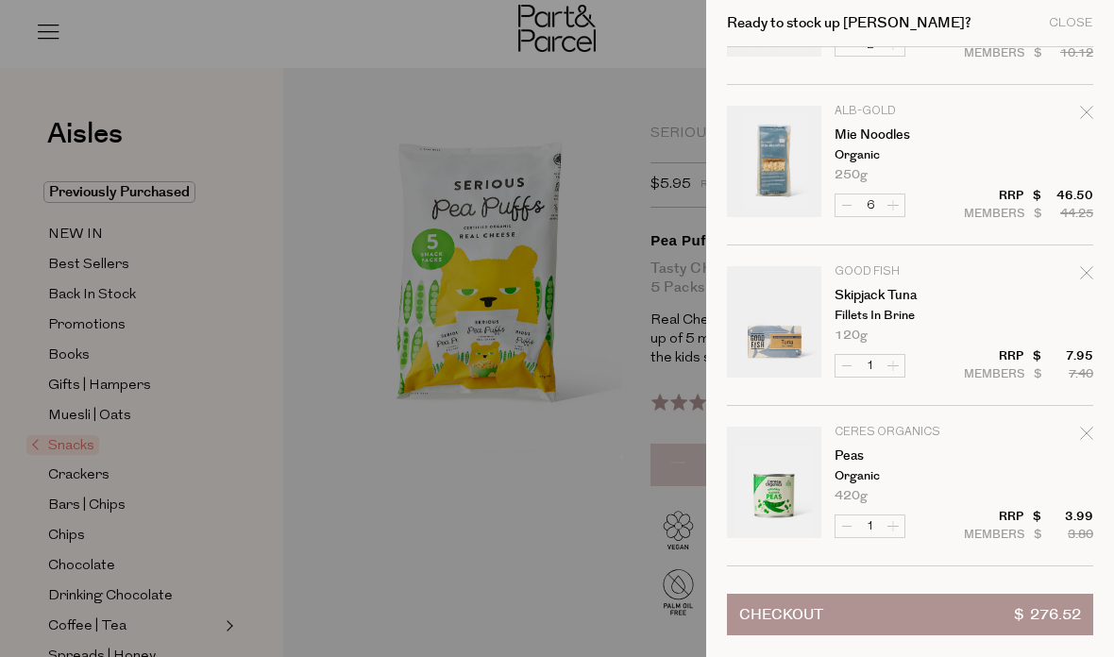
scroll to position [124, 0]
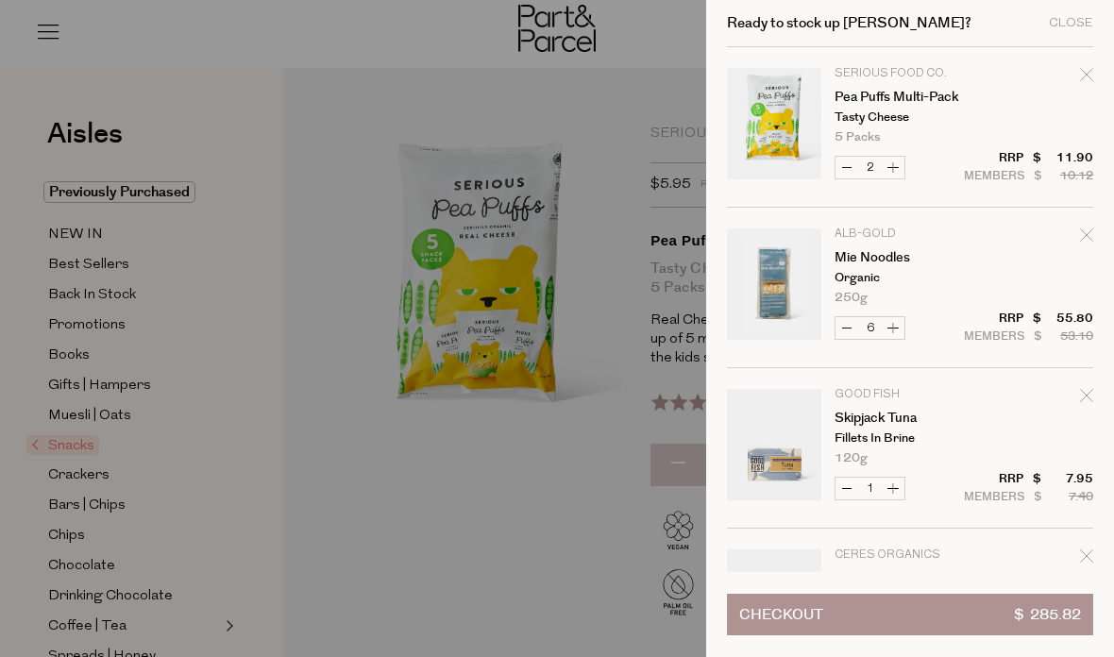
click at [848, 332] on button "Decrease Mie Noodles" at bounding box center [846, 328] width 23 height 22
type input "5"
click at [852, 323] on button "Decrease Mie Noodles" at bounding box center [846, 328] width 23 height 22
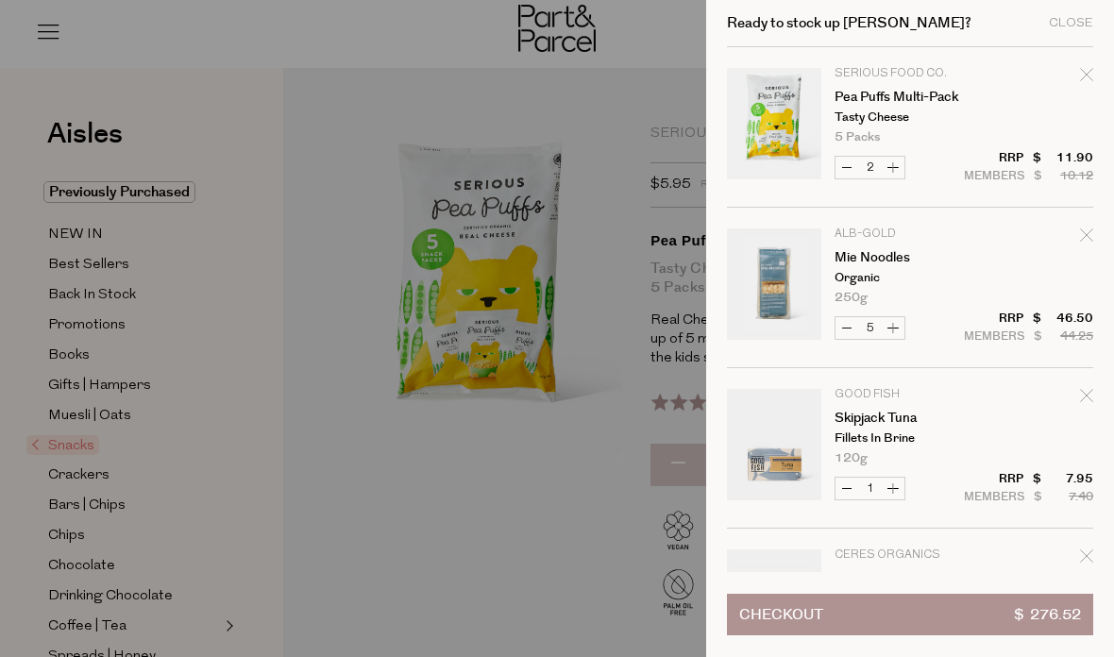
type input "4"
click at [846, 330] on button "Decrease Mie Noodles" at bounding box center [846, 328] width 23 height 22
type input "3"
click at [851, 330] on button "Decrease Mie Noodles" at bounding box center [846, 328] width 23 height 22
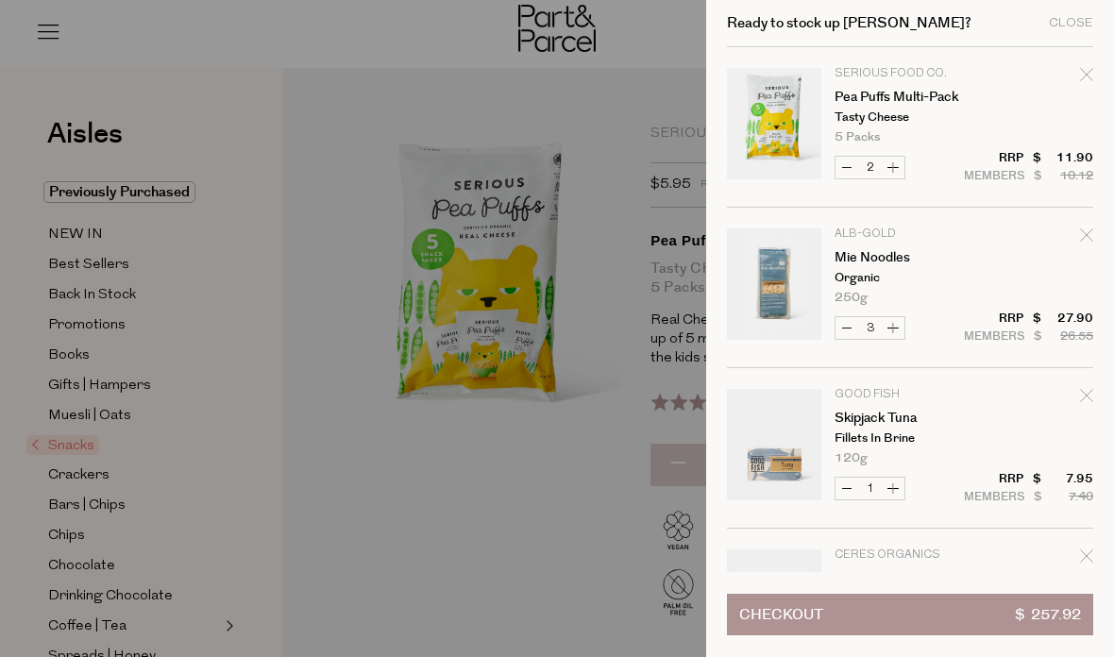
type input "2"
click at [898, 489] on button "Increase Skipjack Tuna" at bounding box center [892, 488] width 23 height 22
type input "2"
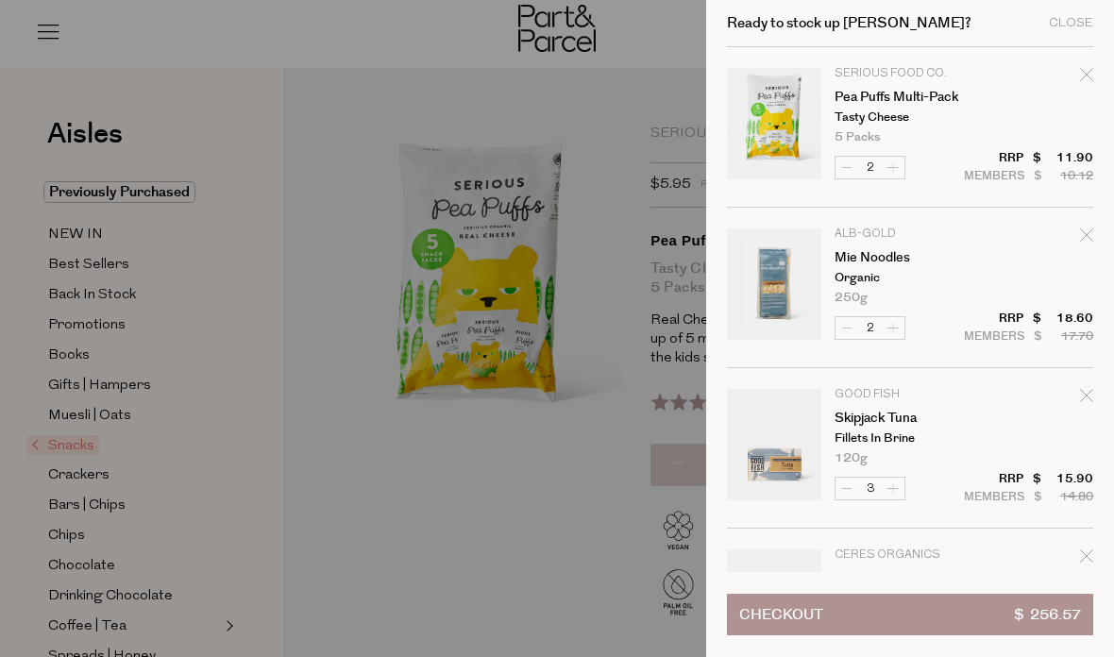
click at [898, 490] on button "Increase Skipjack Tuna" at bounding box center [892, 488] width 23 height 22
type input "5"
click at [902, 490] on button "Increase Skipjack Tuna" at bounding box center [892, 488] width 23 height 22
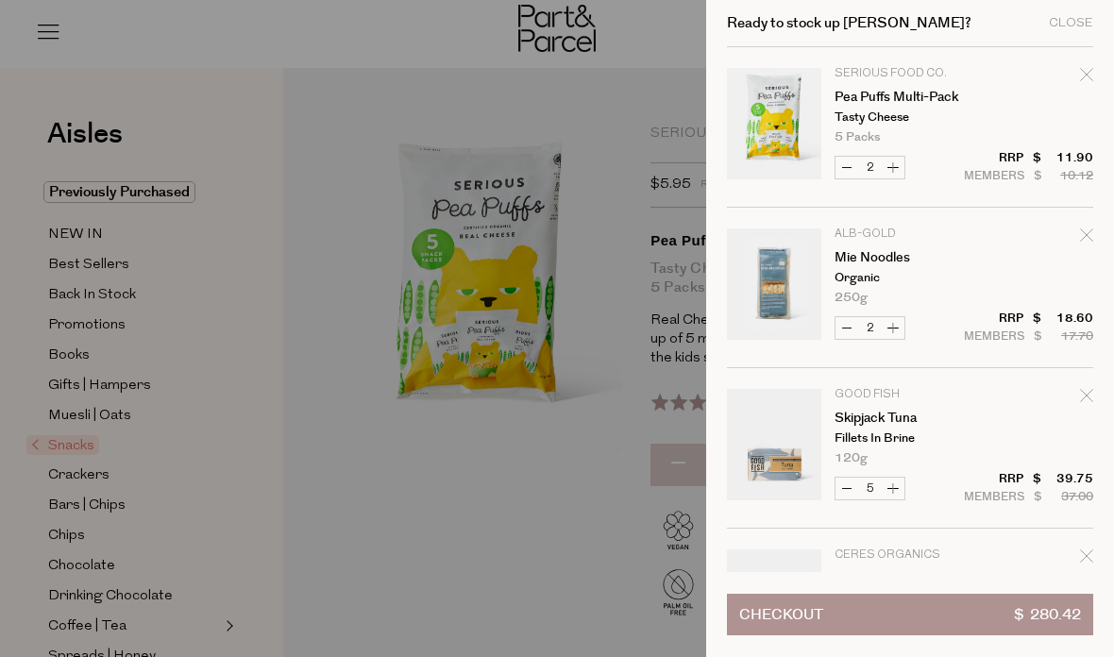
type input "6"
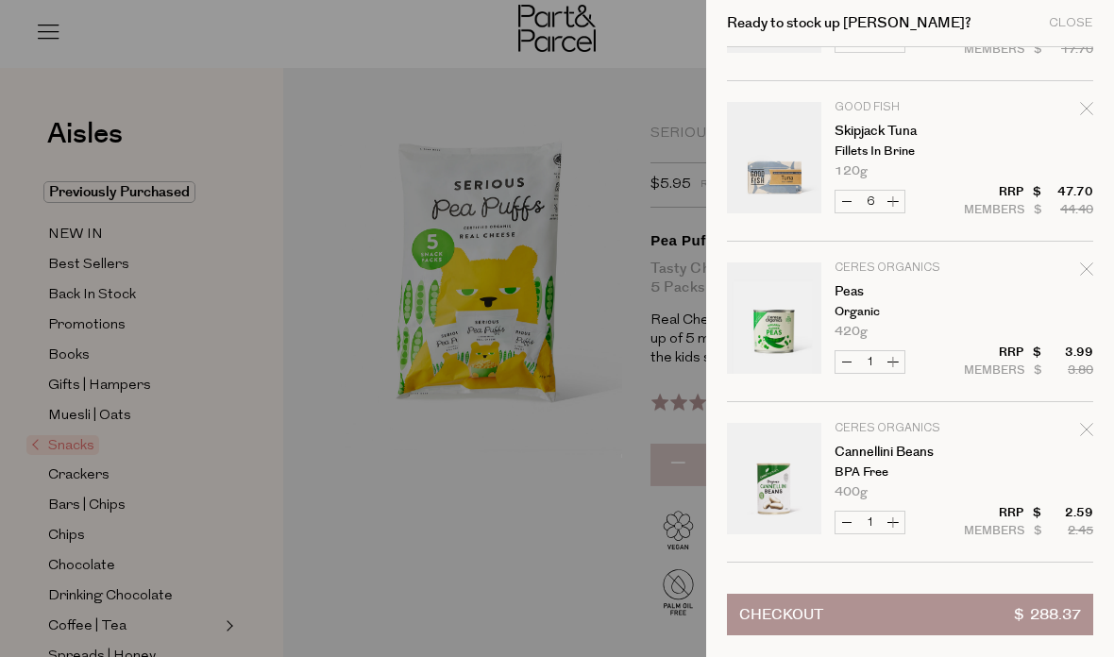
scroll to position [351, 0]
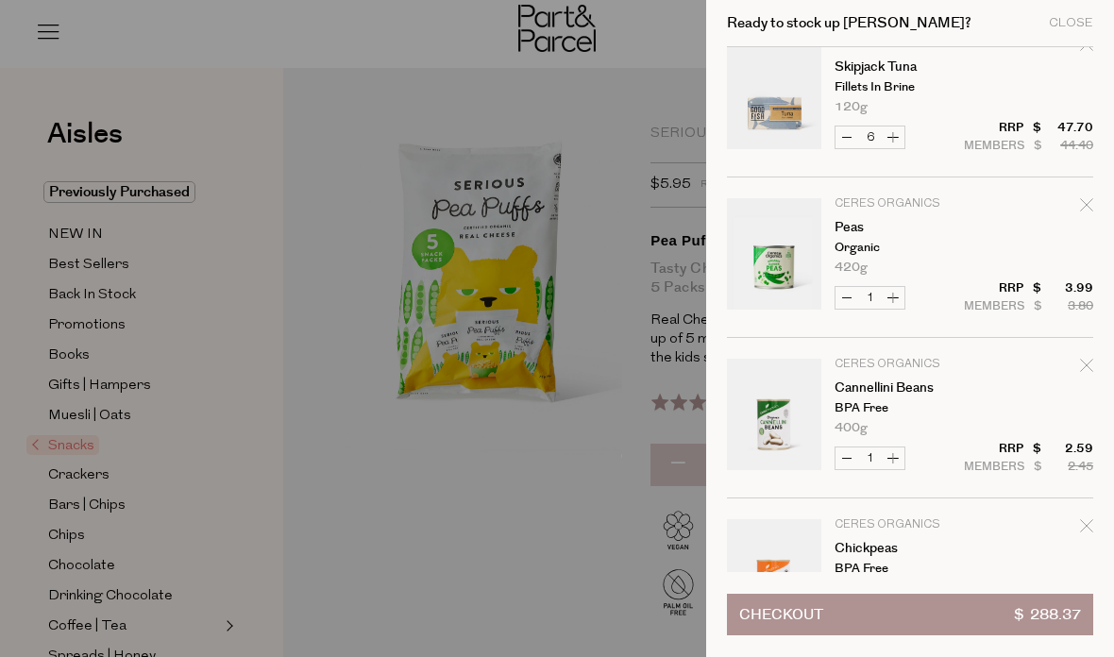
click at [894, 294] on button "Increase Peas" at bounding box center [892, 298] width 23 height 22
type input "2"
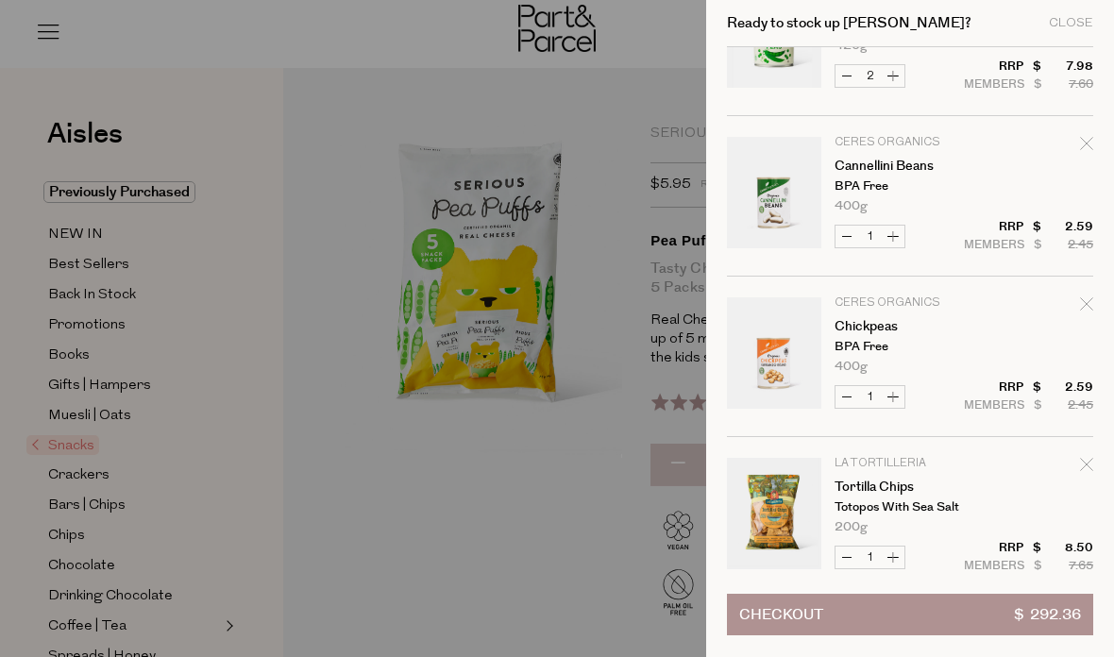
scroll to position [585, 0]
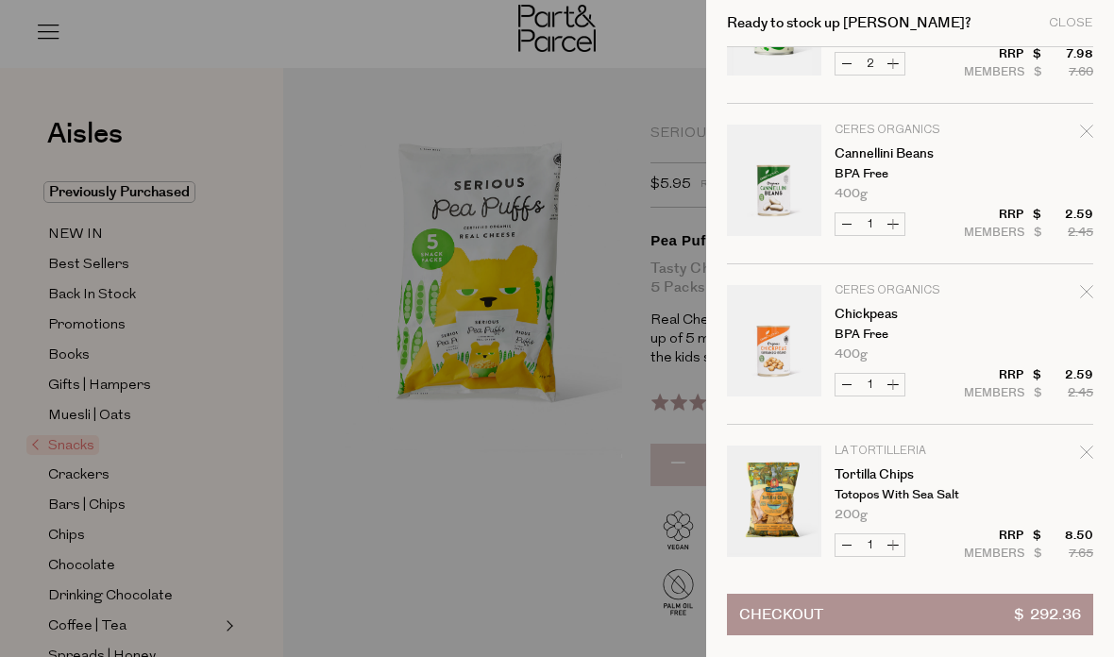
click at [893, 390] on button "Increase Chickpeas" at bounding box center [892, 385] width 23 height 22
type input "2"
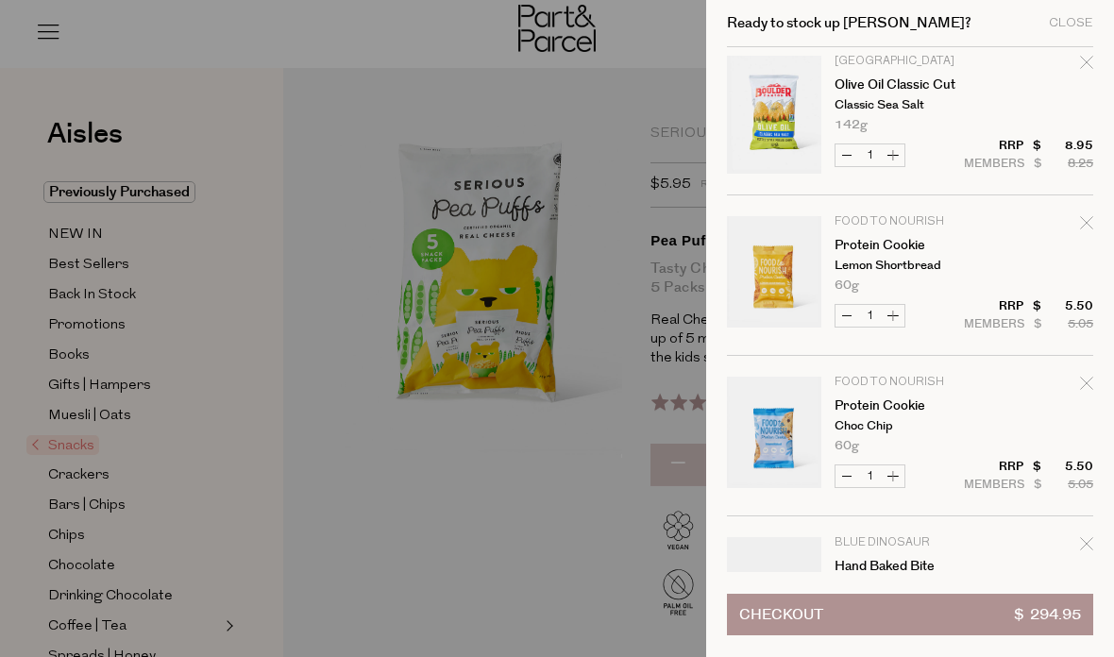
scroll to position [1156, 0]
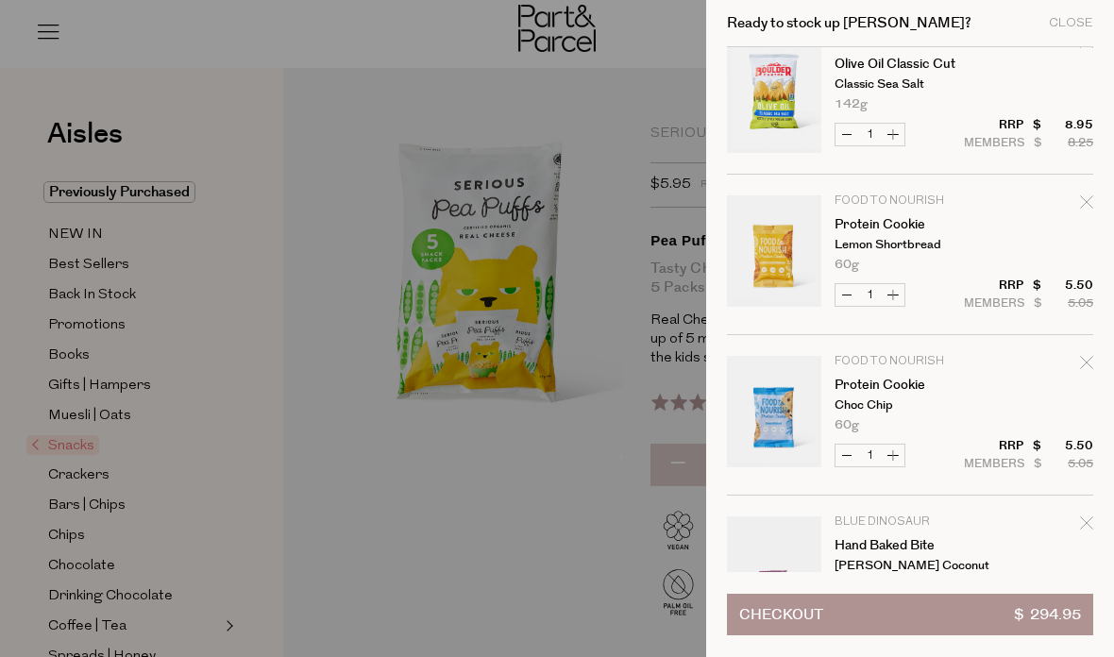
click at [1089, 211] on div "Remove Protein Cookie" at bounding box center [1086, 205] width 13 height 25
type input "Add Membership"
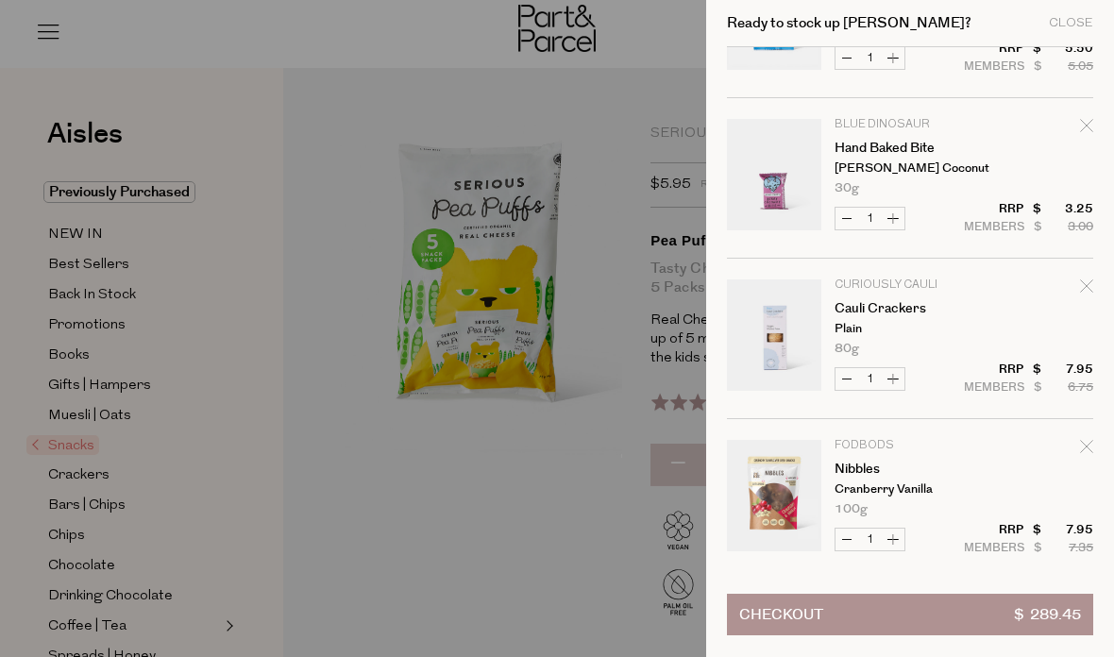
scroll to position [1422, 0]
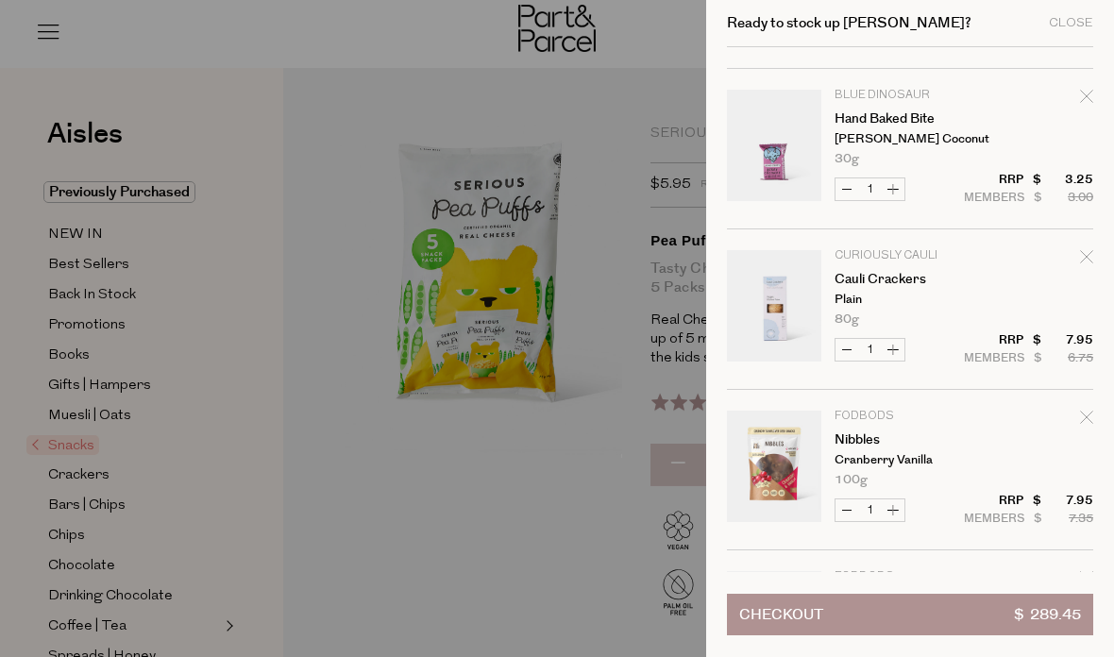
click at [891, 344] on button "Increase Cauli Crackers" at bounding box center [892, 350] width 23 height 22
type input "2"
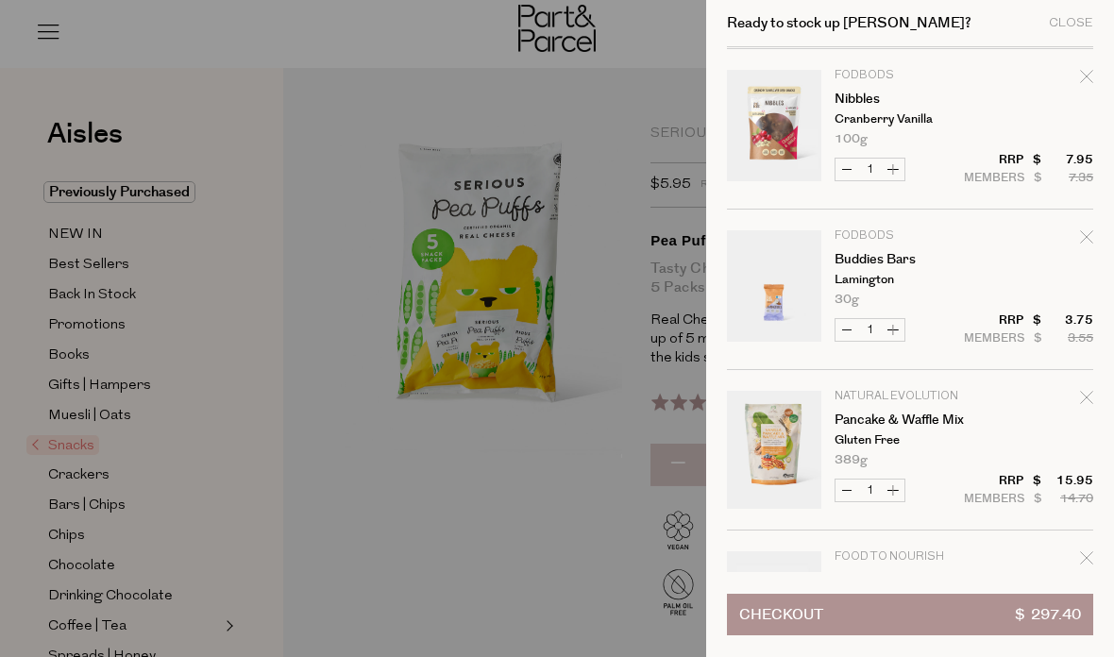
scroll to position [1764, 0]
click at [896, 331] on button "Increase Buddies Bars" at bounding box center [892, 329] width 23 height 22
type input "2"
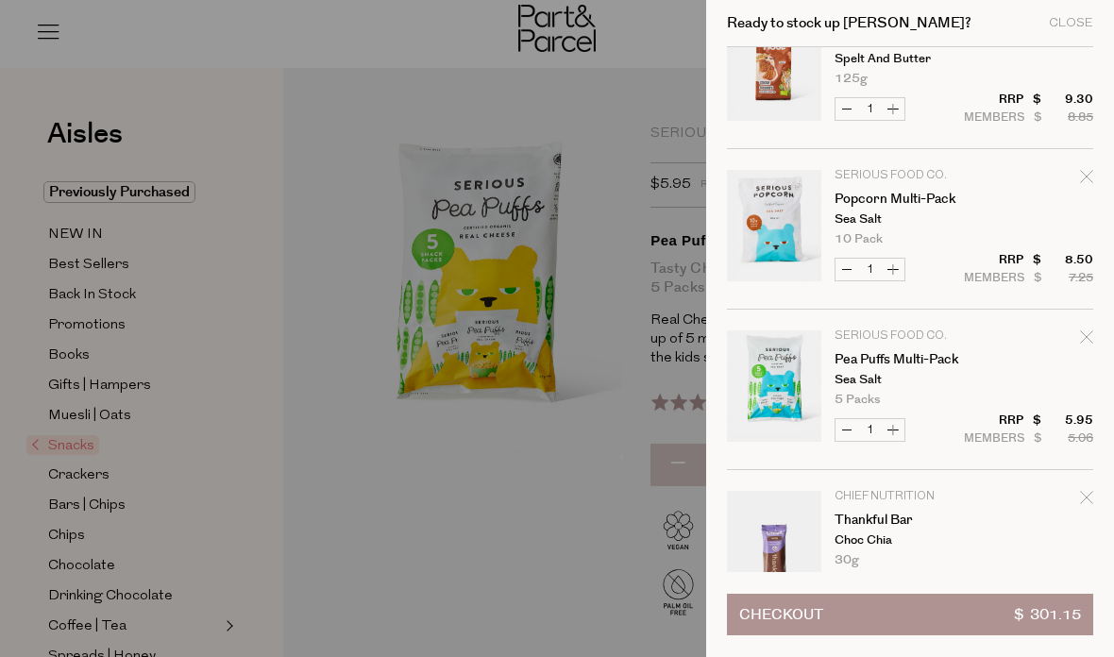
scroll to position [3298, 0]
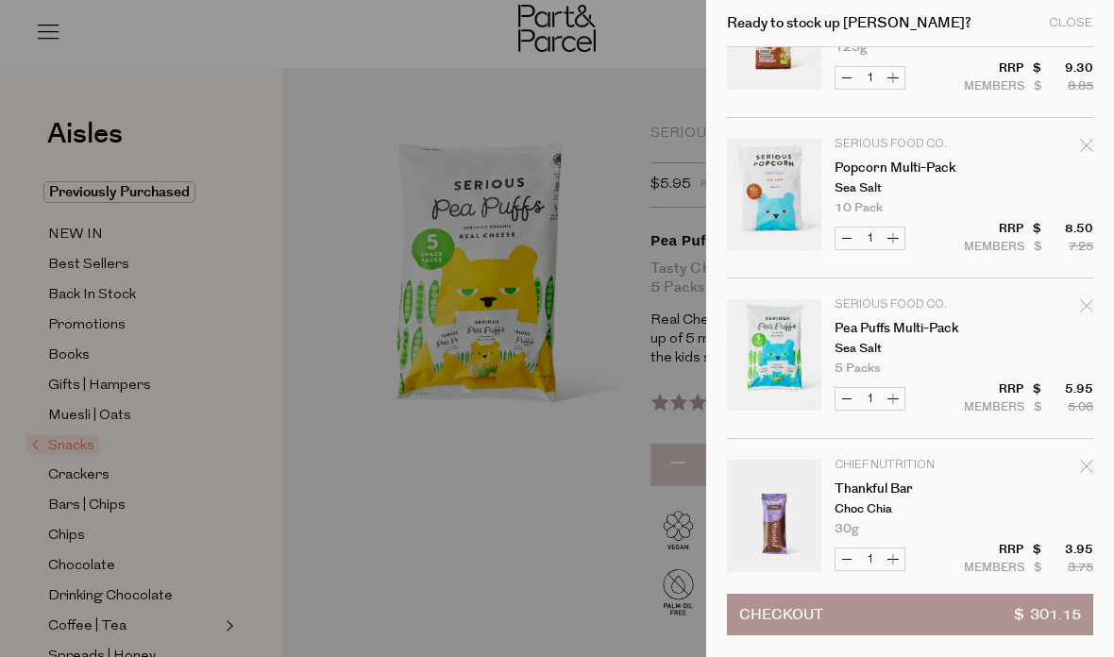
click at [897, 397] on button "Increase Pea Puffs Multi-Pack" at bounding box center [892, 399] width 23 height 22
type input "2"
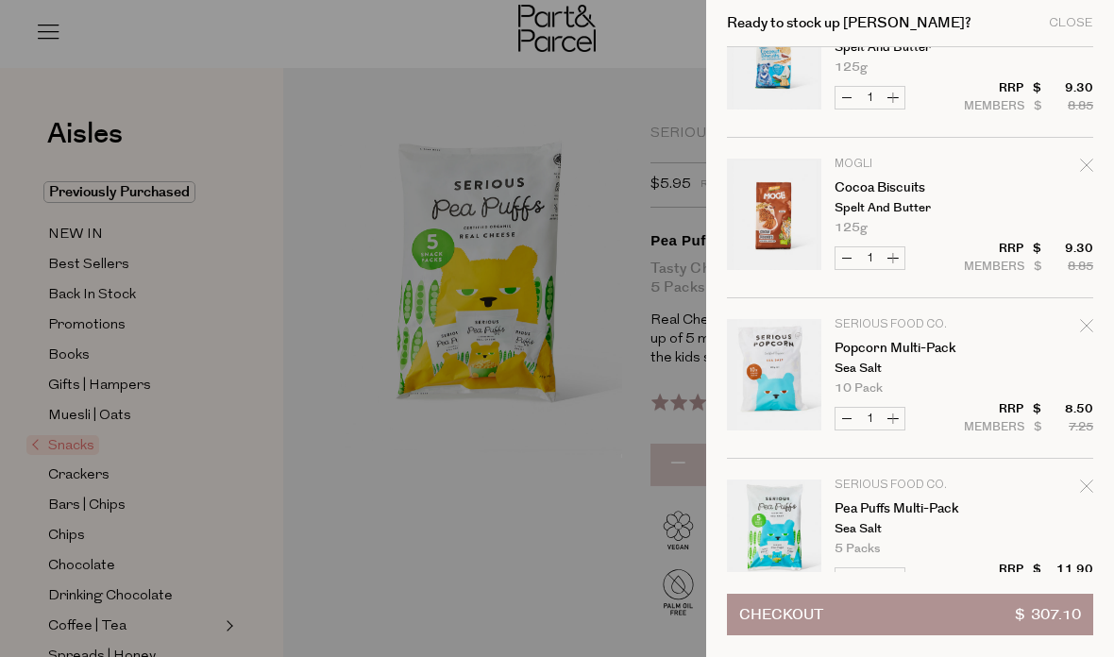
scroll to position [3125, 0]
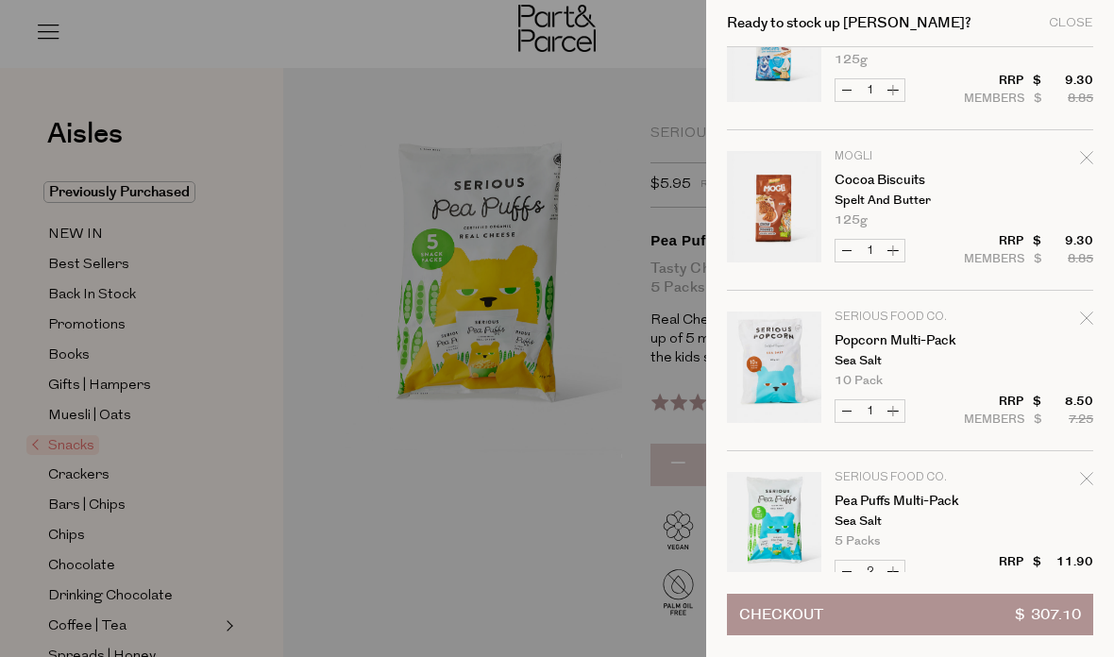
click at [897, 407] on button "Increase Popcorn Multi-Pack" at bounding box center [892, 411] width 23 height 22
type input "2"
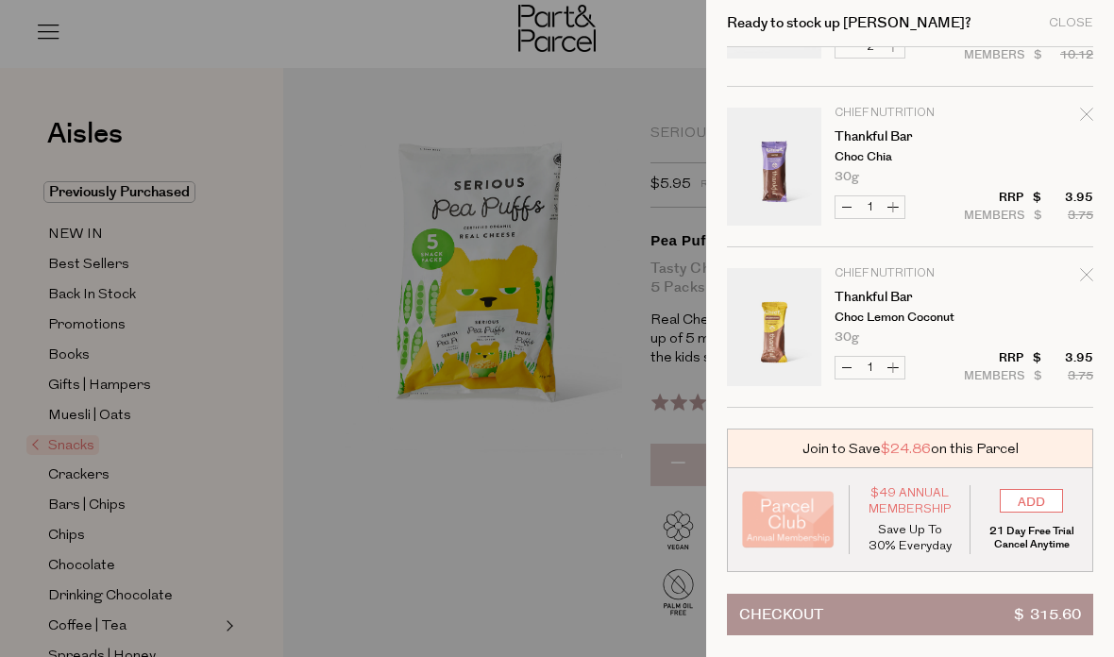
scroll to position [3650, 0]
click at [899, 366] on button "Increase Thankful Bar" at bounding box center [892, 368] width 23 height 22
type input "2"
click at [897, 207] on button "Increase Thankful Bar" at bounding box center [892, 207] width 23 height 22
type input "2"
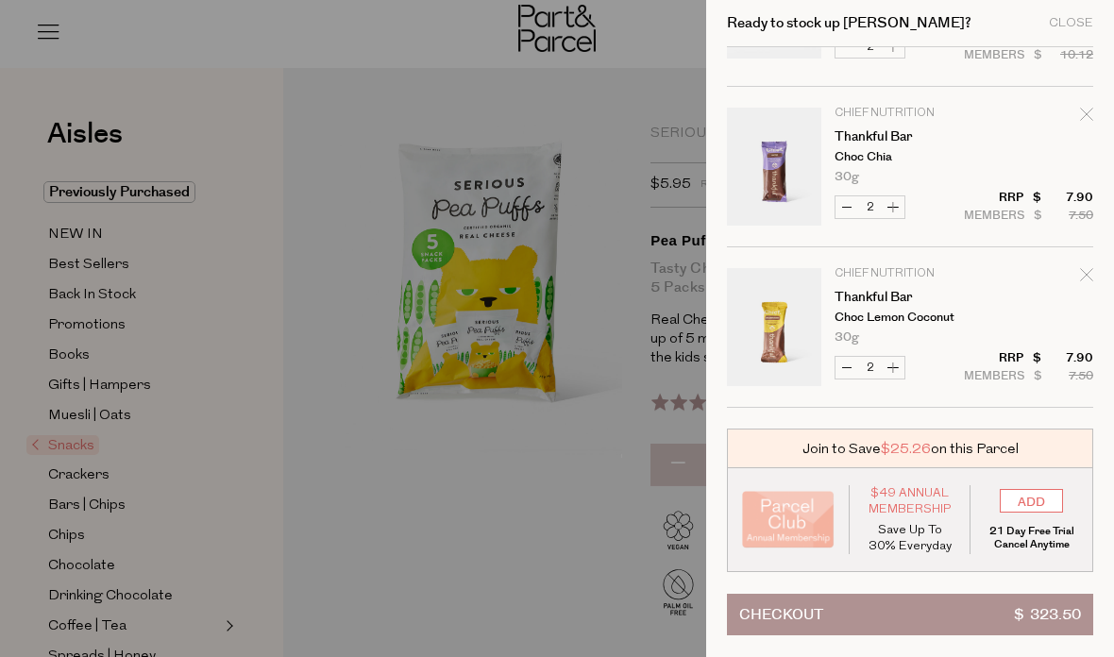
click at [889, 366] on button "Increase Thankful Bar" at bounding box center [892, 368] width 23 height 22
type input "3"
click at [899, 199] on button "Increase Thankful Bar" at bounding box center [892, 207] width 23 height 22
type input "3"
click at [637, 120] on div at bounding box center [557, 328] width 1114 height 657
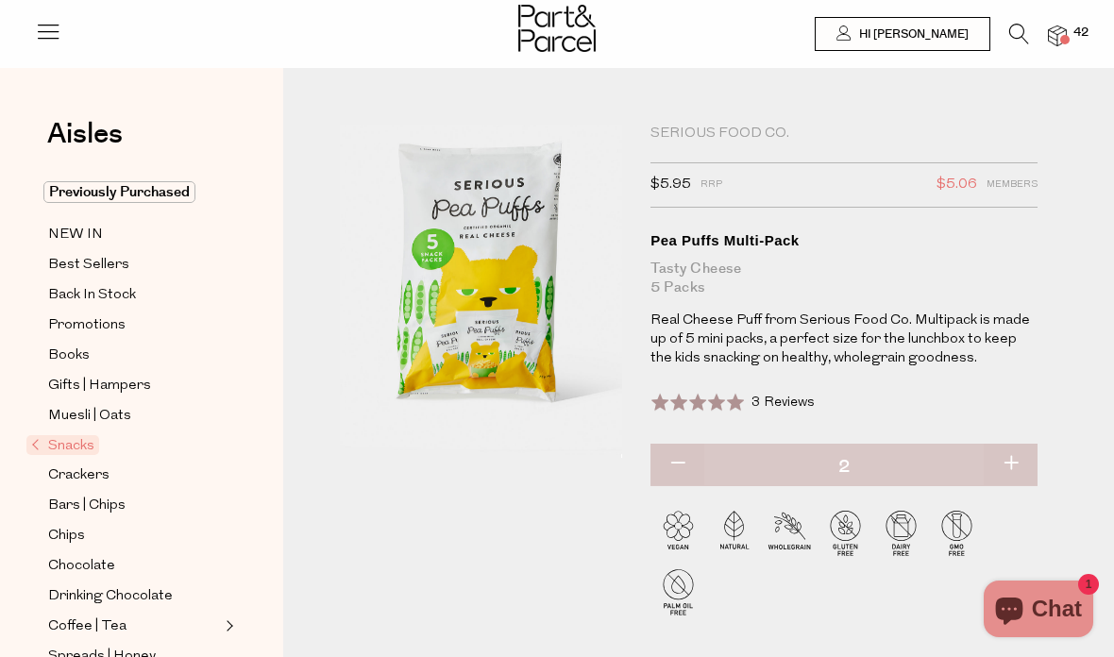
click at [1032, 25] on li "42" at bounding box center [1048, 36] width 38 height 25
click at [1023, 36] on icon at bounding box center [1019, 34] width 20 height 21
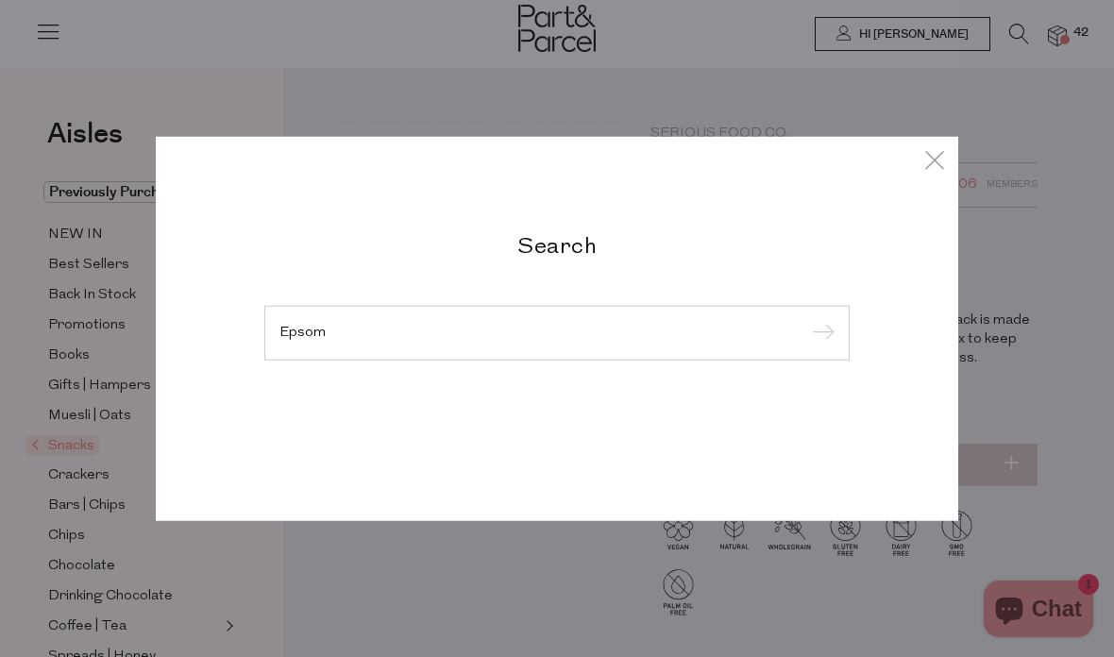
type input "Epsom"
click at [819, 334] on input "submit" at bounding box center [820, 334] width 28 height 28
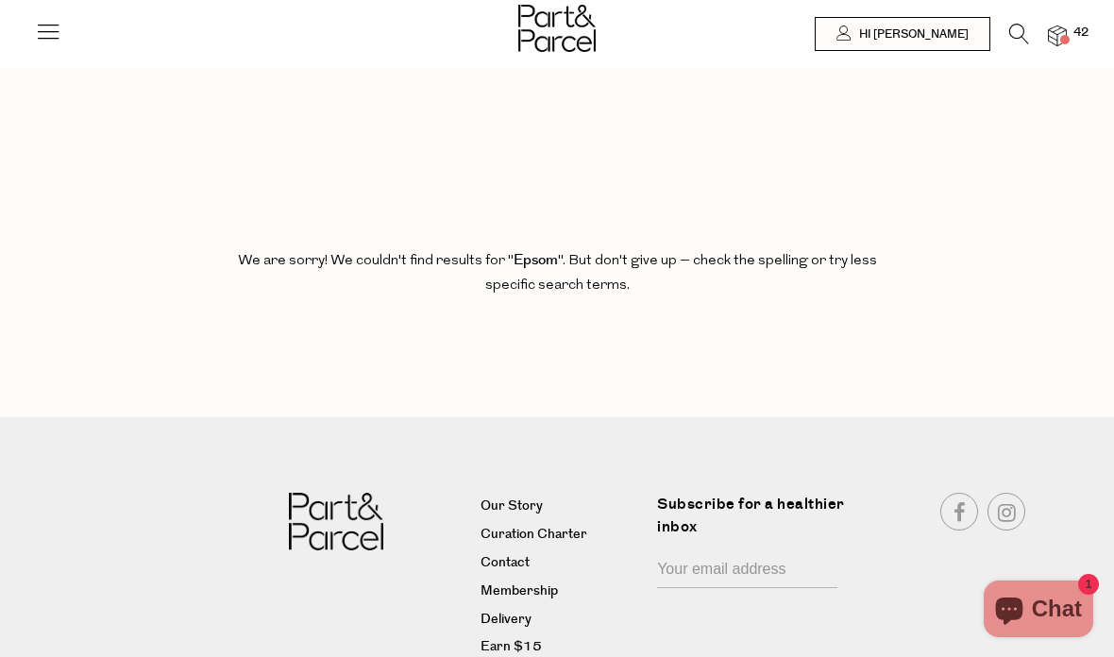
click at [1020, 39] on icon at bounding box center [1019, 34] width 20 height 21
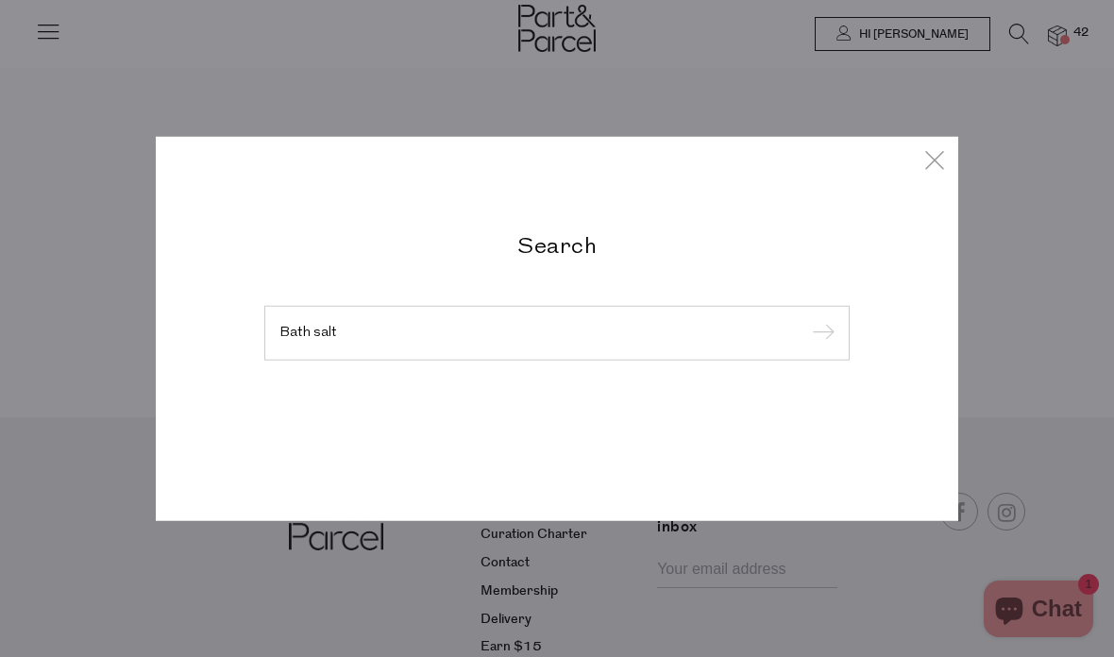
type input "Bath salt"
click at [819, 334] on input "submit" at bounding box center [820, 334] width 28 height 28
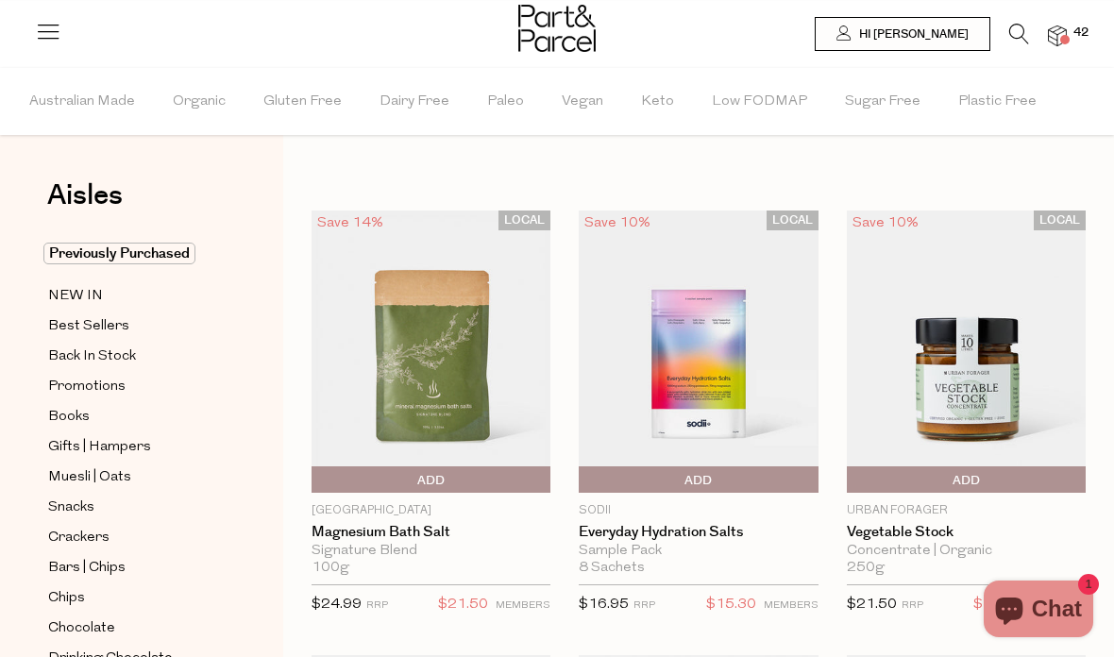
click at [1023, 30] on icon at bounding box center [1019, 34] width 20 height 21
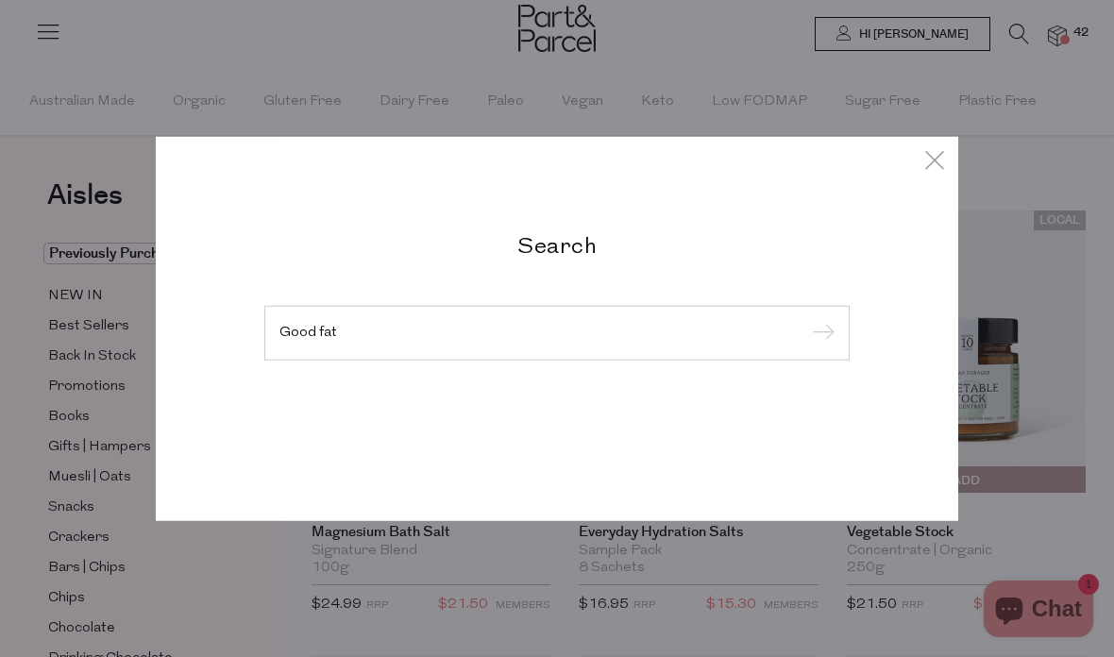
type input "Good fat"
click at [819, 334] on input "submit" at bounding box center [820, 334] width 28 height 28
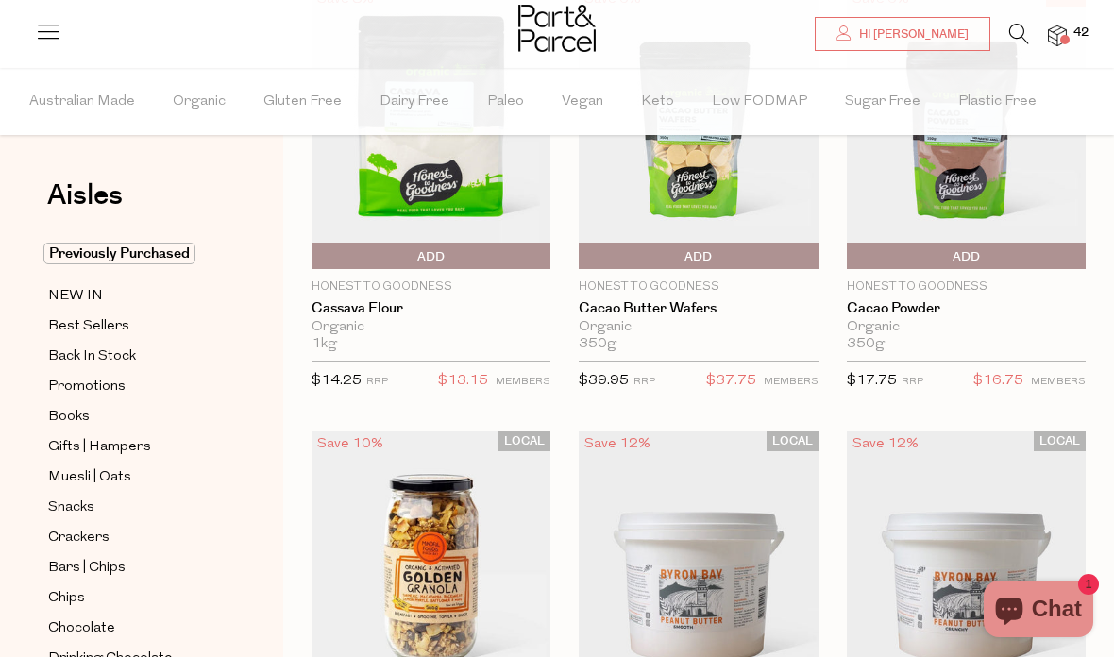
scroll to position [515, 0]
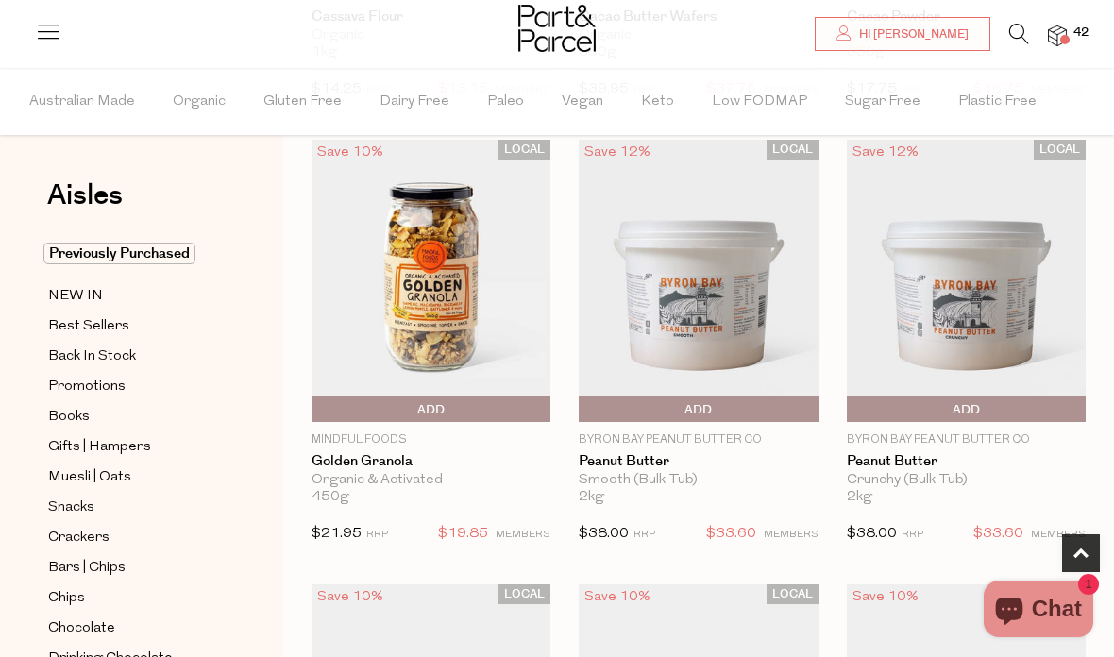
click at [779, 404] on span "Add To Parcel" at bounding box center [697, 409] width 229 height 28
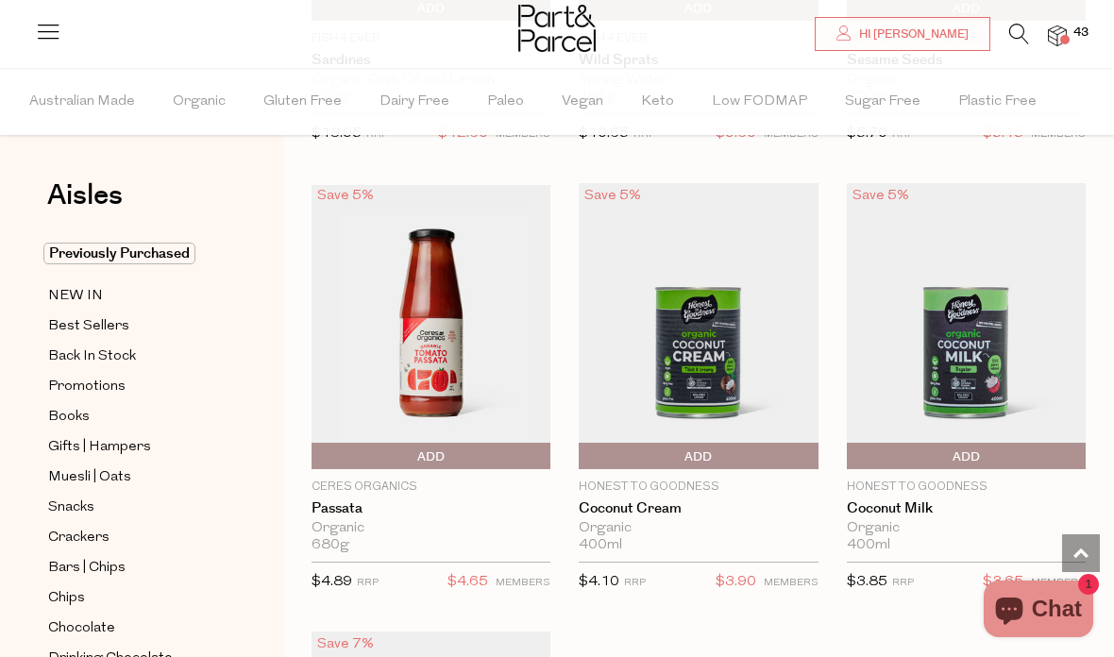
scroll to position [6778, 0]
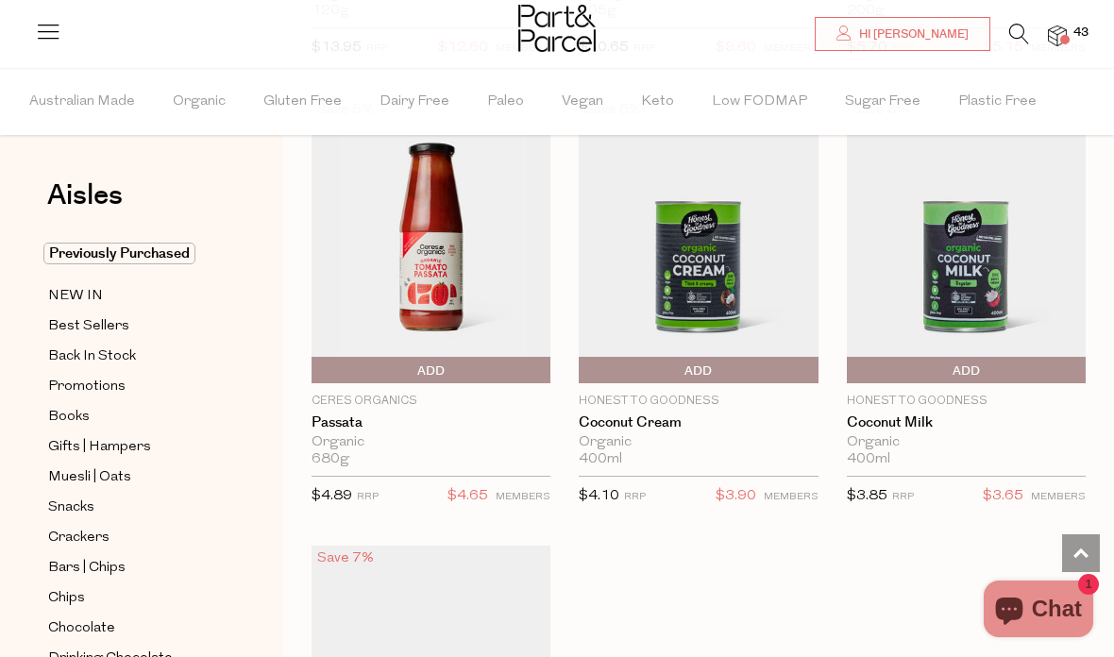
click at [1018, 38] on icon at bounding box center [1019, 34] width 20 height 21
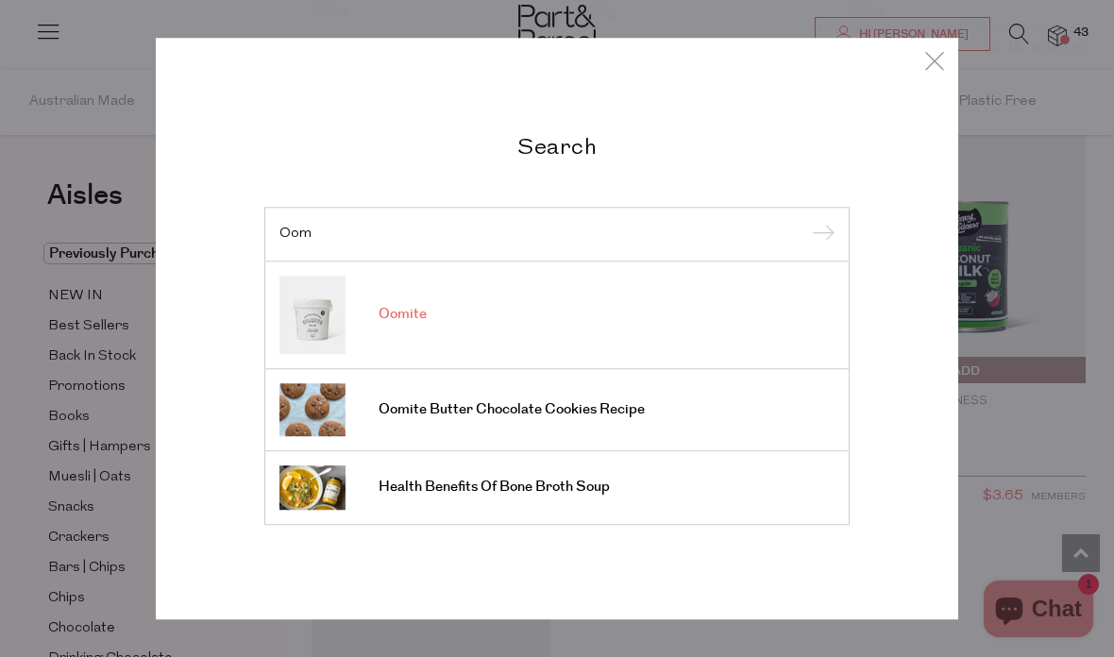
type input "Oom"
click at [406, 354] on link "Oomite" at bounding box center [556, 315] width 555 height 78
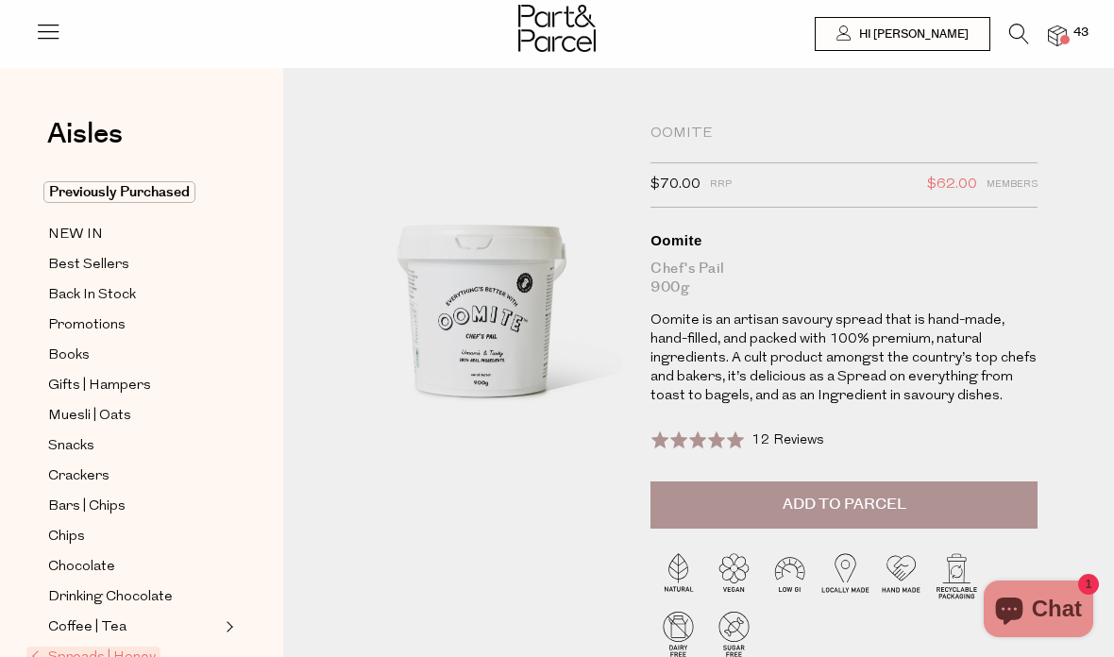
click at [1063, 33] on img at bounding box center [1056, 36] width 19 height 22
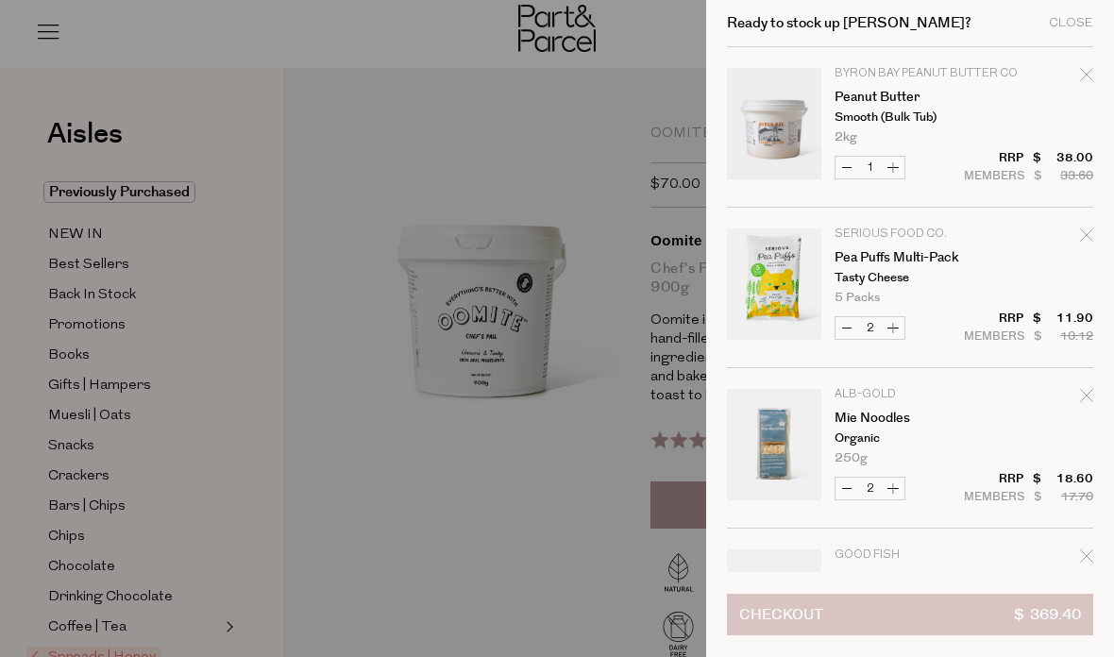
click at [836, 614] on button "Checkout $ 369.40" at bounding box center [910, 615] width 366 height 42
